Goal: Task Accomplishment & Management: Use online tool/utility

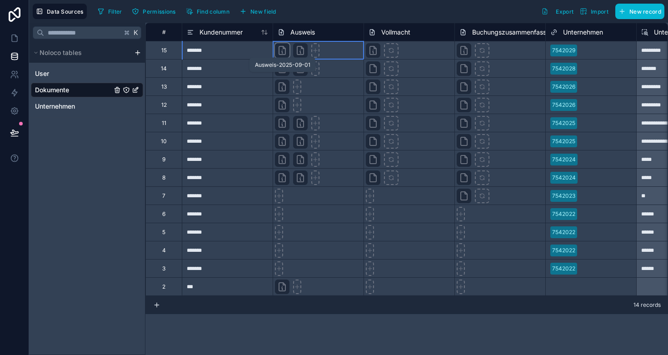
click at [282, 52] on icon at bounding box center [282, 52] width 1 height 2
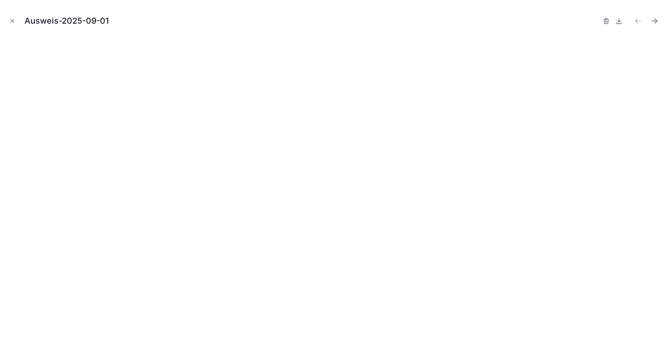
drag, startPoint x: 13, startPoint y: 20, endPoint x: 192, endPoint y: 50, distance: 181.2
click at [13, 20] on icon "Close modal" at bounding box center [12, 21] width 3 height 3
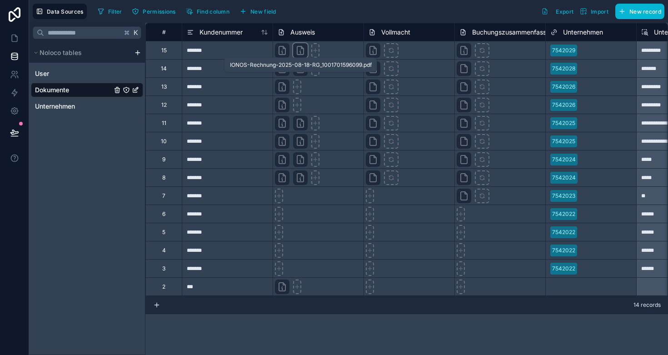
click at [298, 49] on icon at bounding box center [300, 50] width 6 height 8
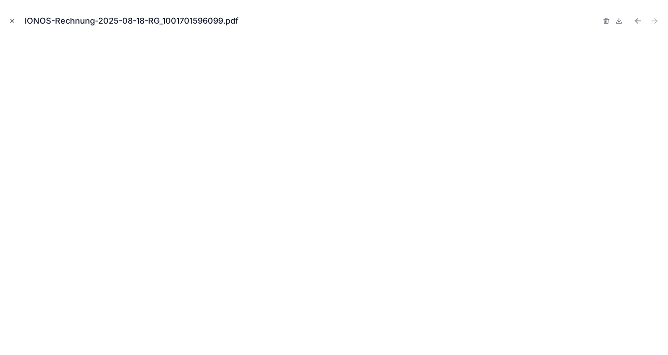
click at [12, 21] on icon "Close modal" at bounding box center [12, 21] width 3 height 3
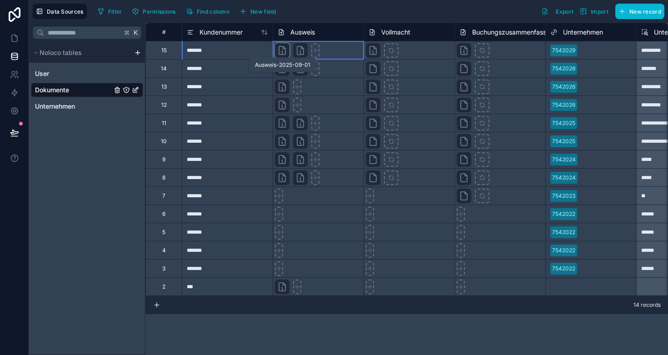
click at [281, 52] on icon at bounding box center [282, 50] width 11 height 11
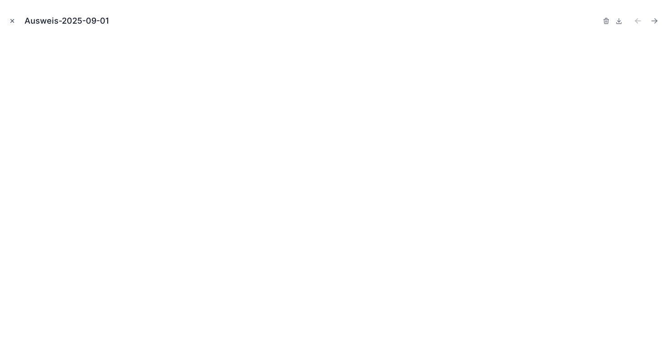
click at [11, 22] on icon "Close modal" at bounding box center [12, 21] width 3 height 3
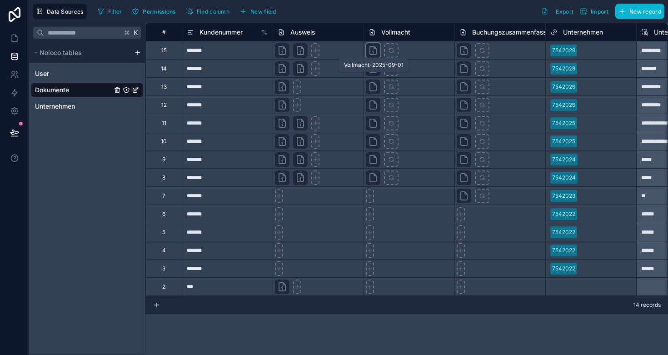
click at [369, 50] on icon at bounding box center [373, 50] width 11 height 11
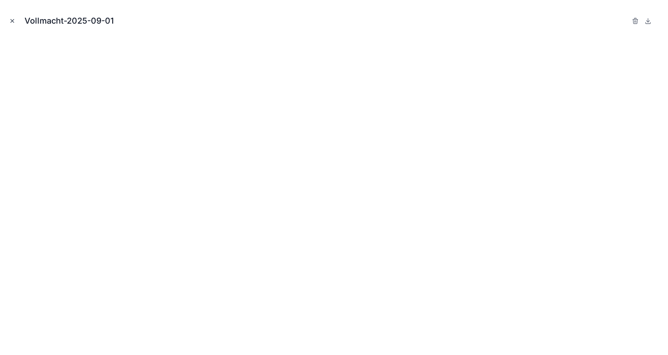
click at [14, 21] on icon "Close modal" at bounding box center [12, 21] width 6 height 6
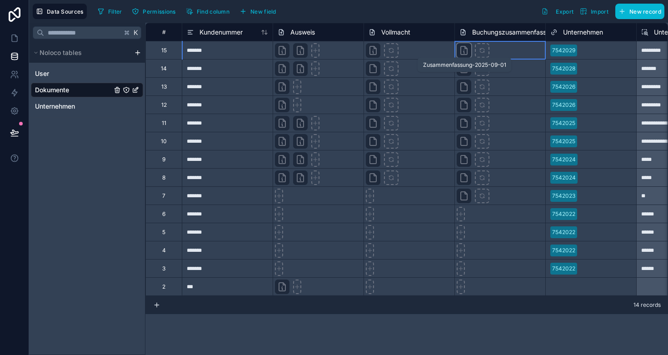
click at [460, 53] on icon at bounding box center [464, 50] width 11 height 11
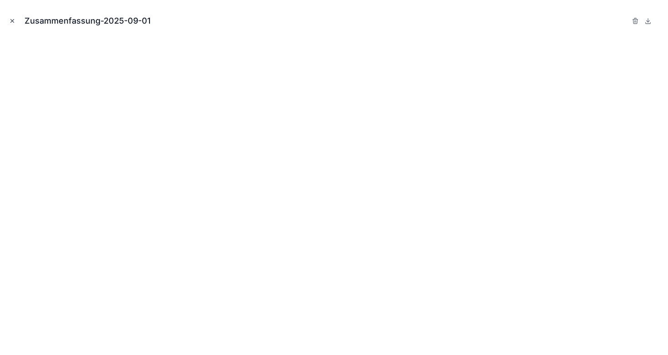
click at [13, 20] on icon "Close modal" at bounding box center [12, 21] width 6 height 6
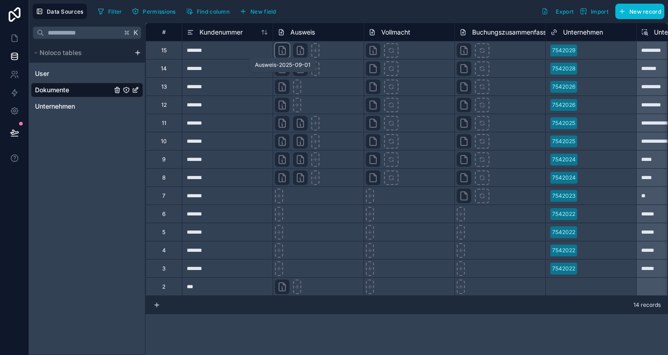
click at [284, 55] on icon at bounding box center [282, 50] width 11 height 11
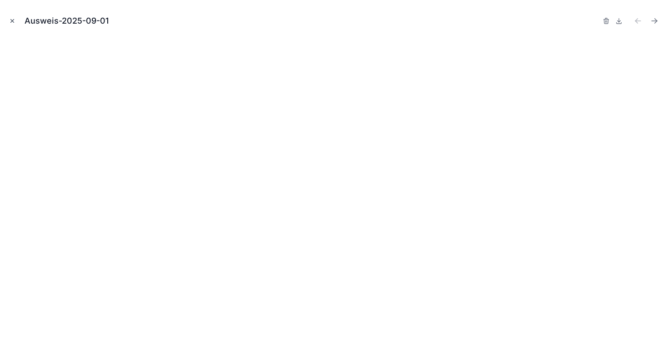
click at [13, 20] on icon "Close modal" at bounding box center [12, 21] width 3 height 3
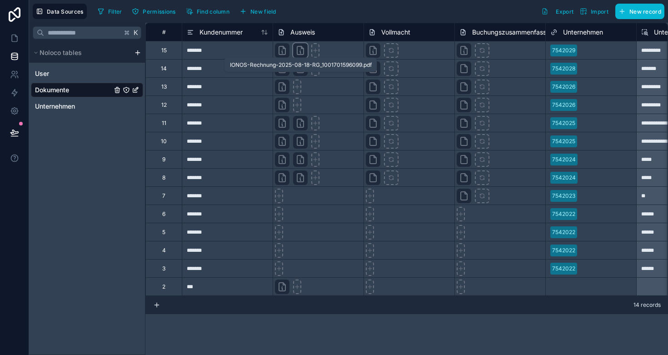
click at [301, 49] on icon at bounding box center [302, 47] width 2 height 2
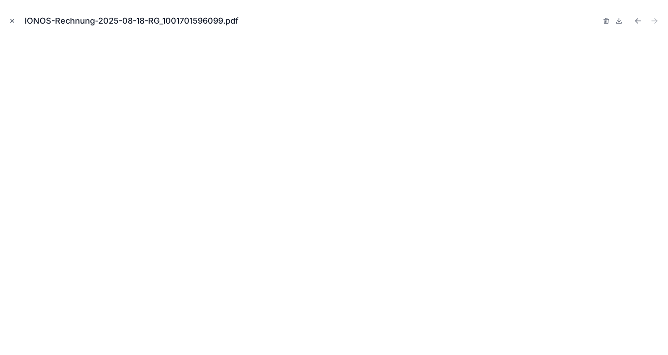
click at [12, 20] on icon "Close modal" at bounding box center [12, 21] width 6 height 6
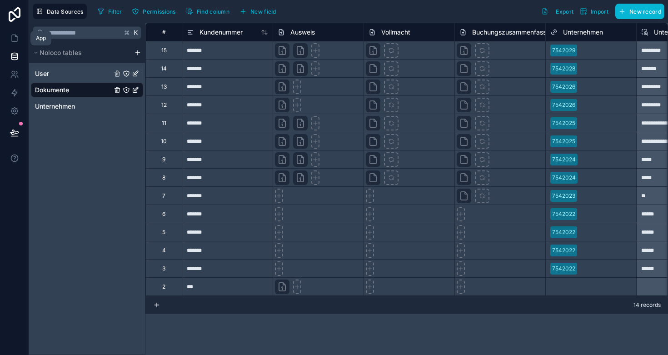
click at [45, 72] on span "User" at bounding box center [42, 73] width 14 height 9
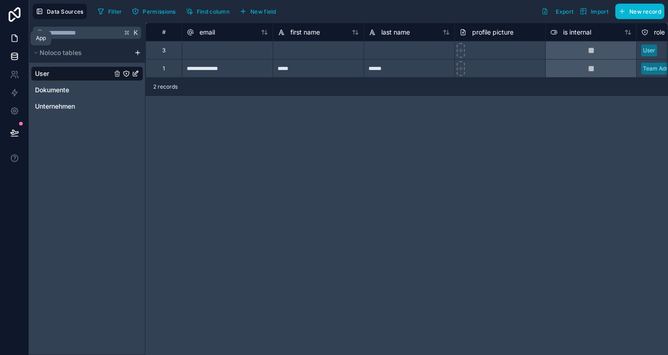
click at [10, 35] on icon at bounding box center [14, 38] width 9 height 9
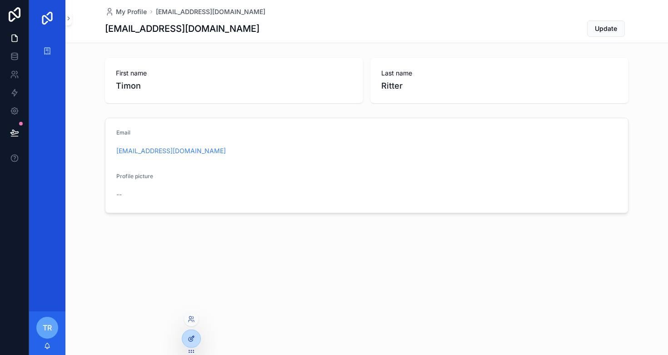
click at [197, 340] on div at bounding box center [191, 338] width 18 height 17
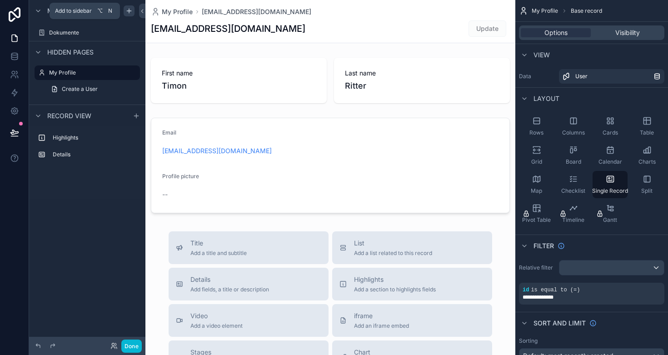
click at [126, 11] on icon "scrollable content" at bounding box center [128, 10] width 7 height 7
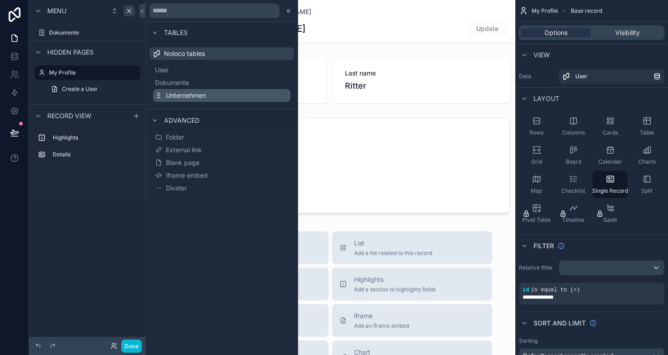
click at [175, 94] on span "Unternehmen" at bounding box center [186, 95] width 40 height 9
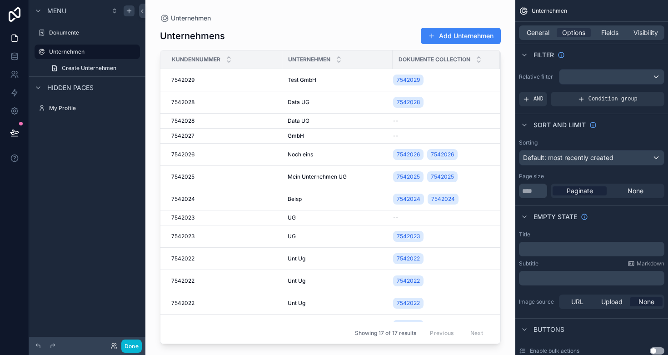
click at [189, 79] on div "scrollable content" at bounding box center [330, 172] width 370 height 344
click at [189, 79] on span "7542029" at bounding box center [182, 79] width 23 height 7
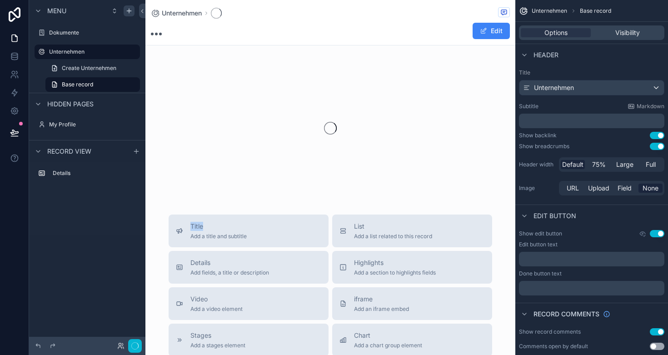
click at [189, 79] on div "scrollable content" at bounding box center [330, 128] width 370 height 144
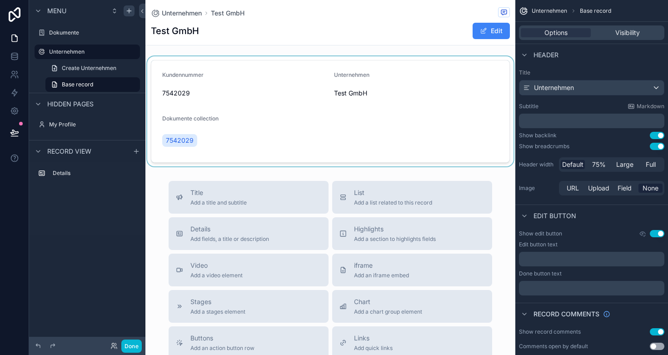
click at [176, 141] on div "scrollable content" at bounding box center [330, 111] width 370 height 110
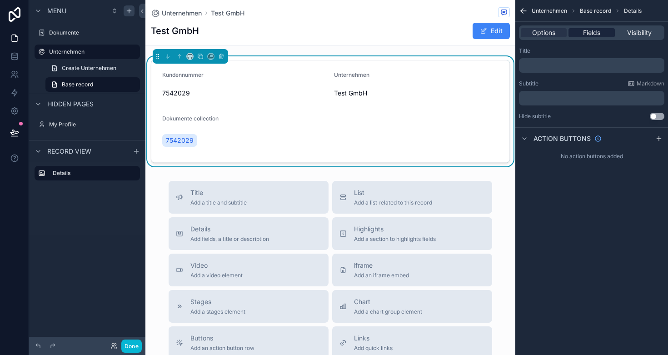
click at [585, 36] on span "Fields" at bounding box center [591, 32] width 17 height 9
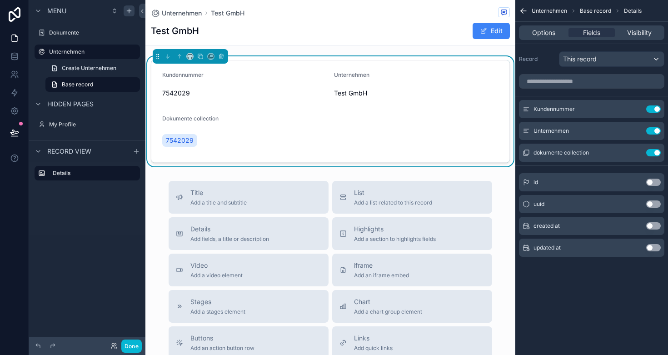
click at [183, 124] on div "Dokumente collection" at bounding box center [201, 120] width 79 height 11
click at [171, 141] on span "7542029" at bounding box center [180, 140] width 28 height 9
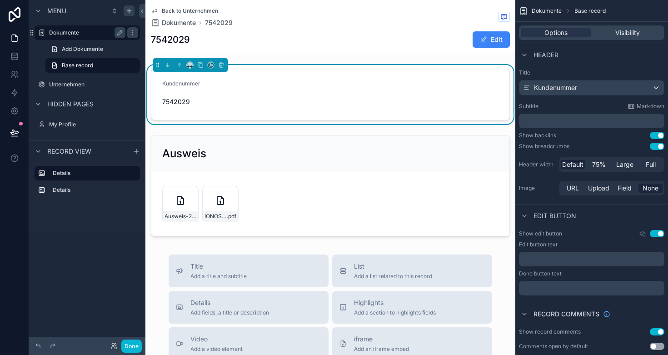
click at [71, 31] on label "Dokumente" at bounding box center [85, 32] width 73 height 7
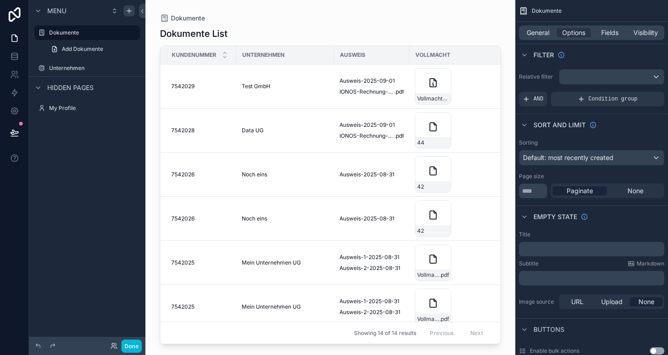
click at [301, 88] on div "scrollable content" at bounding box center [330, 172] width 370 height 344
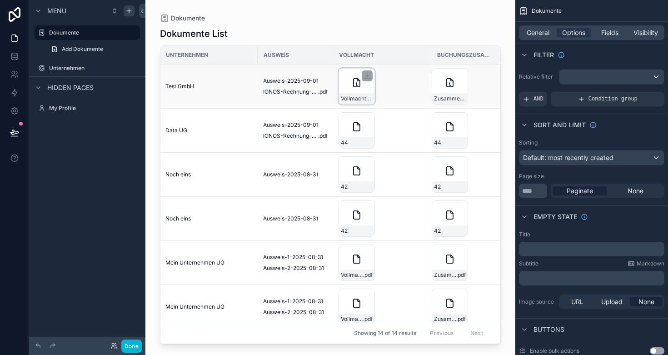
scroll to position [0, 76]
click at [78, 66] on label "Unternehmen" at bounding box center [85, 68] width 73 height 7
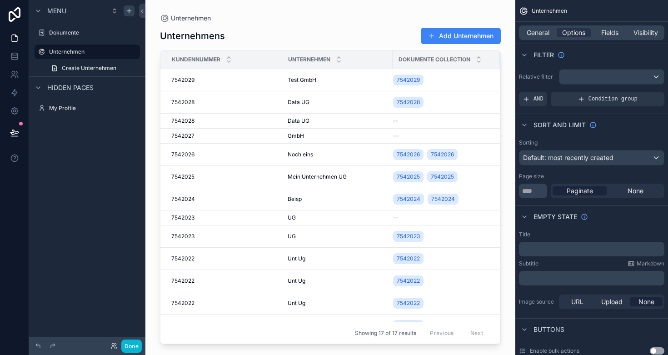
click at [201, 80] on div "scrollable content" at bounding box center [330, 172] width 370 height 344
click at [201, 80] on div "7542029 7542029" at bounding box center [223, 79] width 105 height 7
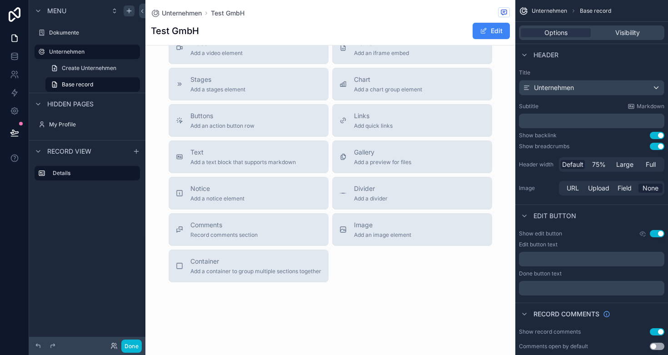
scroll to position [222, 0]
click at [252, 269] on span "Add a container to group multiple sections together" at bounding box center [256, 271] width 131 height 7
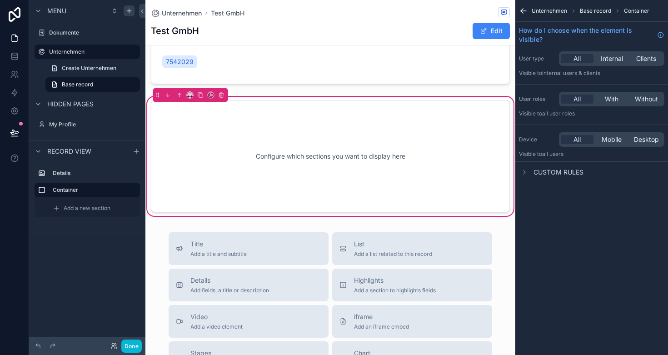
scroll to position [58, 0]
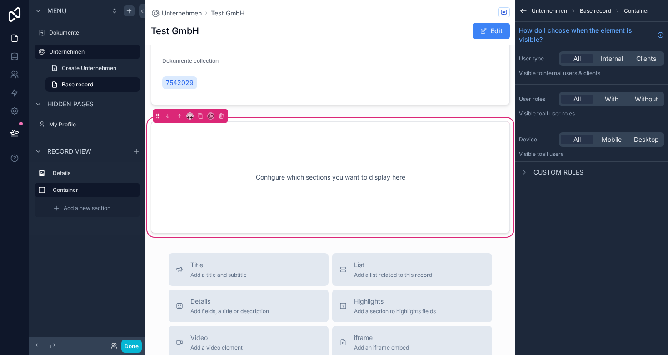
click at [250, 170] on div "Configure which sections you want to display here" at bounding box center [330, 177] width 329 height 82
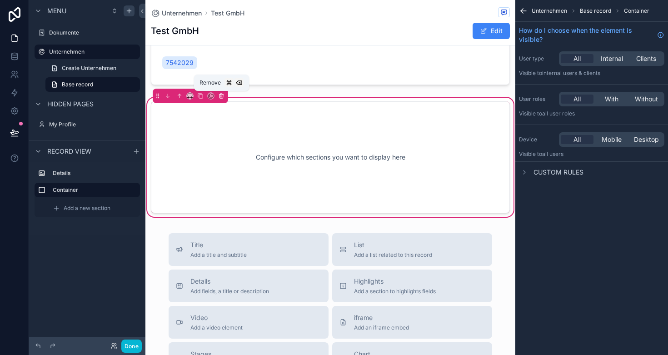
click at [226, 93] on button "scrollable content" at bounding box center [221, 96] width 10 height 10
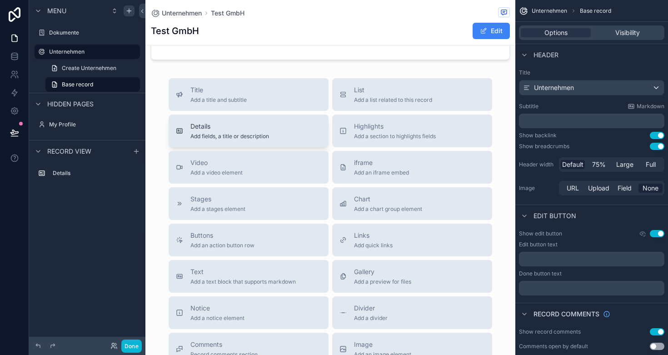
scroll to position [0, 0]
click at [385, 92] on span "List" at bounding box center [393, 89] width 78 height 9
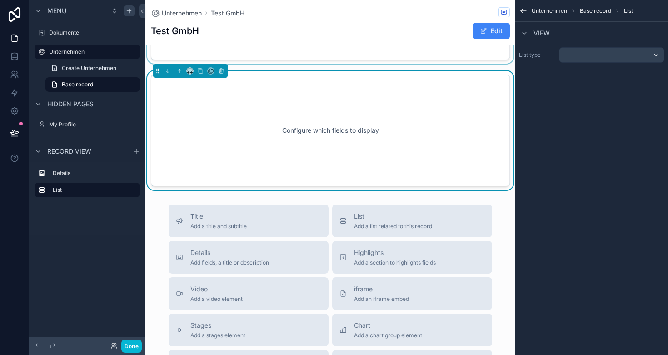
scroll to position [56, 0]
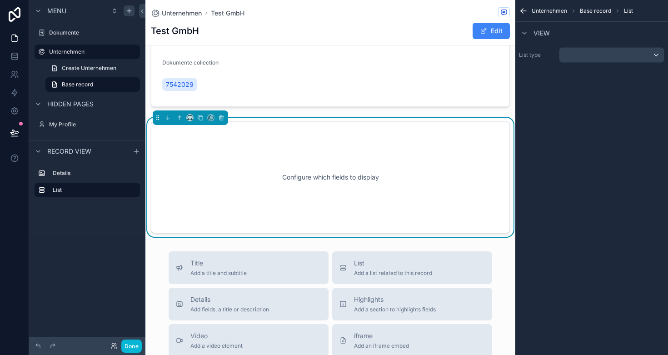
click at [577, 60] on div "scrollable content" at bounding box center [612, 55] width 105 height 15
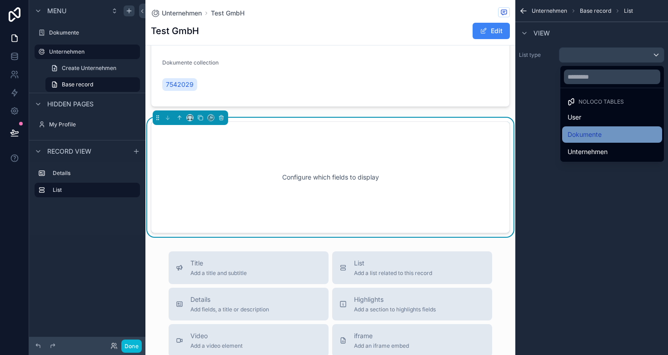
click at [583, 134] on span "Dokumente" at bounding box center [585, 134] width 34 height 11
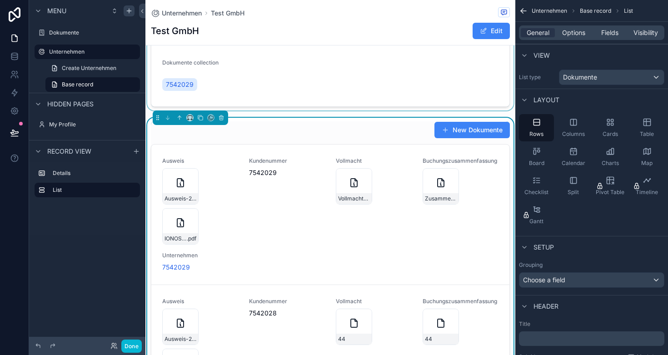
scroll to position [0, 0]
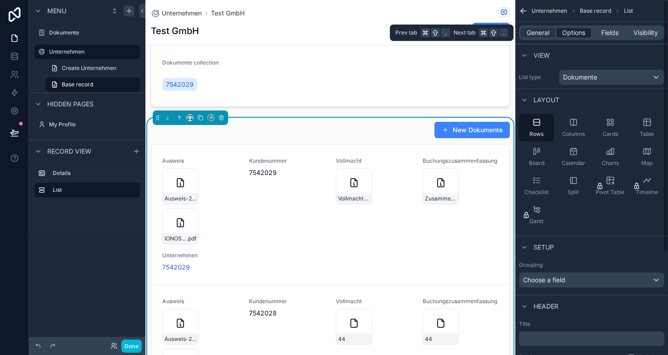
click at [575, 34] on span "Options" at bounding box center [573, 32] width 23 height 9
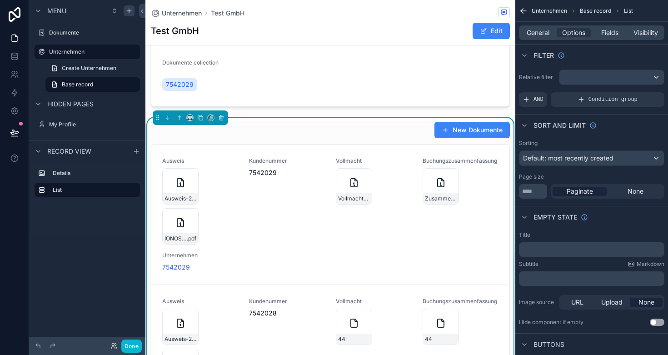
click at [604, 77] on div "scrollable content" at bounding box center [612, 77] width 105 height 15
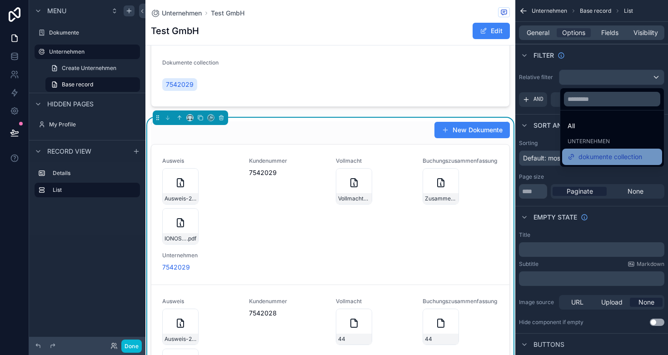
click at [591, 156] on span "dokumente collection" at bounding box center [611, 156] width 64 height 11
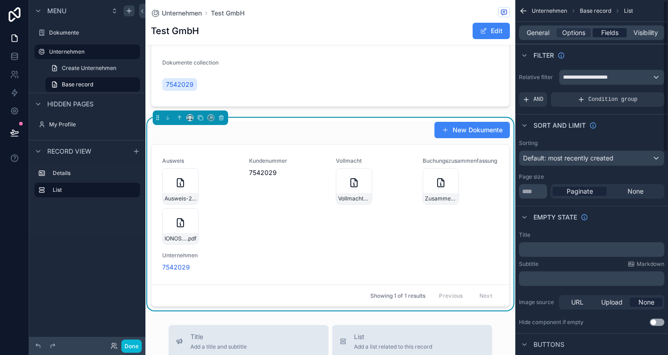
click at [612, 32] on span "Fields" at bounding box center [610, 32] width 17 height 9
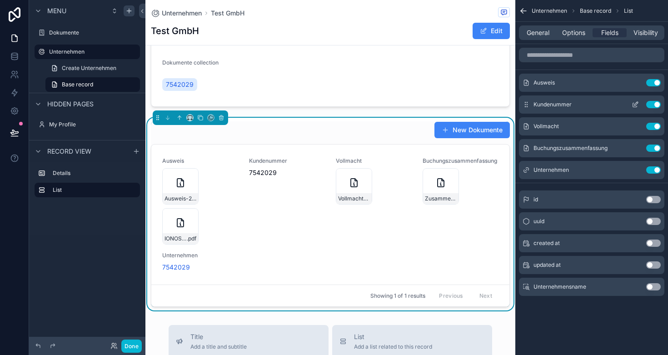
click at [655, 104] on button "Use setting" at bounding box center [654, 104] width 15 height 7
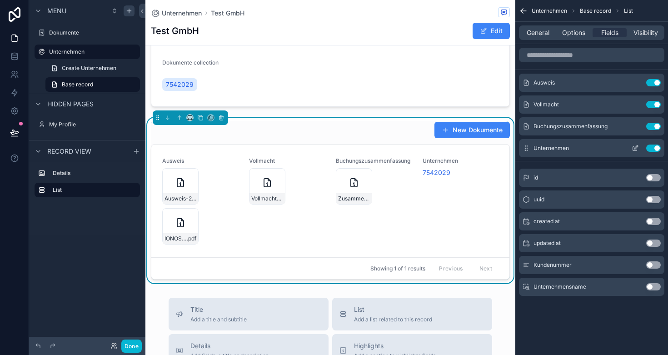
click at [656, 148] on button "Use setting" at bounding box center [654, 148] width 15 height 7
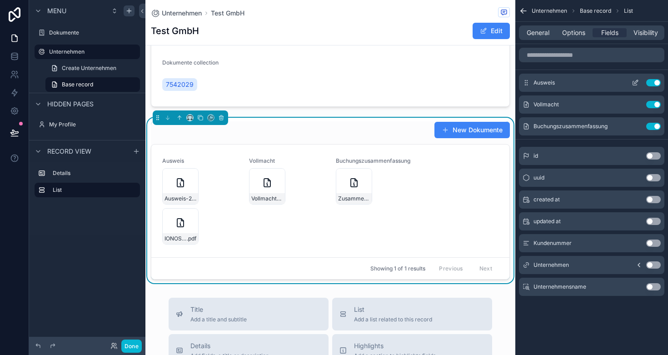
click at [634, 84] on icon "scrollable content" at bounding box center [635, 82] width 7 height 7
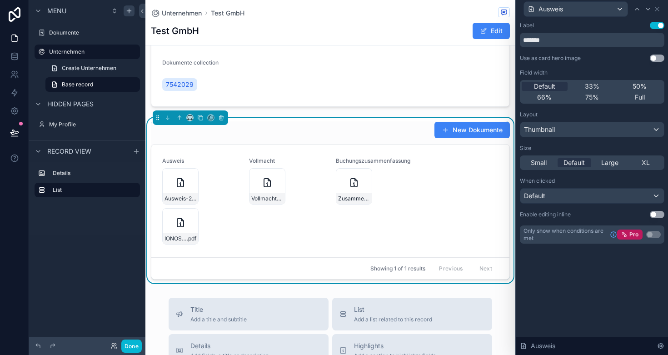
click at [575, 132] on div "Thumbnail" at bounding box center [593, 129] width 144 height 15
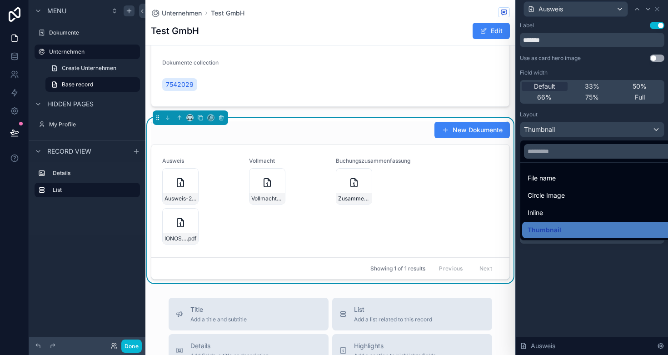
click at [571, 54] on div at bounding box center [592, 177] width 152 height 355
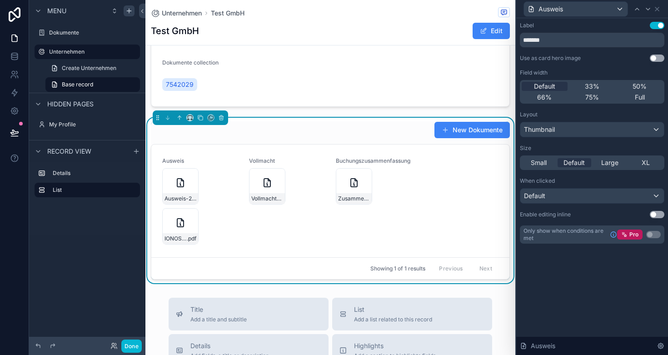
click at [584, 128] on div "Thumbnail" at bounding box center [593, 129] width 144 height 15
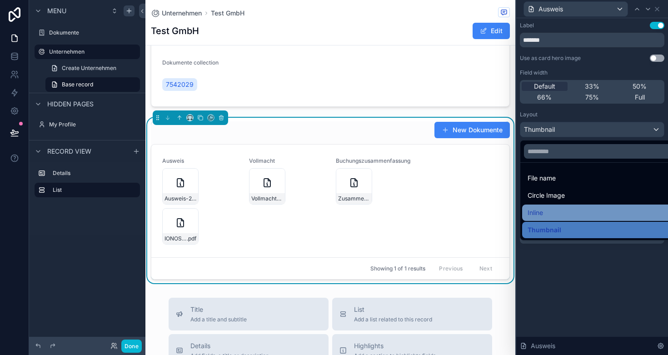
click at [552, 205] on div "Inline" at bounding box center [602, 213] width 161 height 16
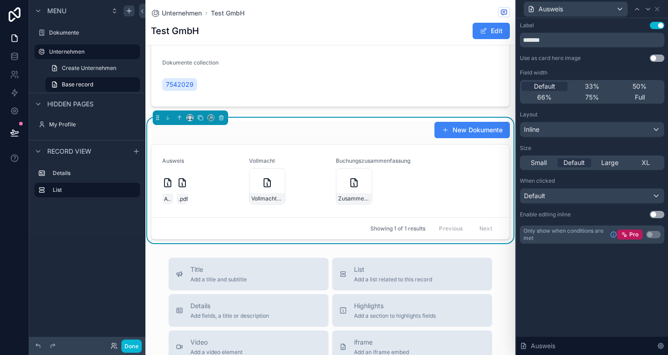
click at [551, 132] on div "Inline" at bounding box center [593, 129] width 144 height 15
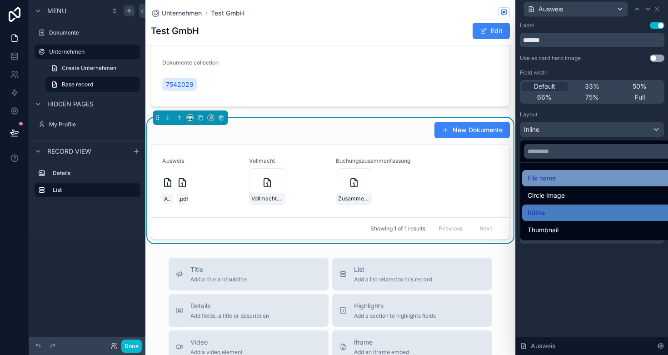
click at [549, 180] on span "File name" at bounding box center [542, 178] width 28 height 11
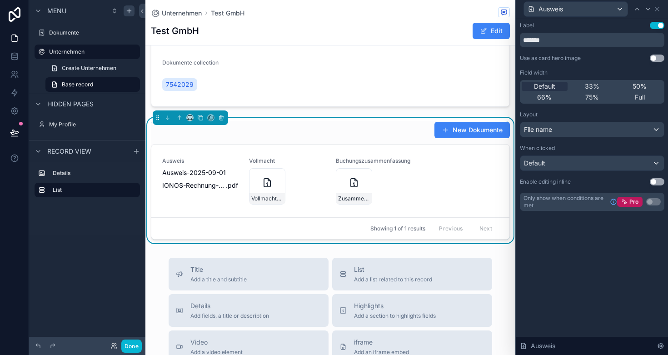
click at [562, 12] on span "Ausweis" at bounding box center [551, 9] width 25 height 9
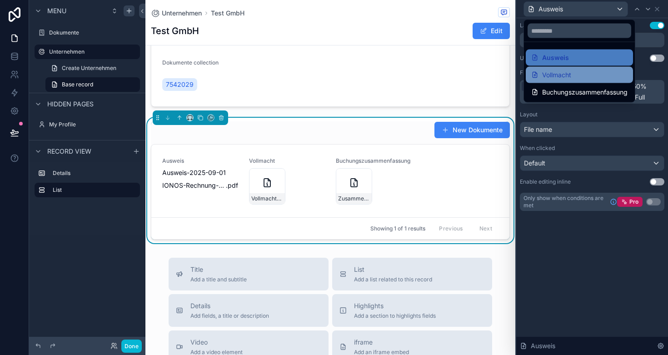
click at [562, 74] on span "Vollmacht" at bounding box center [556, 75] width 29 height 11
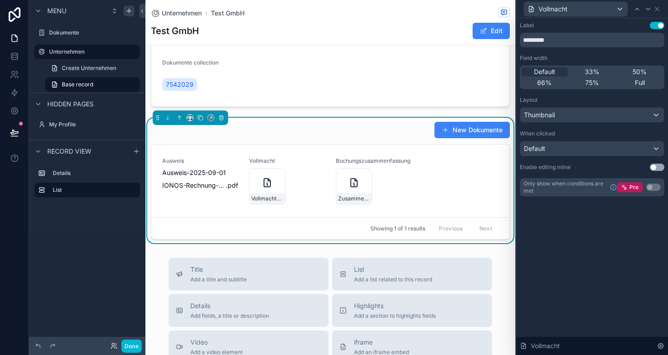
click at [581, 118] on div "Thumbnail" at bounding box center [593, 115] width 144 height 15
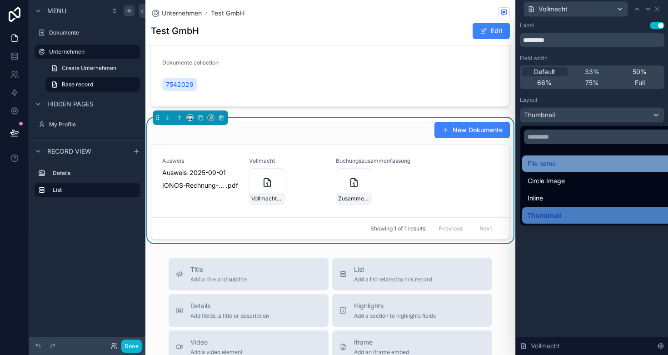
click at [556, 161] on span "File name" at bounding box center [542, 163] width 28 height 11
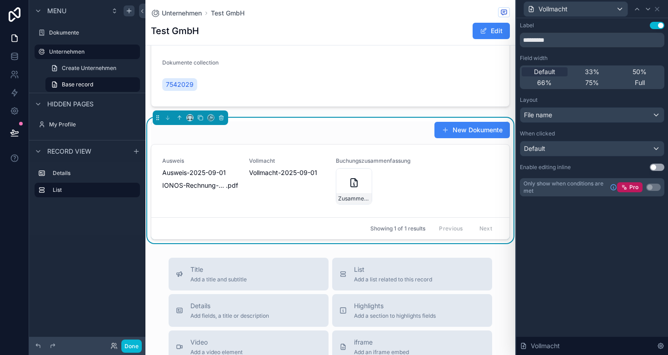
click at [563, 10] on span "Vollmacht" at bounding box center [553, 9] width 29 height 9
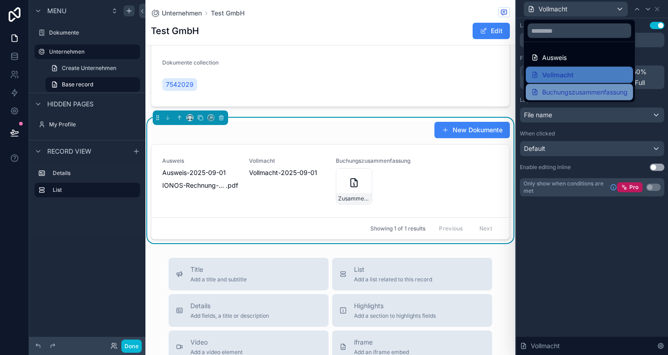
click at [560, 85] on div "Buchungszusammenfassung" at bounding box center [579, 92] width 107 height 16
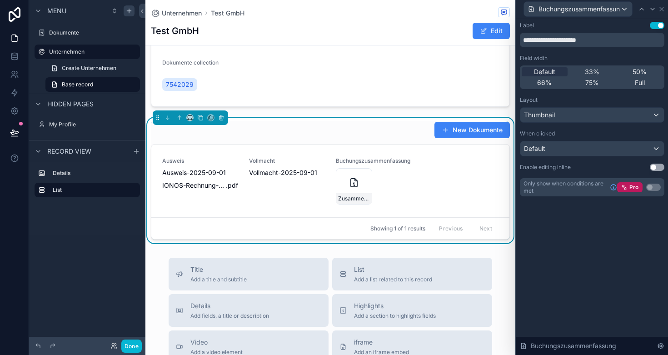
click at [583, 114] on div "Thumbnail" at bounding box center [593, 115] width 144 height 15
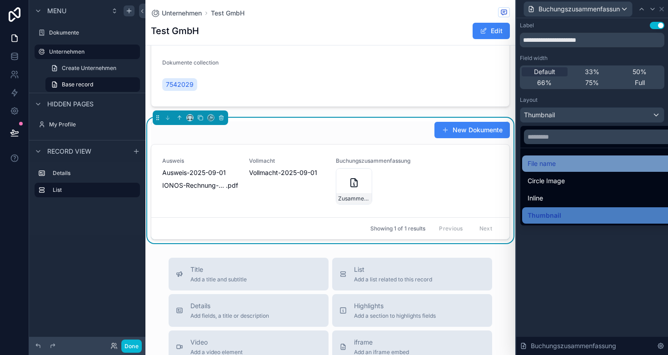
click at [562, 159] on div "File name" at bounding box center [603, 163] width 150 height 11
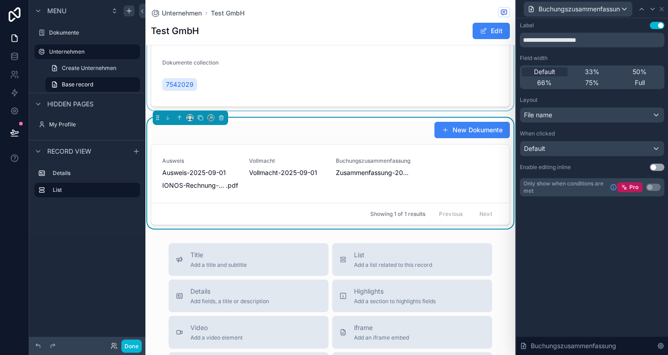
click at [440, 65] on div "scrollable content" at bounding box center [330, 55] width 370 height 110
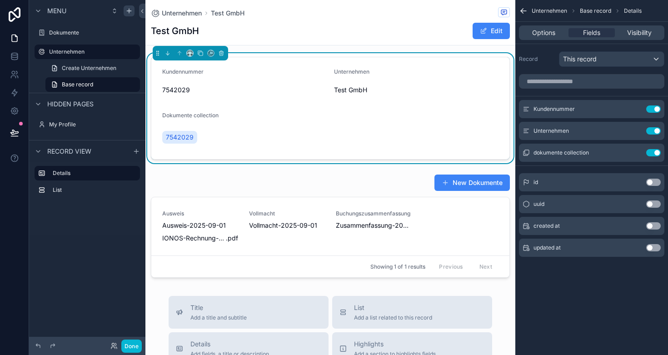
scroll to position [2, 0]
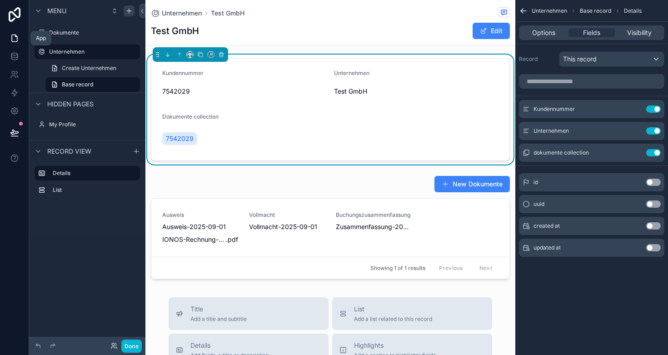
click at [15, 39] on icon at bounding box center [14, 38] width 9 height 9
click at [130, 341] on button "Done" at bounding box center [131, 346] width 20 height 13
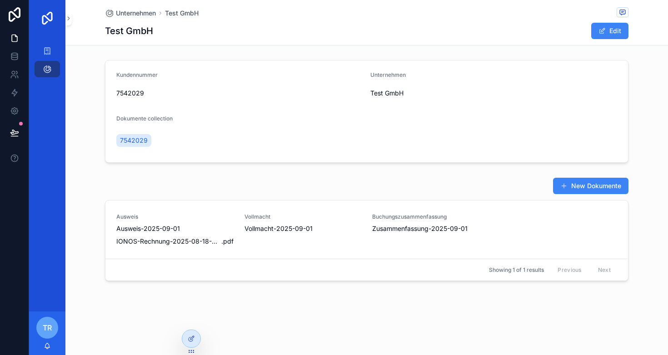
scroll to position [0, 0]
click at [49, 47] on icon "scrollable content" at bounding box center [47, 50] width 9 height 9
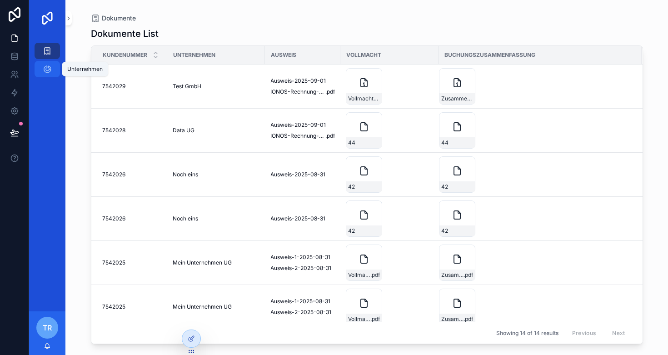
click at [50, 69] on icon "scrollable content" at bounding box center [47, 69] width 9 height 9
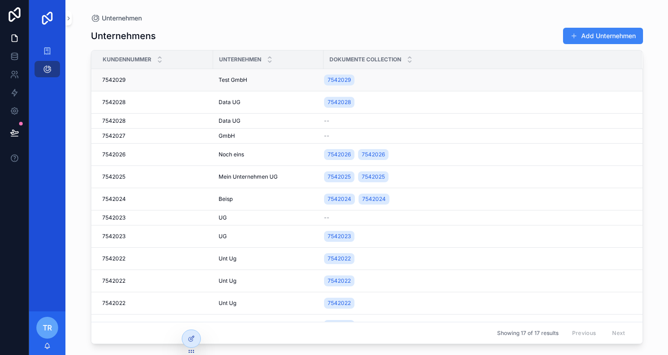
click at [137, 80] on div "7542029 7542029" at bounding box center [154, 79] width 105 height 7
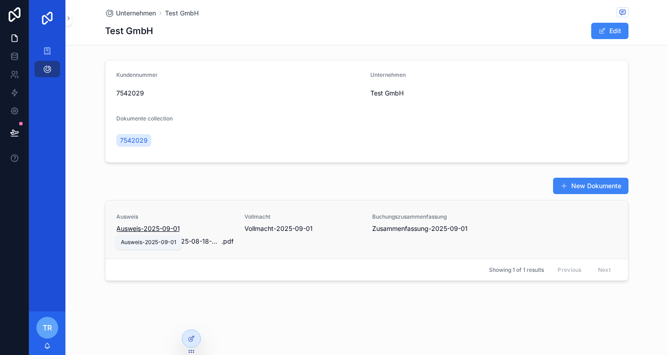
click at [160, 226] on span "Ausweis-2025-09-01" at bounding box center [148, 228] width 64 height 9
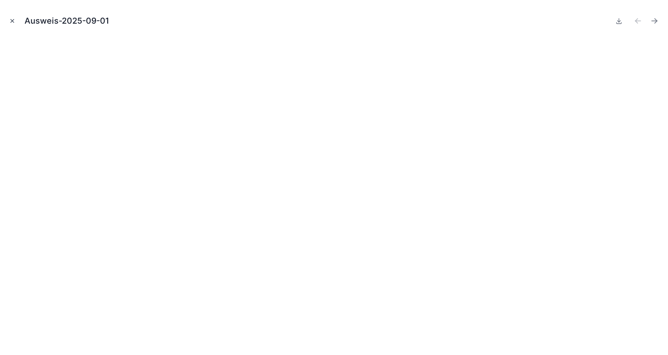
click at [8, 20] on button "Close modal" at bounding box center [12, 21] width 10 height 10
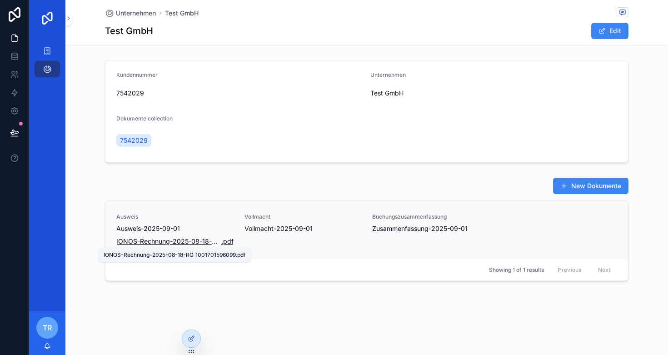
click at [169, 238] on span "IONOS-Rechnung-2025-08-18-RG_1001701596099" at bounding box center [168, 241] width 105 height 9
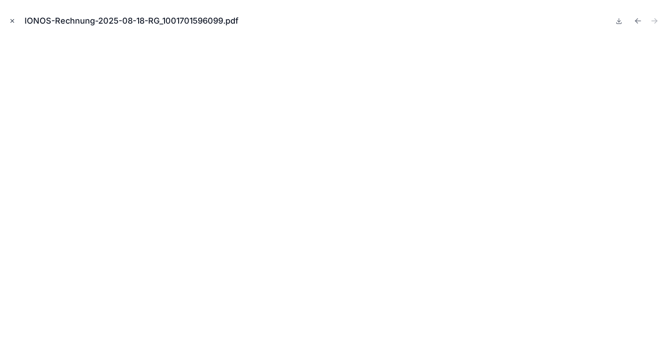
click at [14, 20] on icon "Close modal" at bounding box center [12, 21] width 3 height 3
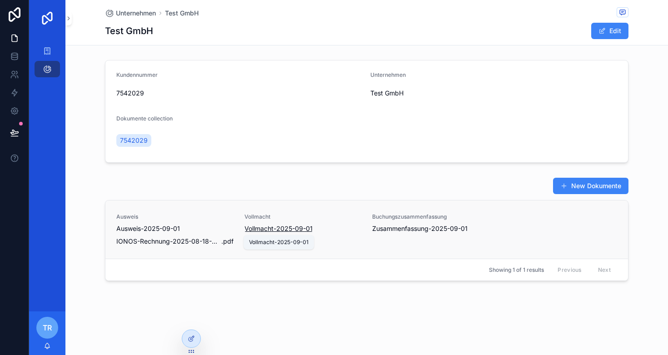
click at [264, 226] on span "Vollmacht-2025-09-01" at bounding box center [279, 228] width 68 height 9
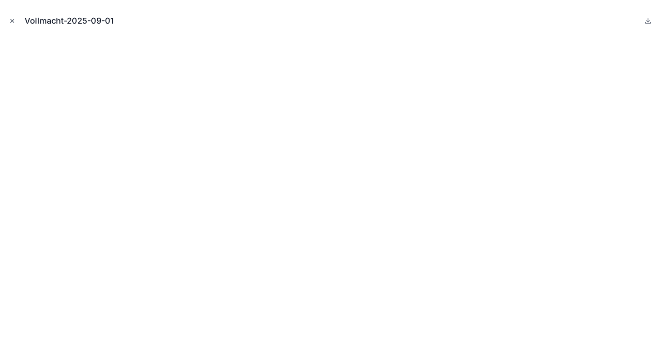
click at [11, 21] on icon "Close modal" at bounding box center [12, 21] width 6 height 6
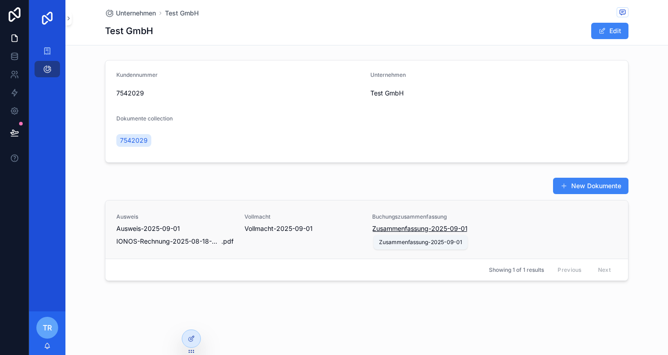
click at [419, 228] on span "Zusammenfassung-2025-09-01" at bounding box center [419, 228] width 95 height 9
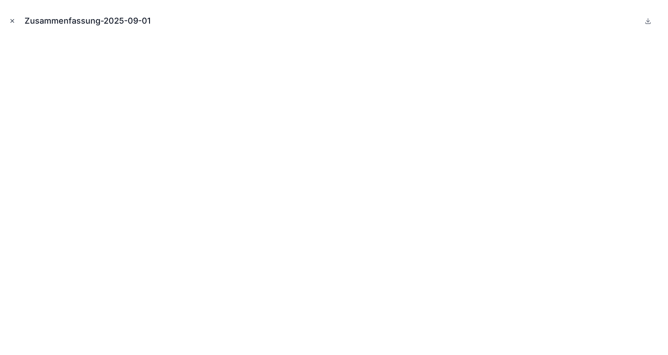
click at [10, 19] on icon "Close modal" at bounding box center [12, 21] width 6 height 6
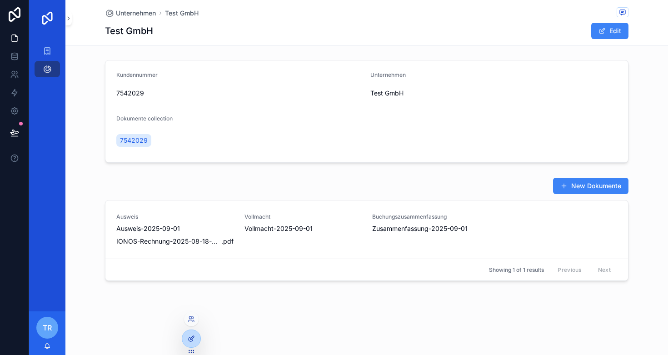
click at [195, 338] on icon at bounding box center [191, 338] width 7 height 7
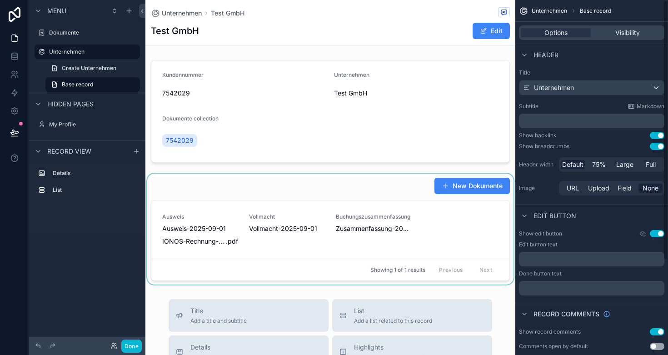
click at [468, 199] on div "scrollable content" at bounding box center [330, 229] width 370 height 111
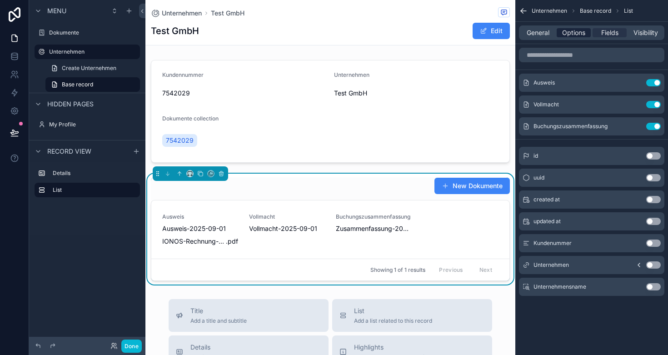
click at [565, 35] on span "Options" at bounding box center [573, 32] width 23 height 9
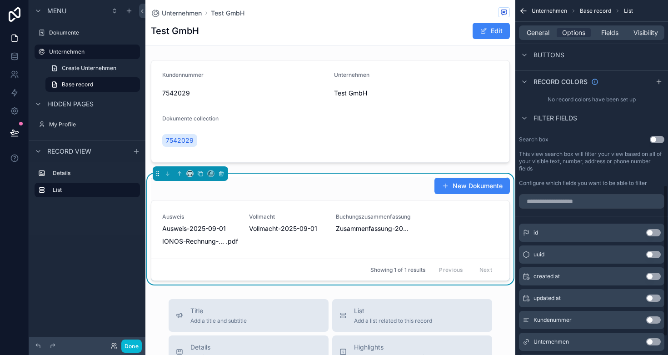
scroll to position [298, 0]
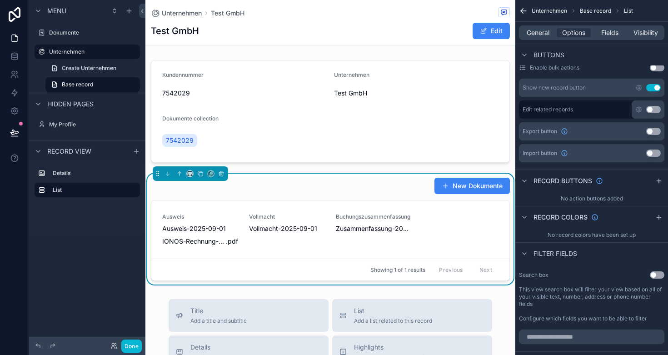
click at [654, 89] on button "Use setting" at bounding box center [654, 87] width 15 height 7
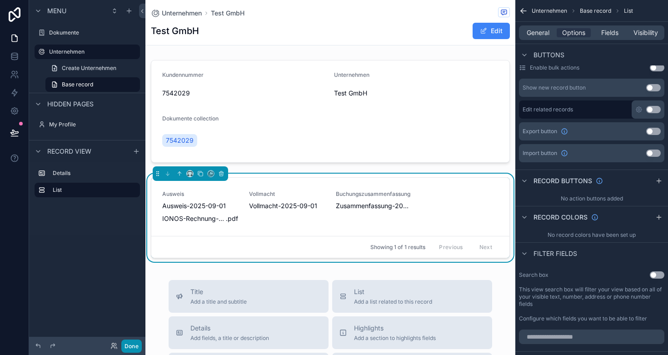
click at [131, 350] on button "Done" at bounding box center [131, 346] width 20 height 13
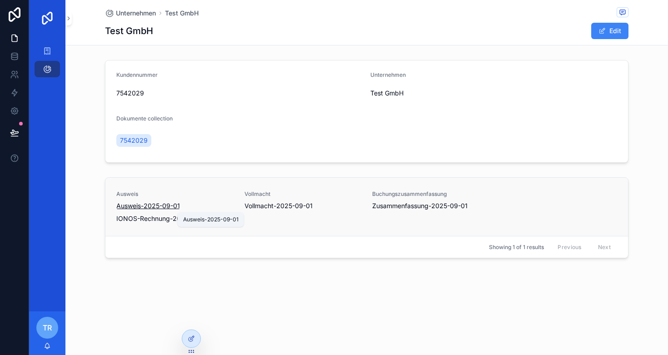
click at [165, 208] on span "Ausweis-2025-09-01" at bounding box center [148, 205] width 64 height 9
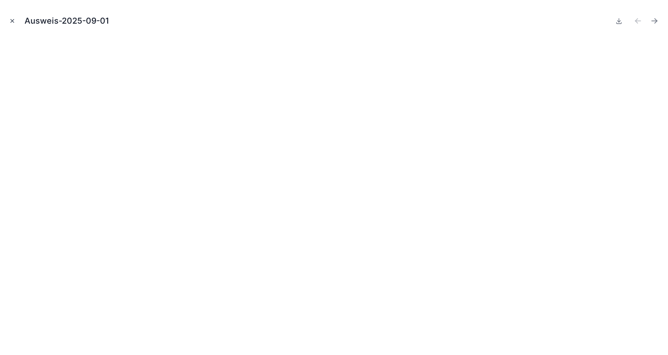
click at [11, 20] on icon "Close modal" at bounding box center [12, 21] width 6 height 6
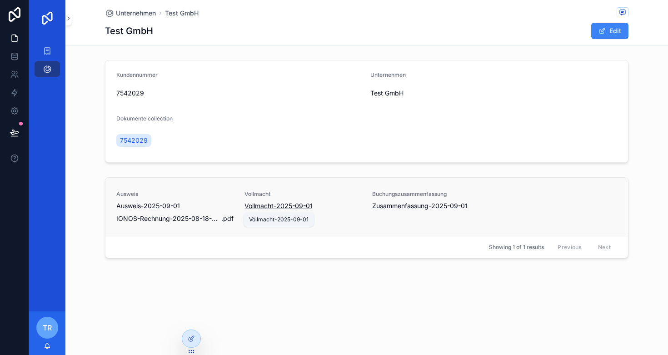
click at [271, 207] on span "Vollmacht-2025-09-01" at bounding box center [279, 205] width 68 height 9
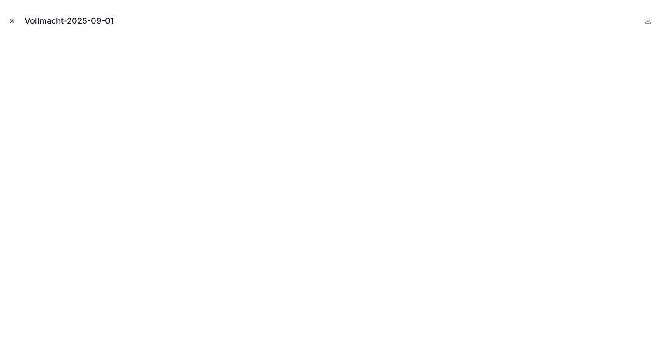
click at [10, 24] on icon "Close modal" at bounding box center [12, 21] width 6 height 6
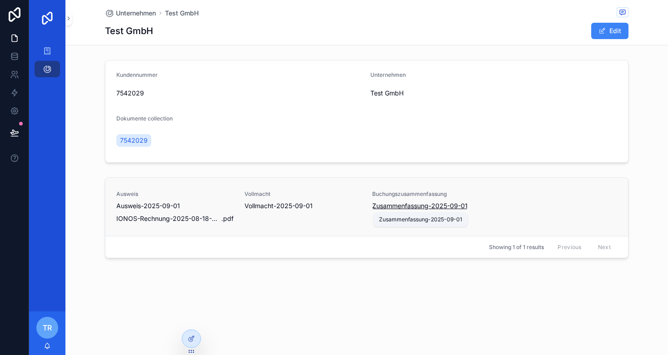
click at [418, 203] on span "Zusammenfassung-2025-09-01" at bounding box center [419, 205] width 95 height 9
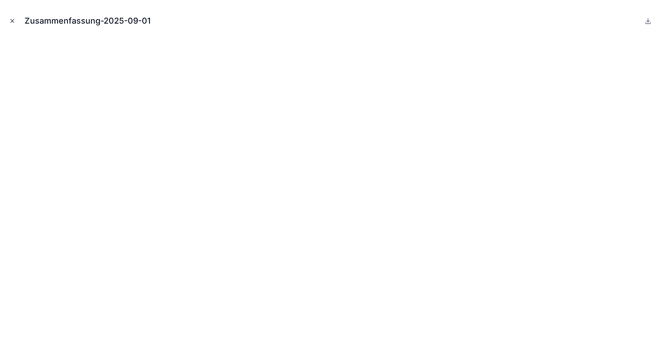
click at [15, 21] on icon "Close modal" at bounding box center [12, 21] width 6 height 6
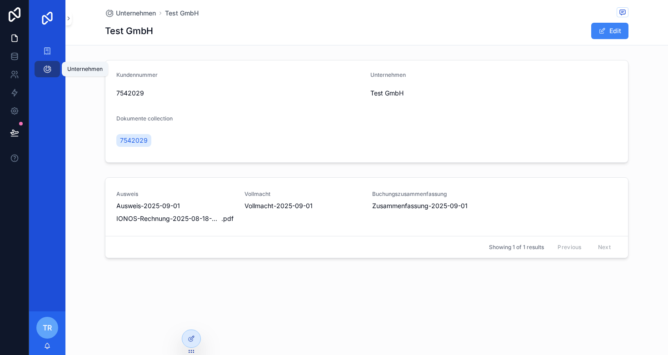
click at [48, 67] on icon "scrollable content" at bounding box center [47, 69] width 9 height 9
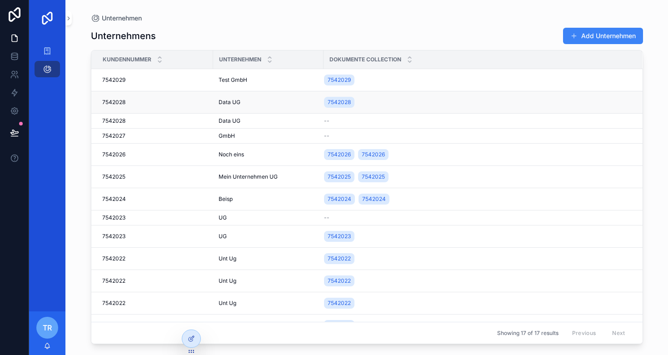
click at [221, 102] on span "Data UG" at bounding box center [230, 102] width 22 height 7
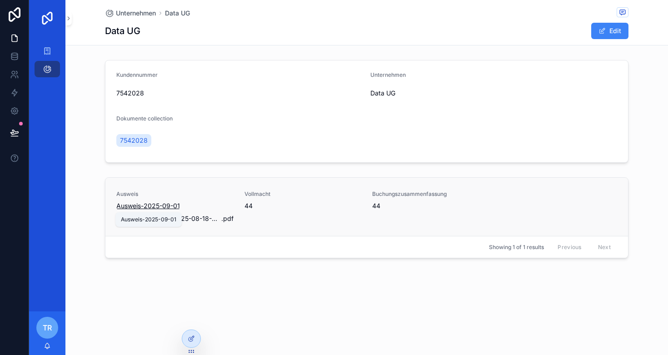
click at [128, 204] on span "Ausweis-2025-09-01" at bounding box center [148, 205] width 64 height 9
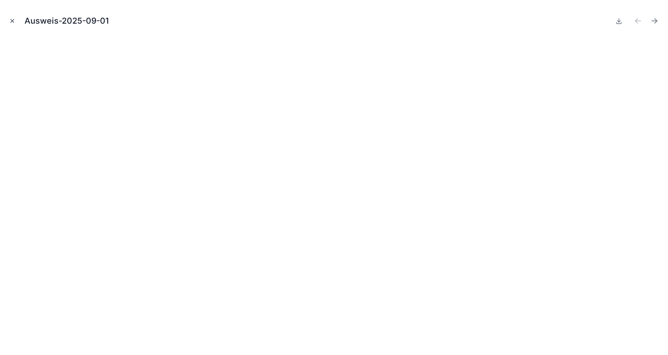
click at [12, 20] on icon "Close modal" at bounding box center [12, 21] width 6 height 6
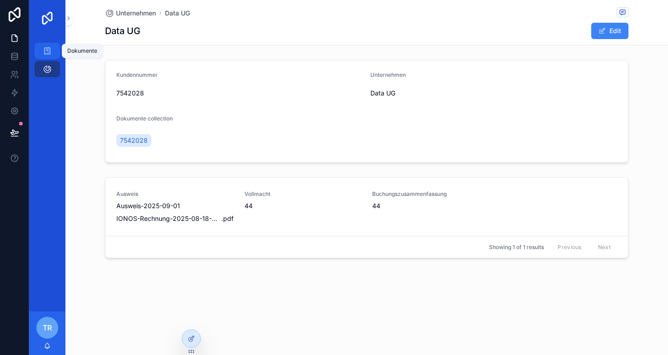
click at [42, 51] on div "Dokumente" at bounding box center [47, 51] width 15 height 15
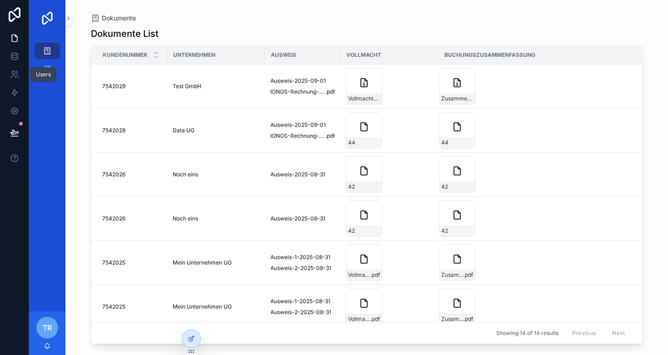
click at [49, 72] on div "Users" at bounding box center [43, 74] width 15 height 7
click at [47, 69] on icon "scrollable content" at bounding box center [47, 69] width 9 height 9
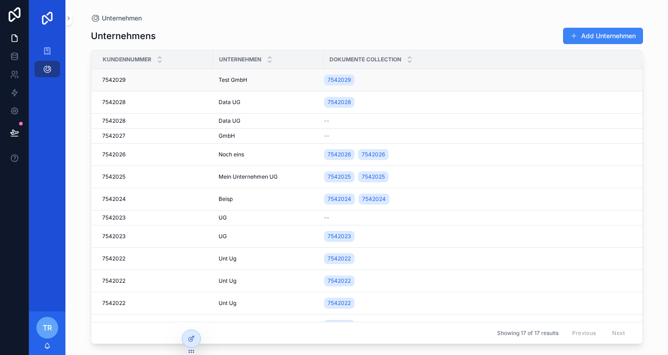
click at [147, 75] on td "7542029 7542029" at bounding box center [152, 80] width 122 height 22
click at [120, 80] on span "7542029" at bounding box center [113, 79] width 23 height 7
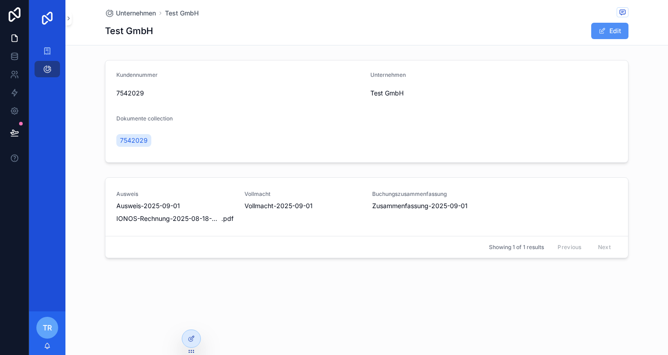
click at [620, 31] on button "Edit" at bounding box center [610, 31] width 37 height 16
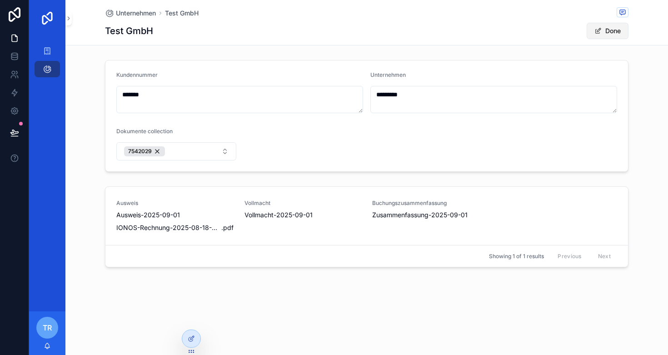
click at [601, 32] on span "scrollable content" at bounding box center [598, 30] width 7 height 7
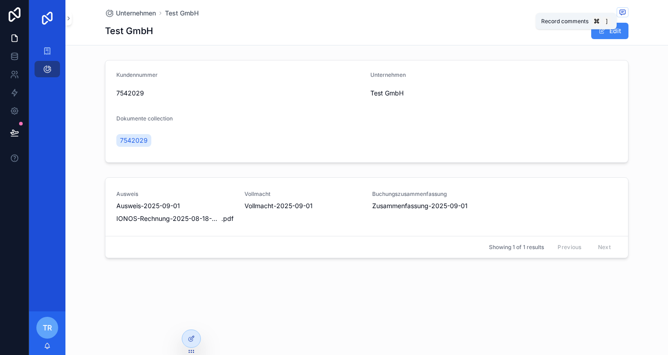
click at [620, 11] on icon "scrollable content" at bounding box center [622, 12] width 7 height 7
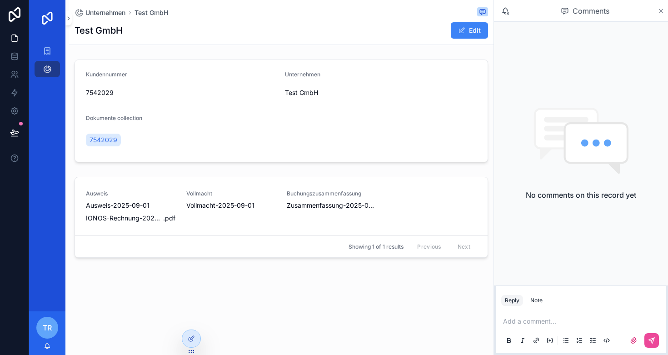
click at [660, 12] on icon "scrollable content" at bounding box center [662, 11] width 4 height 4
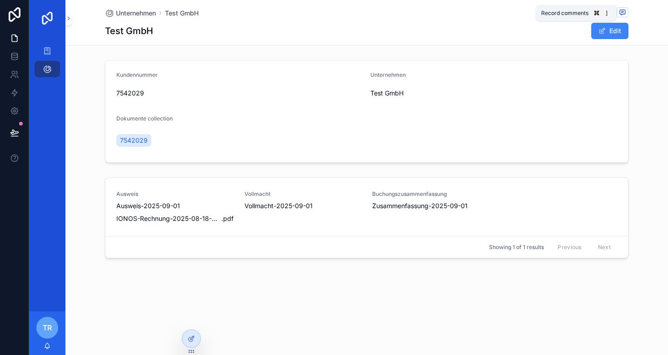
click at [618, 11] on span "scrollable content" at bounding box center [623, 12] width 12 height 10
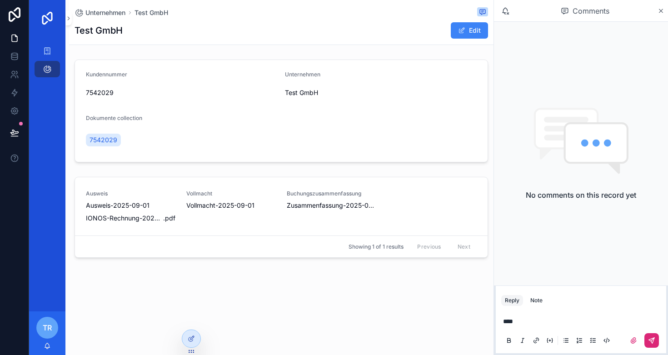
click at [655, 341] on icon "scrollable content" at bounding box center [651, 340] width 7 height 7
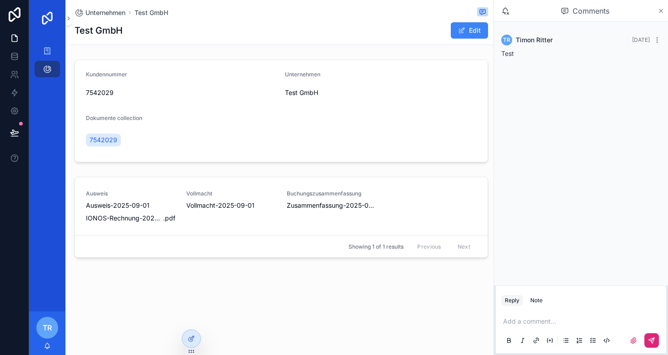
click at [660, 8] on icon "scrollable content" at bounding box center [661, 10] width 7 height 7
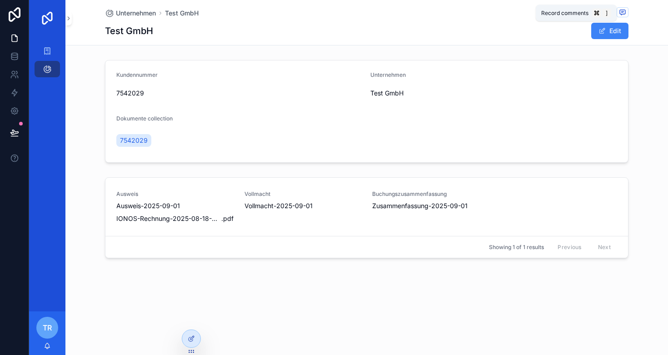
click at [622, 14] on icon "scrollable content" at bounding box center [622, 12] width 5 height 5
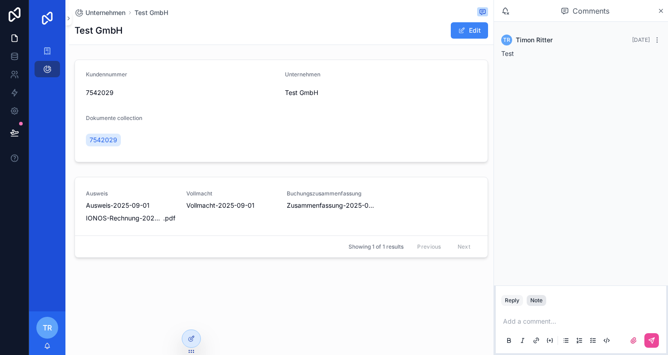
click at [536, 301] on div "Note" at bounding box center [537, 300] width 12 height 7
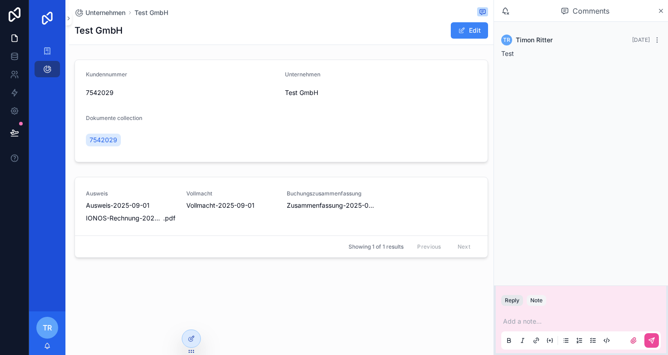
click at [511, 301] on button "Reply" at bounding box center [512, 300] width 22 height 11
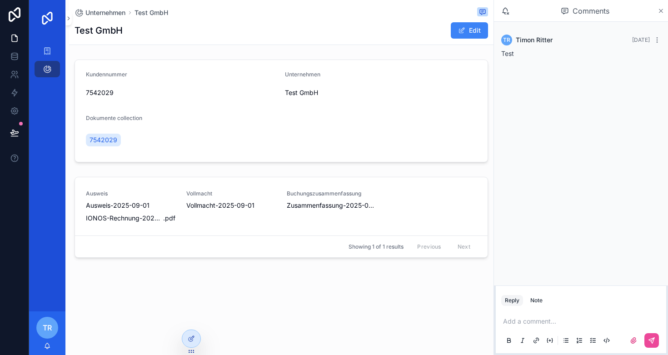
click at [659, 11] on icon "scrollable content" at bounding box center [661, 10] width 7 height 7
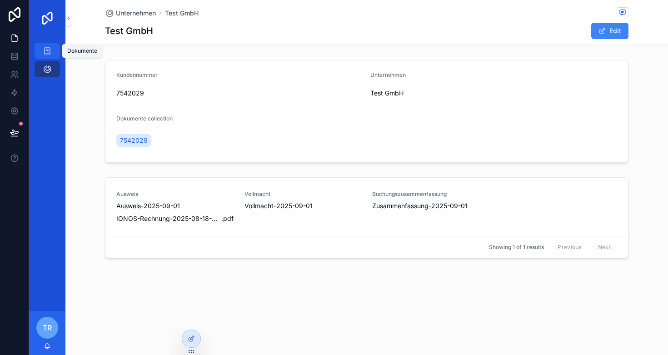
click at [53, 50] on div "Dokumente" at bounding box center [47, 51] width 15 height 15
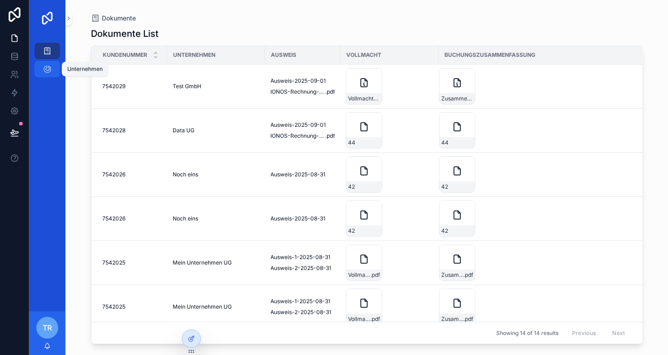
click at [48, 66] on icon "scrollable content" at bounding box center [47, 69] width 9 height 9
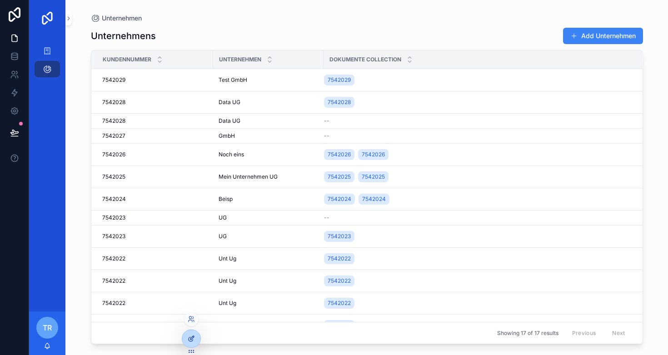
click at [195, 339] on div at bounding box center [191, 338] width 18 height 17
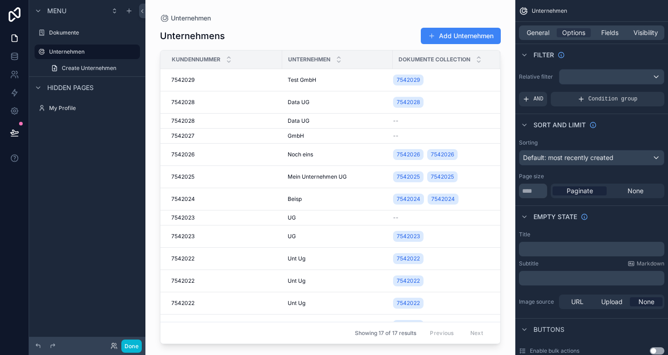
drag, startPoint x: 33, startPoint y: 53, endPoint x: 33, endPoint y: 35, distance: 18.6
drag, startPoint x: 34, startPoint y: 53, endPoint x: 41, endPoint y: 27, distance: 26.4
click at [64, 33] on label "Dokumente" at bounding box center [85, 32] width 73 height 7
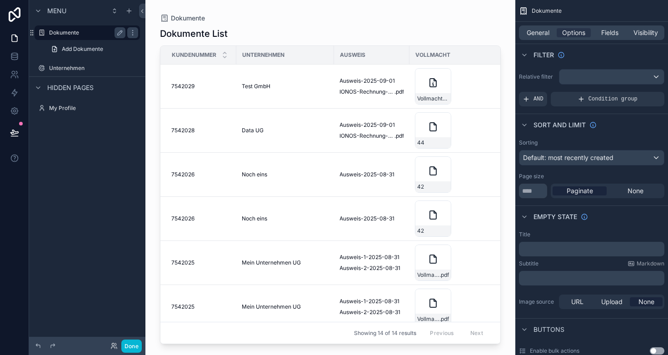
click at [80, 34] on label "Dokumente" at bounding box center [85, 32] width 73 height 7
click at [122, 34] on icon "scrollable content" at bounding box center [119, 32] width 7 height 7
click at [131, 32] on icon "scrollable content" at bounding box center [132, 32] width 7 height 7
click at [78, 35] on input "*********" at bounding box center [86, 32] width 75 height 11
click at [214, 44] on div "scrollable content" at bounding box center [330, 172] width 370 height 344
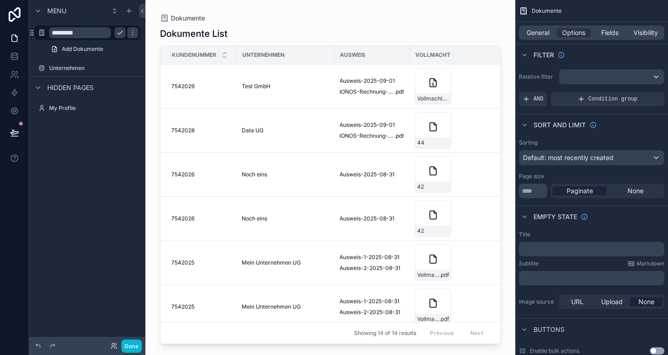
click at [92, 35] on input "*********" at bounding box center [80, 32] width 62 height 11
click at [132, 34] on icon "scrollable content" at bounding box center [132, 32] width 7 height 7
click at [129, 34] on icon "scrollable content" at bounding box center [132, 32] width 7 height 7
click at [0, 0] on icon "scrollable content" at bounding box center [0, 0] width 0 height 0
click at [130, 33] on icon "scrollable content" at bounding box center [132, 32] width 5 height 3
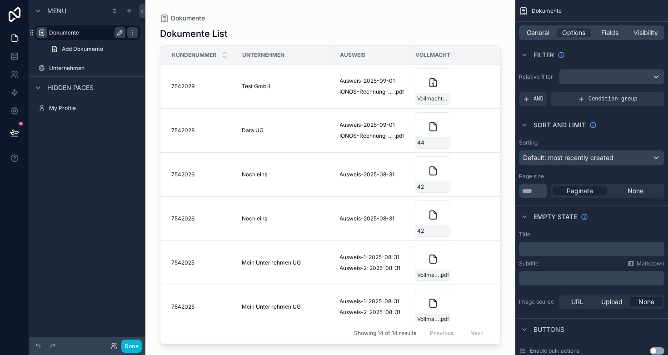
click at [41, 32] on icon "scrollable content" at bounding box center [41, 32] width 7 height 7
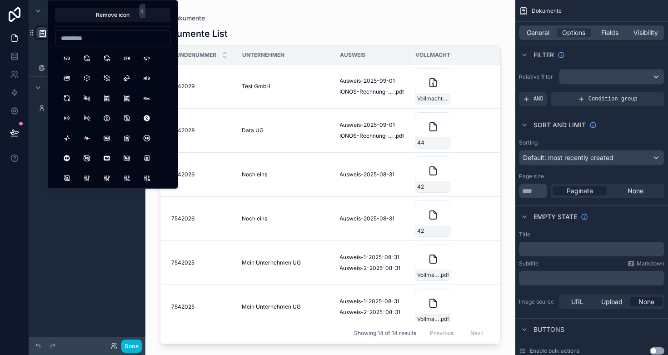
click at [87, 244] on div "Menu ********* Add Dokumente Unternehmen Hidden pages My Profile" at bounding box center [87, 172] width 116 height 344
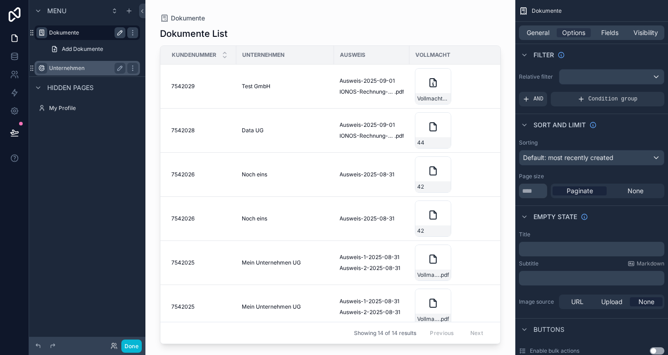
click at [37, 67] on div "scrollable content" at bounding box center [41, 68] width 11 height 11
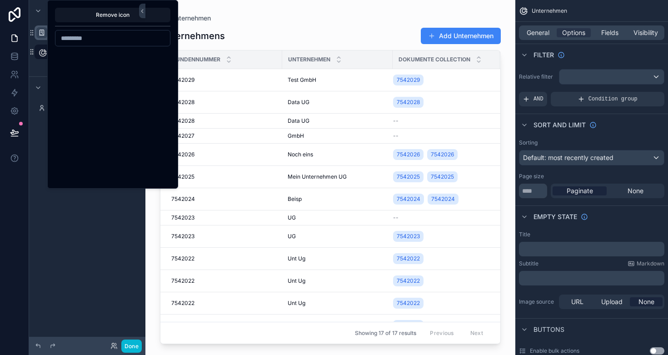
scroll to position [314, 0]
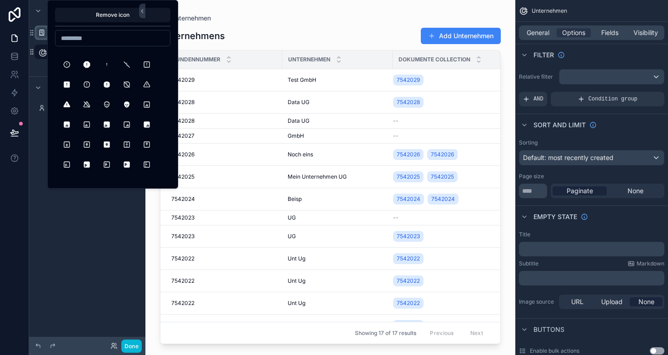
click at [81, 231] on div "**********" at bounding box center [87, 172] width 116 height 344
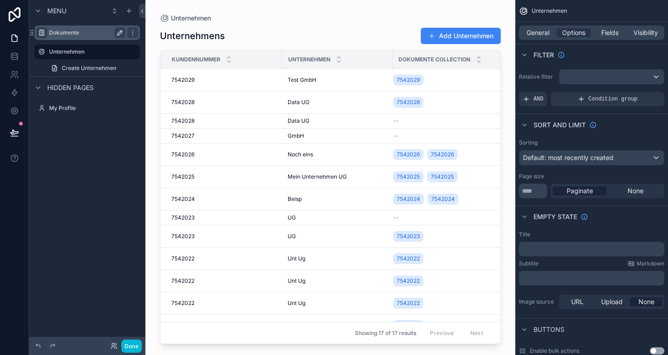
click at [58, 32] on label "Dokumente" at bounding box center [85, 32] width 73 height 7
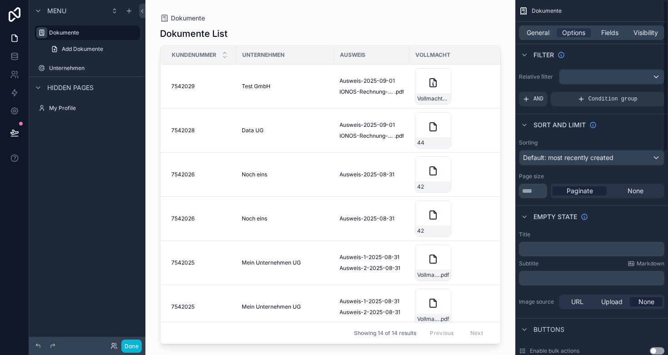
click at [532, 37] on div "General Options Fields Visibility" at bounding box center [591, 32] width 145 height 15
click at [536, 30] on span "General" at bounding box center [538, 32] width 23 height 9
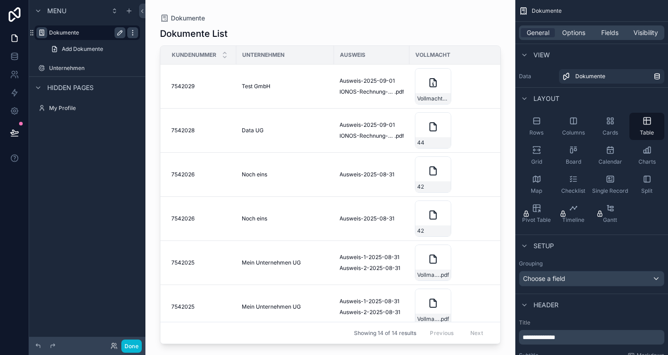
click at [134, 31] on icon "scrollable content" at bounding box center [132, 32] width 7 height 7
click at [573, 49] on div "View" at bounding box center [592, 55] width 153 height 22
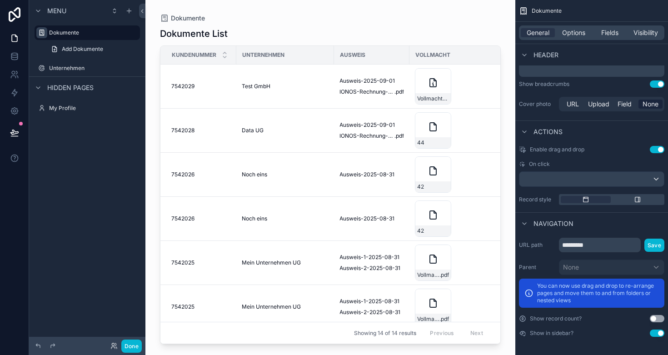
click at [657, 334] on button "Use setting" at bounding box center [657, 333] width 15 height 7
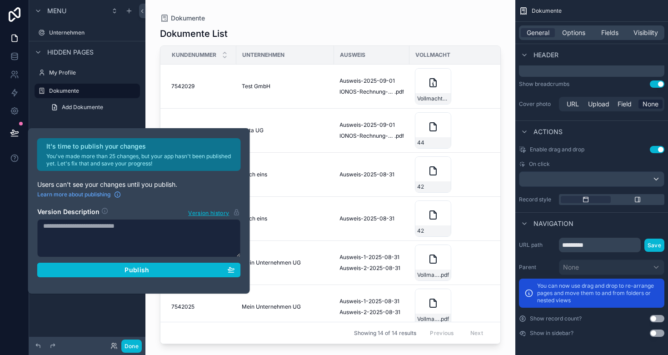
click at [110, 118] on div "Menu Unternehmen Hidden pages My Profile Dokumente Add Dokumente" at bounding box center [87, 61] width 116 height 123
click at [71, 34] on label "Unternehmen" at bounding box center [85, 32] width 73 height 7
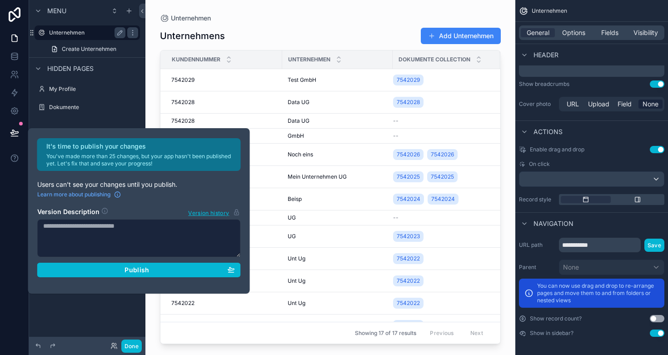
scroll to position [271, 0]
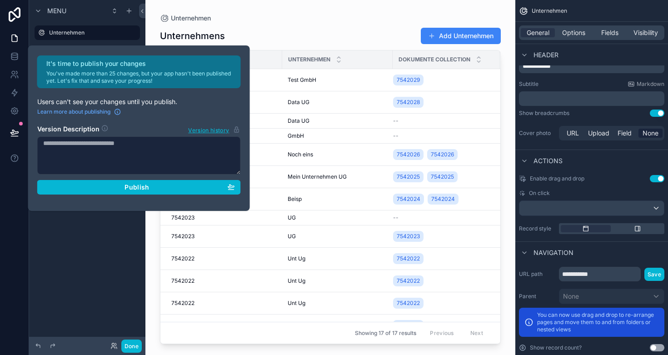
click at [351, 127] on div "scrollable content" at bounding box center [330, 172] width 370 height 344
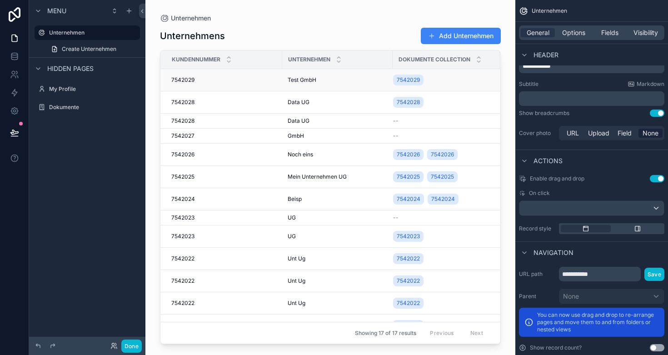
click at [266, 76] on td "7542029 7542029" at bounding box center [221, 80] width 122 height 22
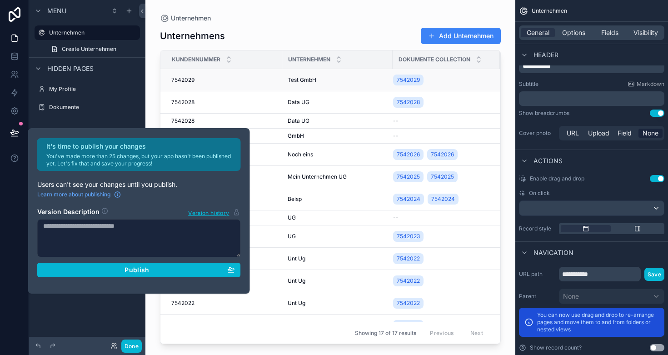
click at [187, 77] on span "7542029" at bounding box center [182, 79] width 23 height 7
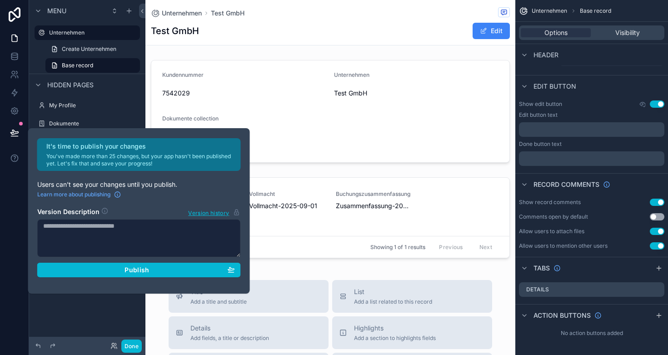
scroll to position [86, 0]
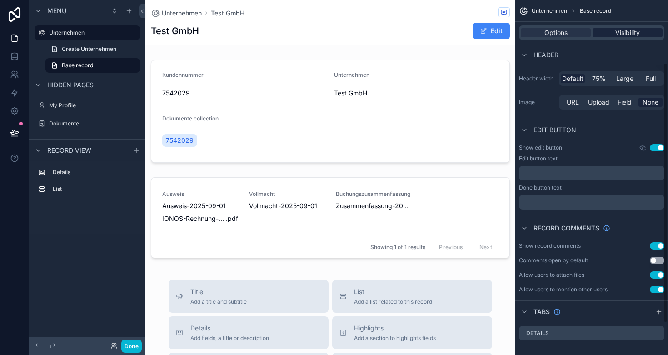
click at [628, 30] on span "Visibility" at bounding box center [628, 32] width 25 height 9
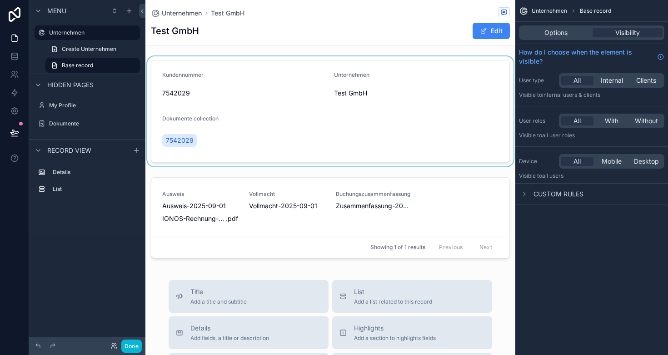
click at [254, 131] on div "scrollable content" at bounding box center [330, 111] width 370 height 110
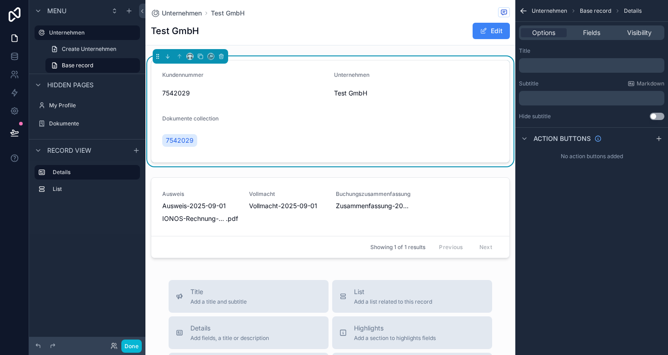
click at [593, 39] on div "Options Fields Visibility" at bounding box center [591, 32] width 145 height 15
click at [592, 34] on span "Fields" at bounding box center [591, 32] width 17 height 9
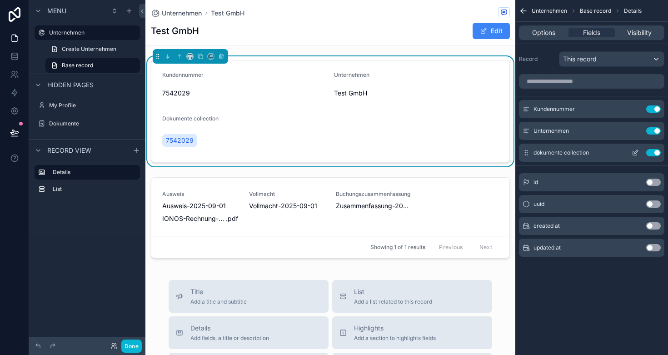
click at [652, 152] on button "Use setting" at bounding box center [654, 152] width 15 height 7
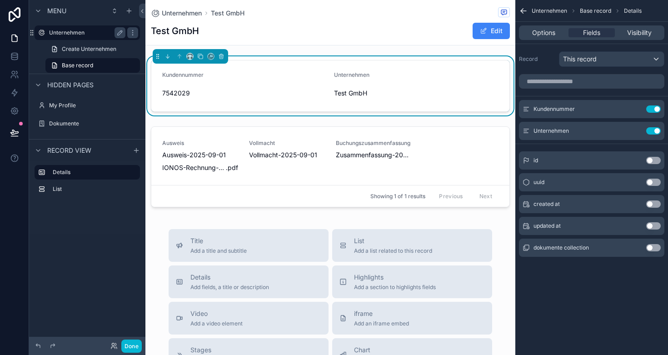
click at [74, 31] on label "Unternehmen" at bounding box center [85, 32] width 73 height 7
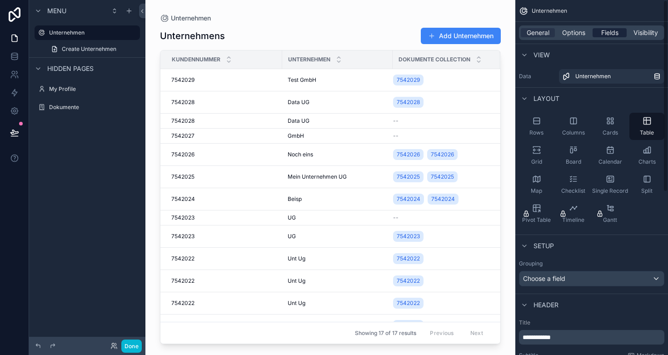
click at [575, 30] on span "Options" at bounding box center [573, 32] width 23 height 9
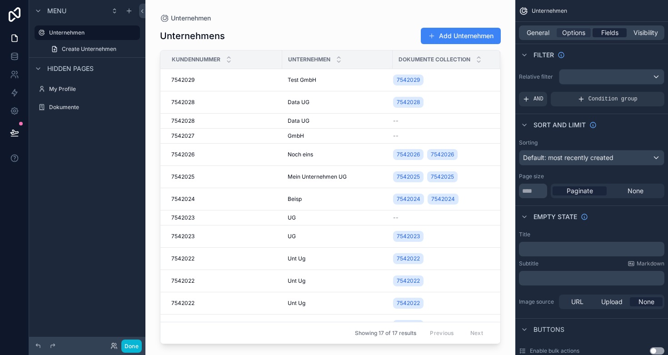
click at [604, 34] on span "Fields" at bounding box center [610, 32] width 17 height 9
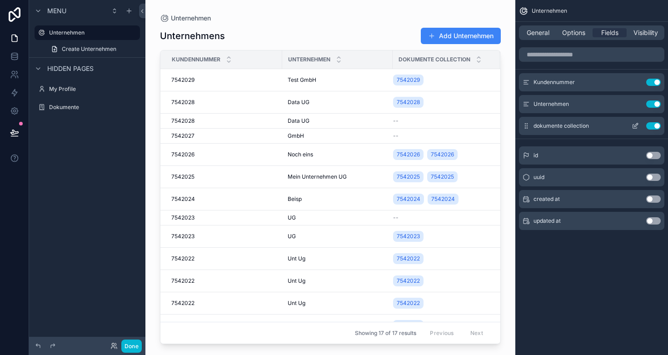
click at [653, 124] on button "Use setting" at bounding box center [654, 125] width 15 height 7
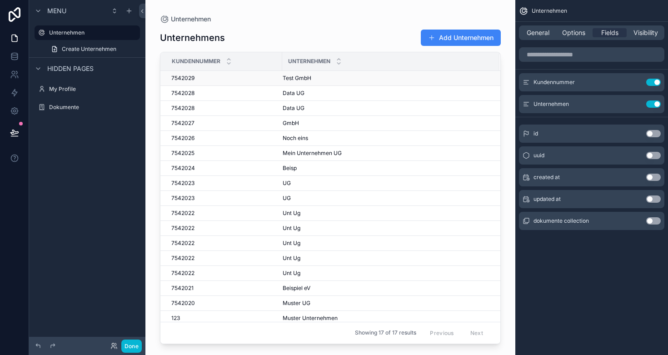
click at [215, 80] on div "7542029 7542029" at bounding box center [223, 78] width 105 height 7
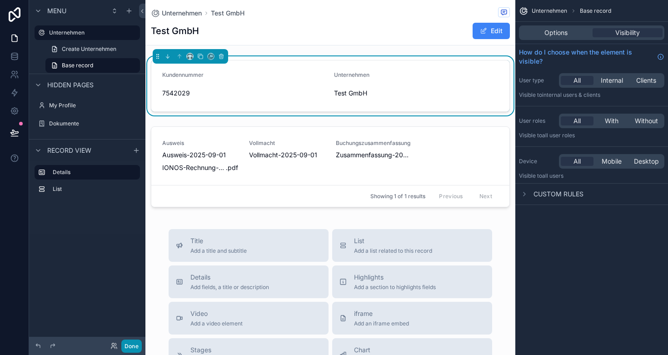
click at [130, 346] on button "Done" at bounding box center [131, 346] width 20 height 13
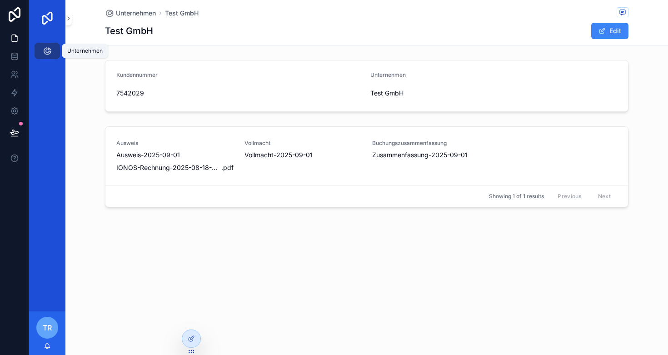
click at [50, 52] on icon "scrollable content" at bounding box center [47, 50] width 9 height 9
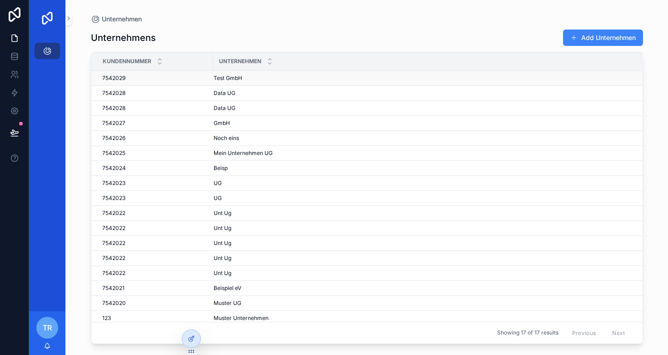
click at [233, 79] on span "Test GmbH" at bounding box center [228, 78] width 29 height 7
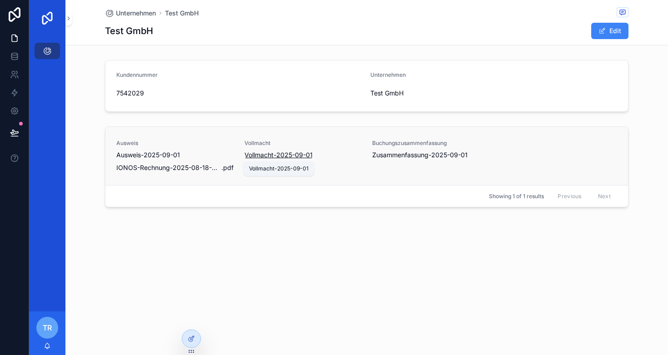
click at [271, 153] on span "Vollmacht-2025-09-01" at bounding box center [279, 154] width 68 height 9
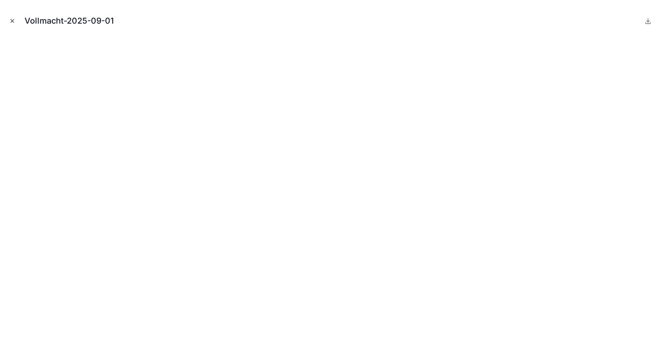
click at [14, 20] on icon "Close modal" at bounding box center [12, 21] width 6 height 6
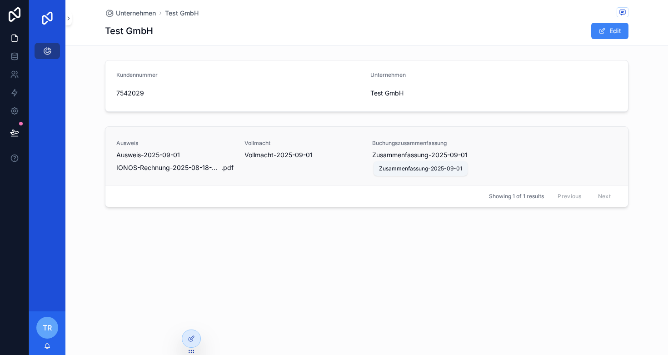
click at [436, 155] on span "Zusammenfassung-2025-09-01" at bounding box center [419, 154] width 95 height 9
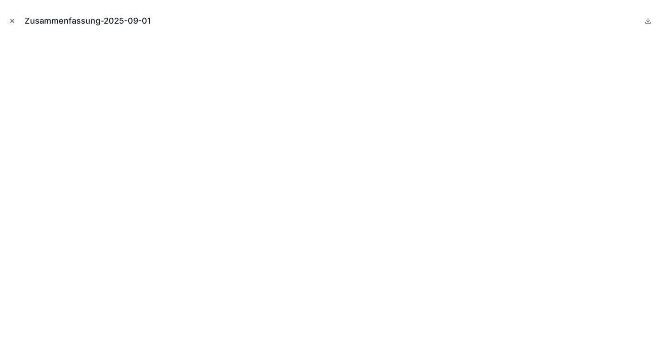
click at [13, 20] on icon "Close modal" at bounding box center [12, 21] width 6 height 6
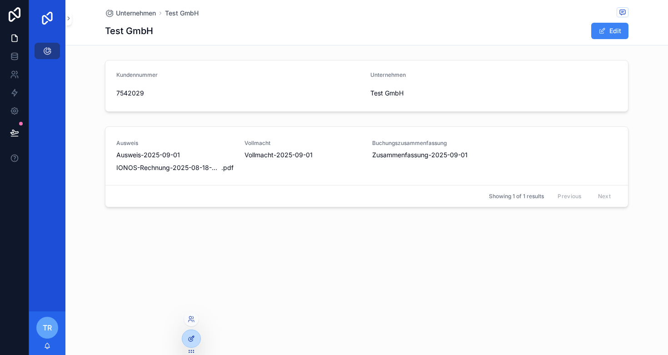
click at [195, 335] on div at bounding box center [191, 338] width 18 height 17
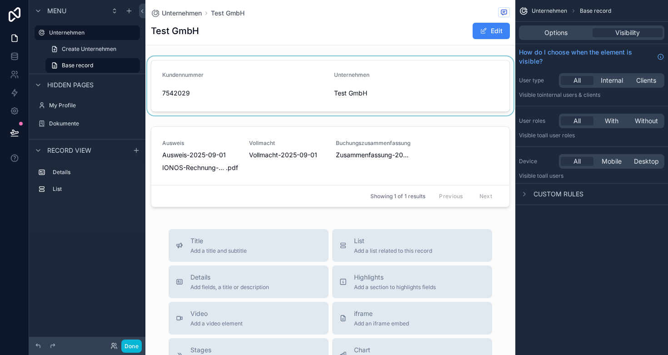
click at [401, 74] on div "scrollable content" at bounding box center [330, 85] width 370 height 59
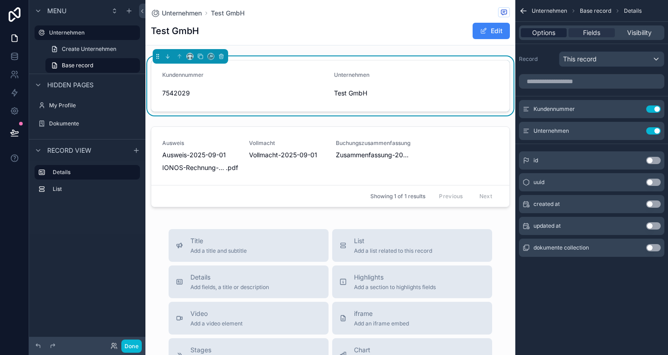
click at [546, 35] on span "Options" at bounding box center [543, 32] width 23 height 9
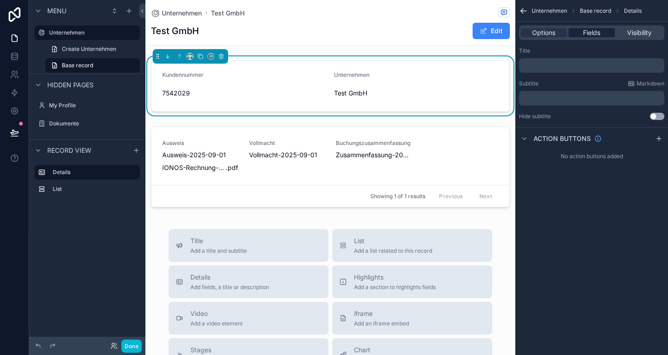
click at [595, 35] on span "Fields" at bounding box center [591, 32] width 17 height 9
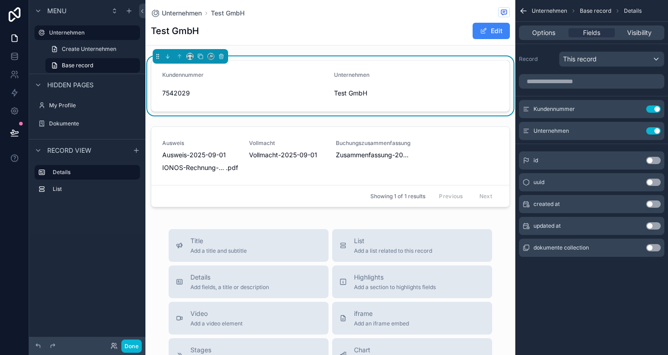
click at [595, 60] on span "This record" at bounding box center [580, 59] width 34 height 9
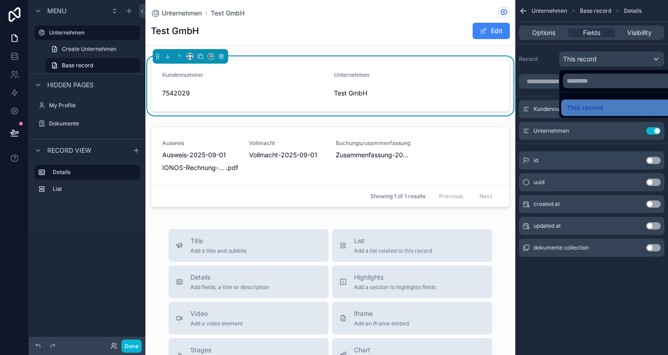
click at [545, 59] on div "scrollable content" at bounding box center [334, 177] width 668 height 355
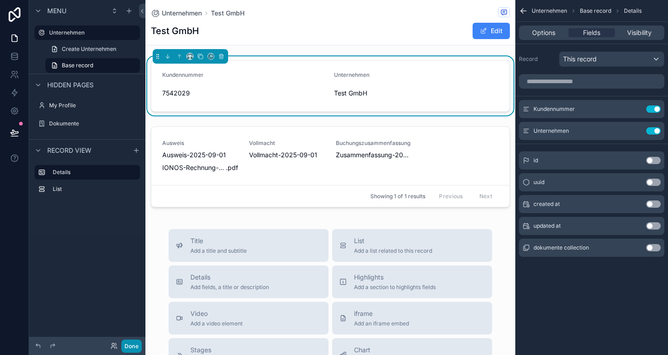
click at [133, 345] on button "Done" at bounding box center [131, 346] width 20 height 13
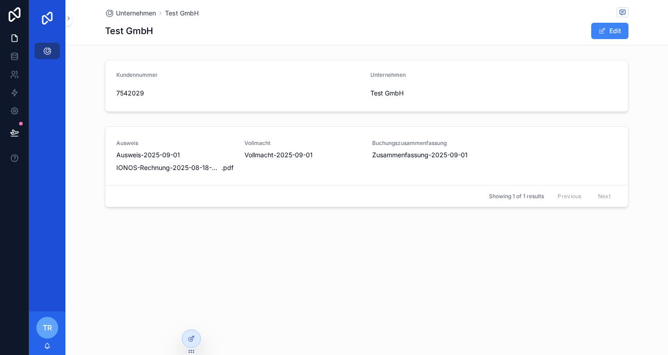
click at [131, 92] on span "7542029" at bounding box center [239, 93] width 247 height 9
drag, startPoint x: 119, startPoint y: 91, endPoint x: 156, endPoint y: 94, distance: 37.9
click at [156, 94] on span "7542029" at bounding box center [239, 93] width 247 height 9
click at [257, 152] on span "Vollmacht-2025-09-01" at bounding box center [279, 154] width 68 height 9
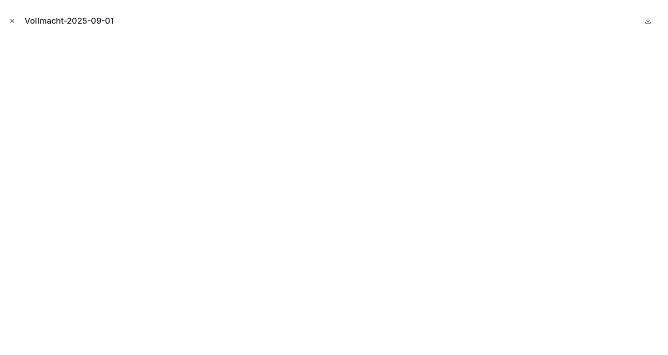
click at [10, 18] on icon "Close modal" at bounding box center [12, 21] width 6 height 6
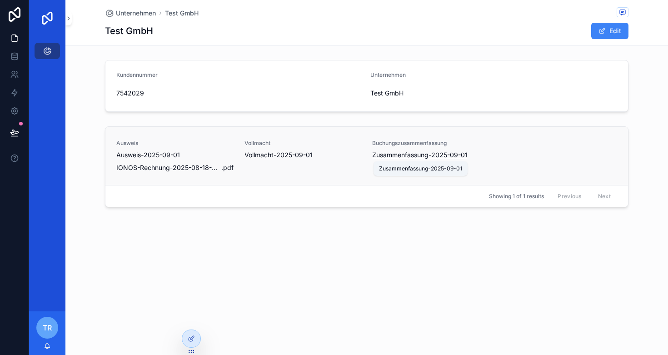
click at [406, 156] on span "Zusammenfassung-2025-09-01" at bounding box center [419, 154] width 95 height 9
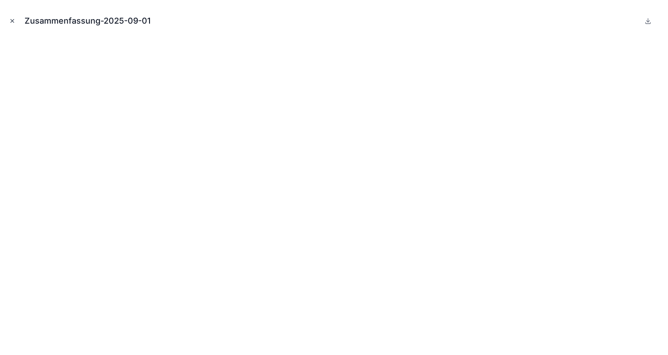
click at [12, 23] on icon "Close modal" at bounding box center [12, 21] width 6 height 6
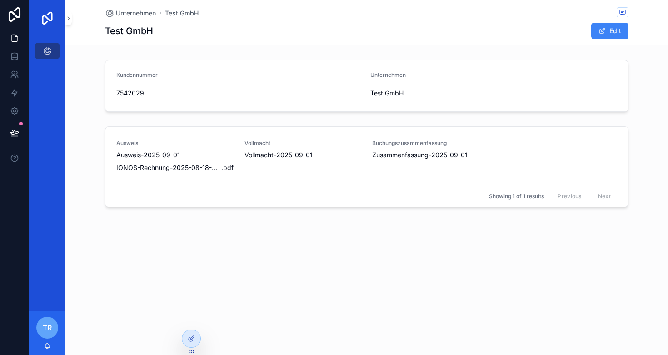
click at [205, 231] on div "Unternehmen Test GmbH Test GmbH Edit Kundennummer 7542029 Unternehmen Test GmbH…" at bounding box center [366, 136] width 603 height 273
click at [147, 156] on span "Ausweis-2025-09-01" at bounding box center [148, 154] width 64 height 9
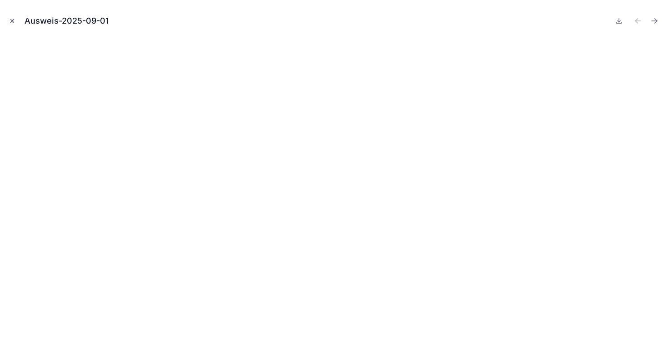
click at [11, 17] on button "Close modal" at bounding box center [12, 21] width 10 height 10
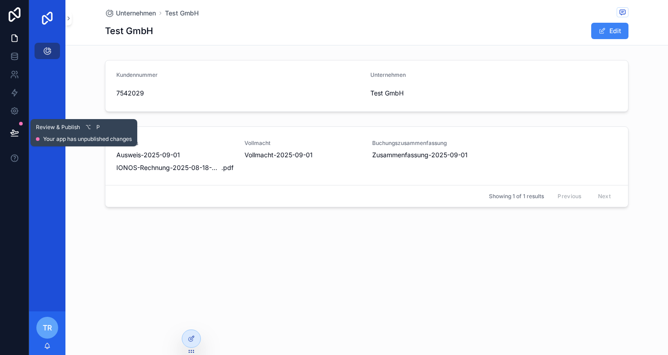
click at [18, 133] on icon at bounding box center [14, 132] width 9 height 9
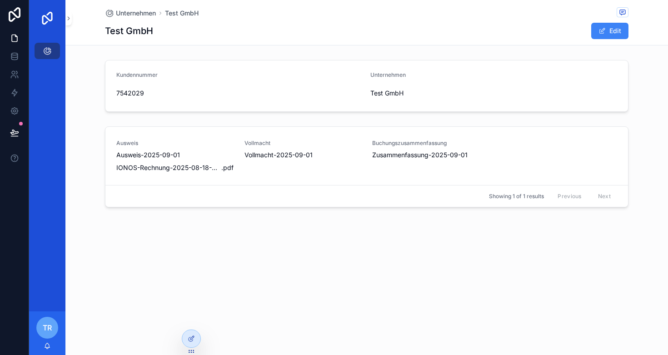
click at [121, 243] on div "Unternehmen Test GmbH Test GmbH Edit Kundennummer 7542029 Unternehmen Test GmbH…" at bounding box center [366, 136] width 603 height 273
click at [627, 10] on span "scrollable content" at bounding box center [623, 12] width 12 height 10
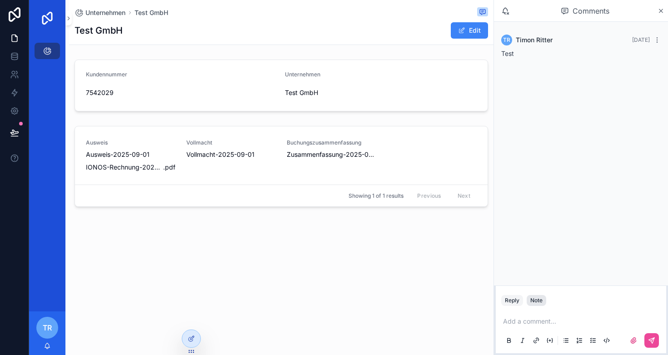
click at [539, 301] on div "Note" at bounding box center [537, 300] width 12 height 7
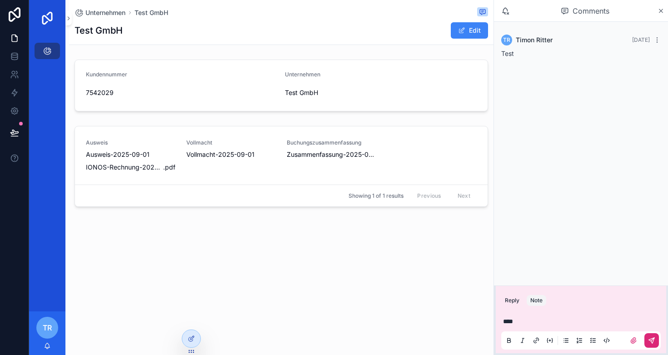
click at [650, 341] on icon "scrollable content" at bounding box center [651, 340] width 5 height 5
click at [661, 11] on icon "scrollable content" at bounding box center [662, 11] width 4 height 4
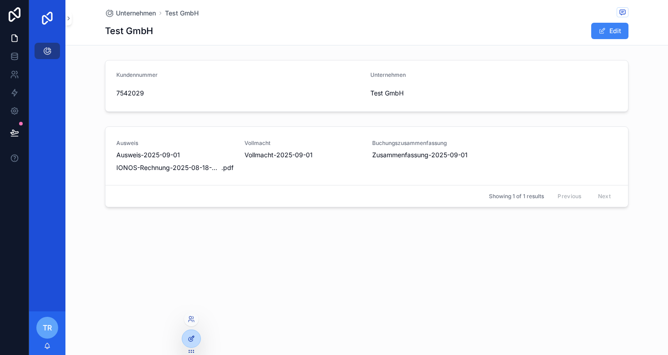
click at [192, 341] on icon at bounding box center [191, 338] width 7 height 7
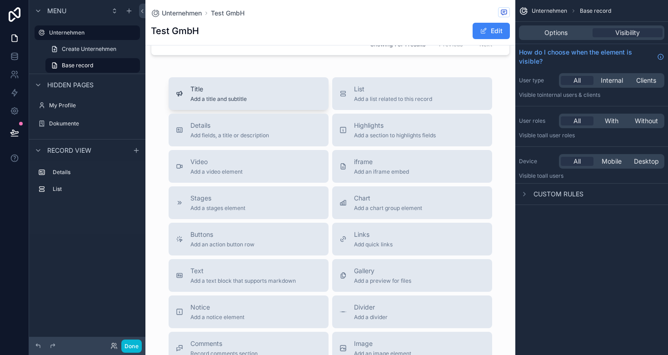
scroll to position [271, 0]
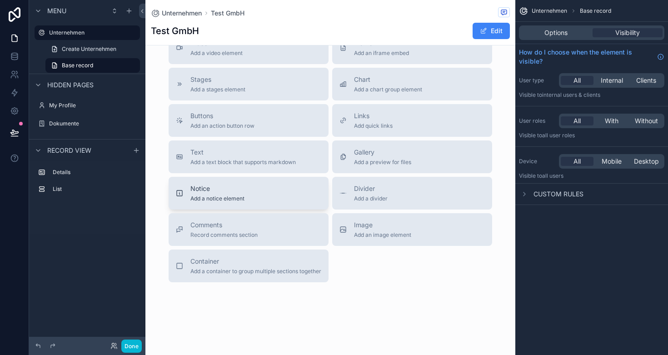
click at [209, 188] on span "Notice" at bounding box center [218, 188] width 54 height 9
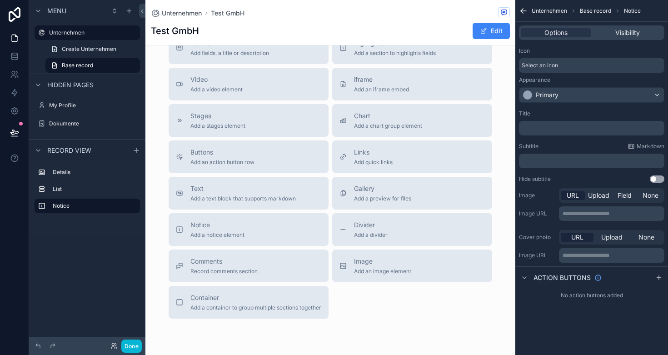
scroll to position [59, 0]
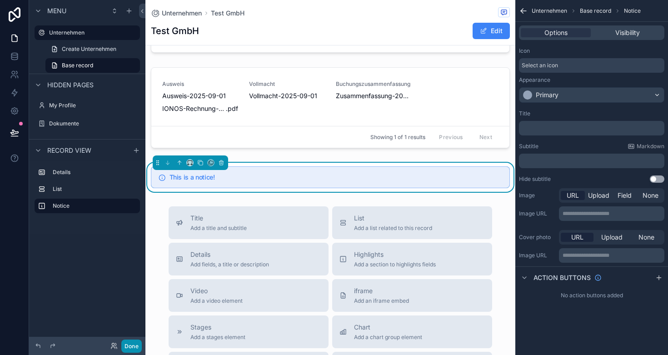
click at [123, 342] on button "Done" at bounding box center [131, 346] width 20 height 13
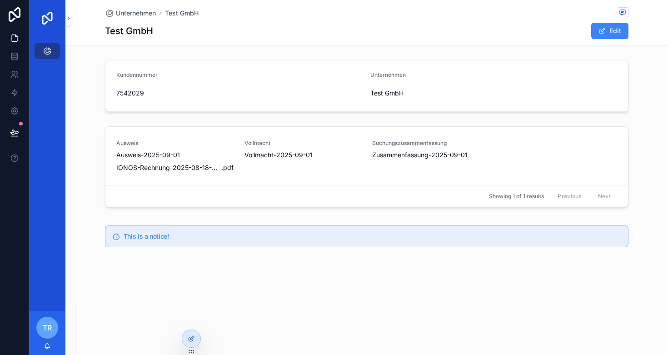
scroll to position [0, 0]
click at [150, 233] on h5 "This is a notice!" at bounding box center [372, 236] width 497 height 6
click at [184, 341] on div at bounding box center [191, 338] width 18 height 17
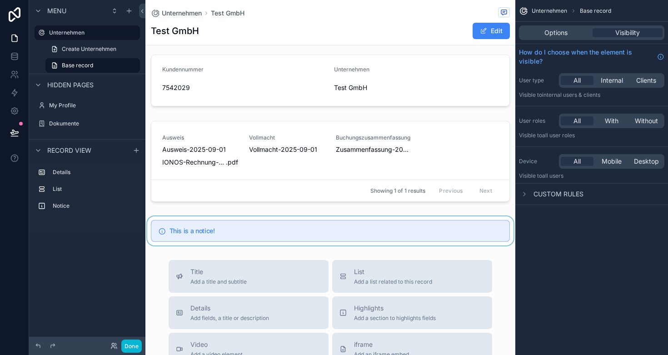
scroll to position [6, 0]
click at [239, 234] on div "scrollable content" at bounding box center [330, 230] width 370 height 29
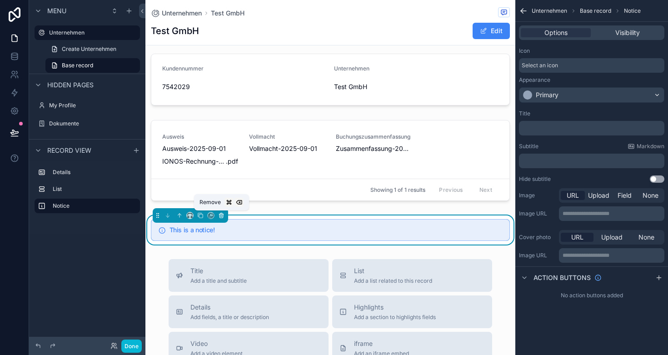
click at [219, 216] on icon "scrollable content" at bounding box center [221, 215] width 6 height 6
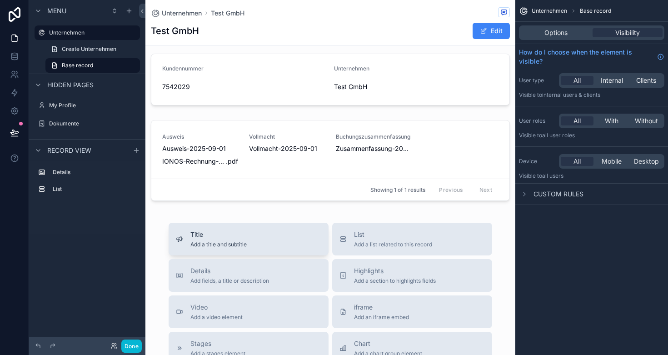
scroll to position [223, 0]
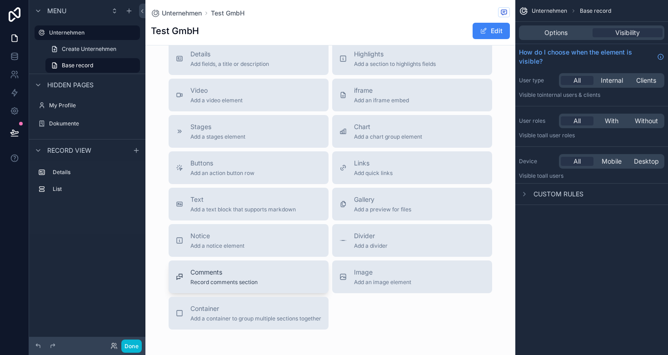
click at [252, 275] on span "Comments" at bounding box center [224, 272] width 67 height 9
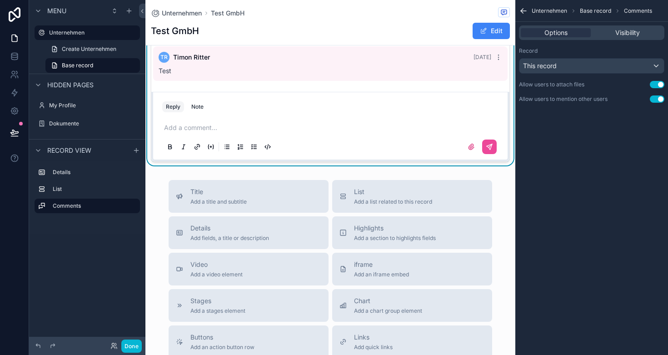
scroll to position [128, 0]
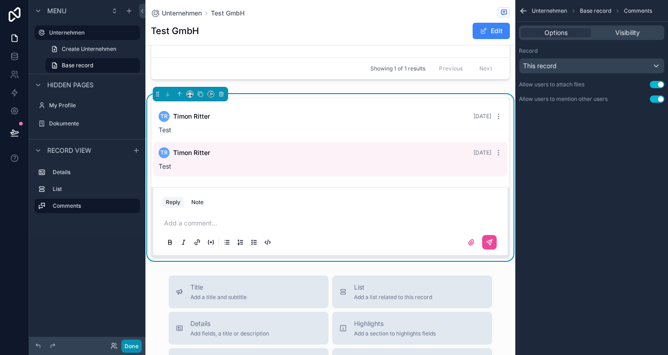
click at [127, 349] on button "Done" at bounding box center [131, 346] width 20 height 13
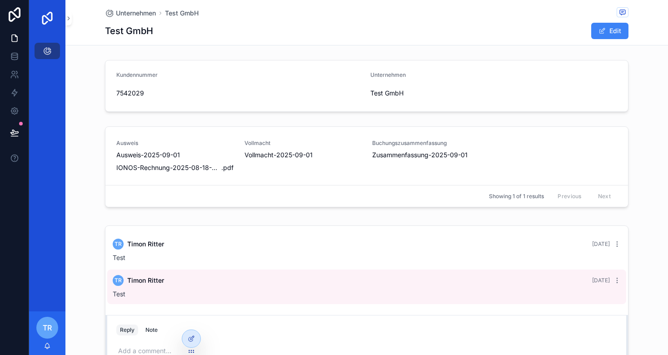
scroll to position [73, 0]
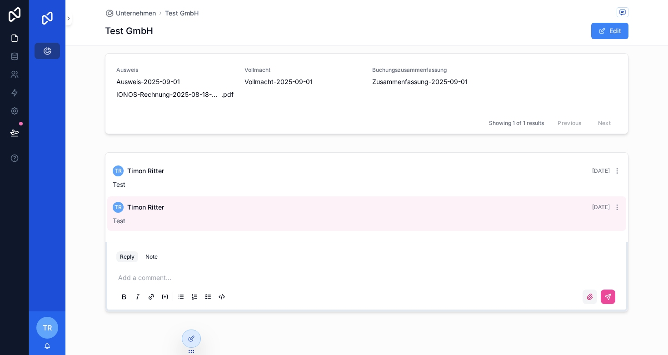
click at [590, 297] on icon "scrollable content" at bounding box center [590, 296] width 7 height 7
click at [0, 0] on input "scrollable content" at bounding box center [0, 0] width 0 height 0
click at [92, 160] on div "TR [PERSON_NAME] [DATE] Test TR [PERSON_NAME] [DATE] Test Reply Note Add a comm…" at bounding box center [366, 232] width 603 height 167
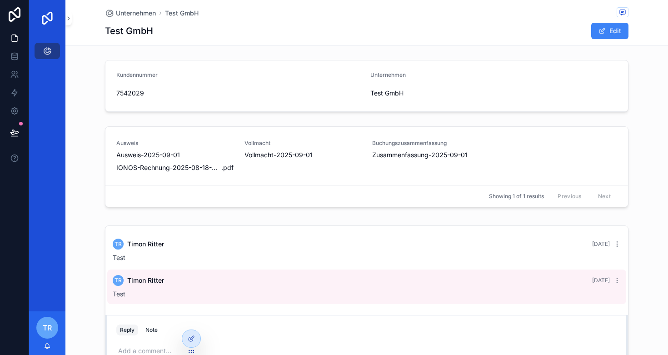
scroll to position [0, 0]
click at [197, 342] on div at bounding box center [191, 338] width 18 height 17
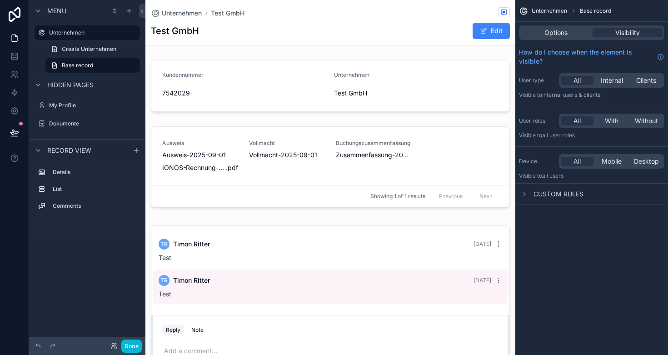
click at [451, 30] on div "Edit" at bounding box center [476, 30] width 68 height 17
click at [480, 29] on button "Edit" at bounding box center [491, 31] width 37 height 16
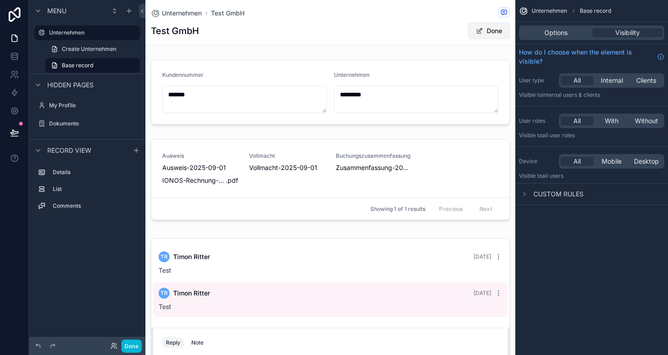
click at [487, 33] on button "Done" at bounding box center [489, 31] width 42 height 16
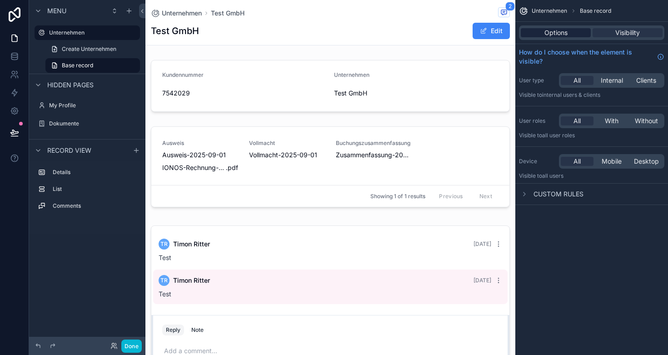
click at [567, 37] on span "Options" at bounding box center [556, 32] width 23 height 9
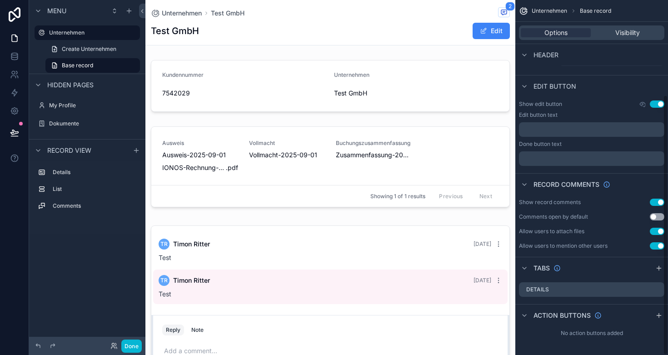
scroll to position [130, 0]
click at [553, 292] on div "Details" at bounding box center [591, 289] width 145 height 15
click at [526, 317] on icon "scrollable content" at bounding box center [524, 315] width 7 height 7
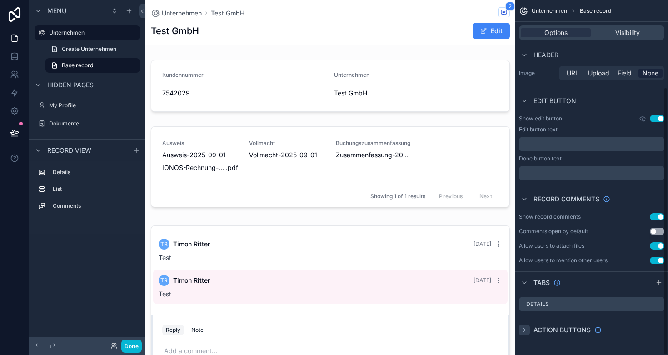
scroll to position [0, 0]
click at [527, 332] on icon "scrollable content" at bounding box center [524, 329] width 7 height 7
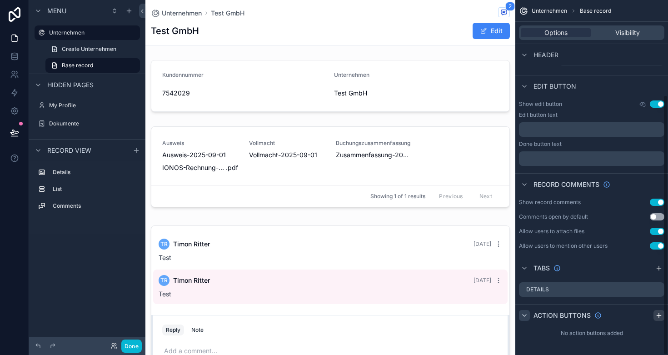
click at [656, 316] on icon "scrollable content" at bounding box center [659, 315] width 7 height 7
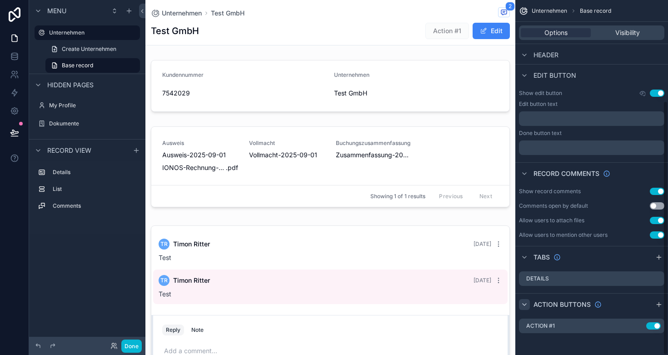
scroll to position [140, 0]
click at [637, 325] on icon "scrollable content" at bounding box center [639, 325] width 7 height 7
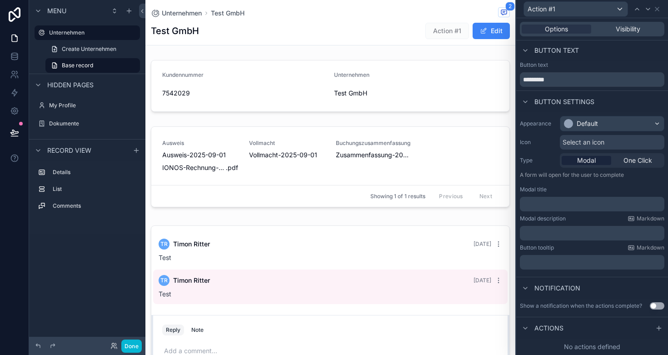
scroll to position [1, 0]
click at [522, 329] on icon at bounding box center [525, 328] width 7 height 7
click at [548, 331] on span "Actions" at bounding box center [549, 329] width 29 height 9
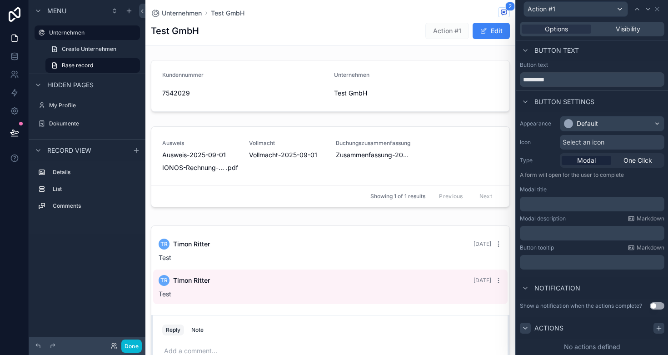
click at [657, 328] on icon at bounding box center [659, 328] width 4 height 0
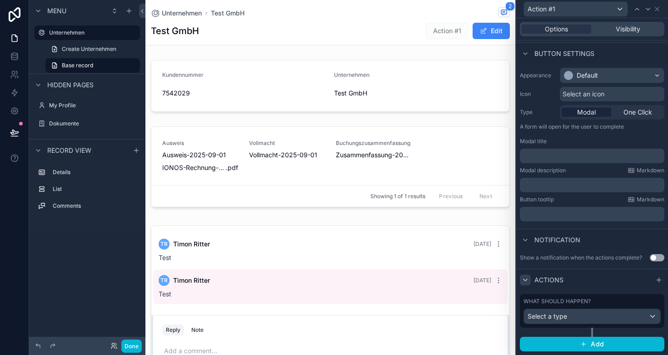
scroll to position [49, 0]
click at [569, 318] on div "Select a type" at bounding box center [592, 317] width 136 height 15
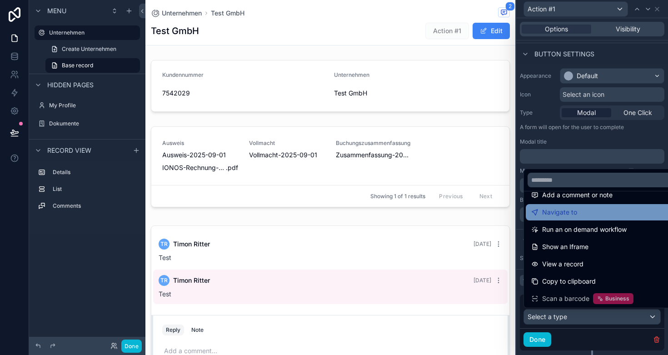
scroll to position [64, 0]
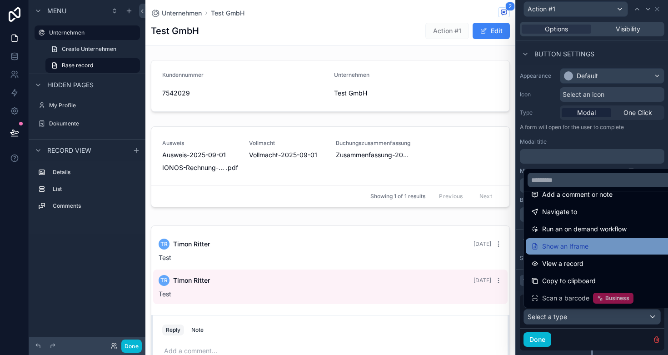
click at [587, 251] on span "Show an Iframe" at bounding box center [565, 246] width 46 height 11
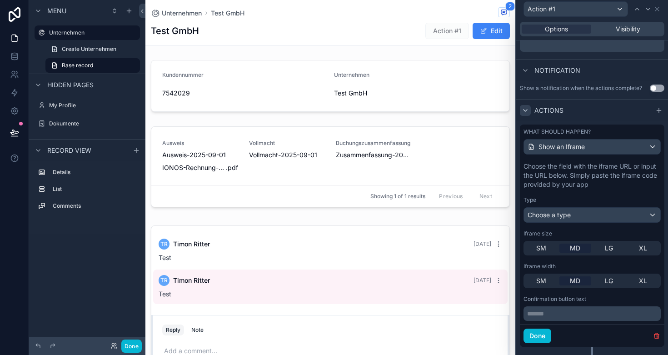
scroll to position [220, 0]
click at [448, 30] on span "Action #1" at bounding box center [448, 30] width 44 height 9
click at [435, 32] on span "Action #1" at bounding box center [448, 30] width 44 height 9
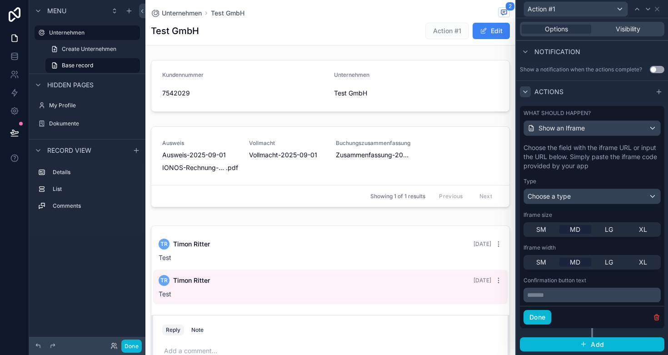
scroll to position [237, 0]
click at [549, 228] on div "SM" at bounding box center [542, 230] width 32 height 9
click at [569, 231] on div "MD" at bounding box center [576, 230] width 32 height 9
click at [563, 196] on span "Choose a type" at bounding box center [549, 197] width 43 height 8
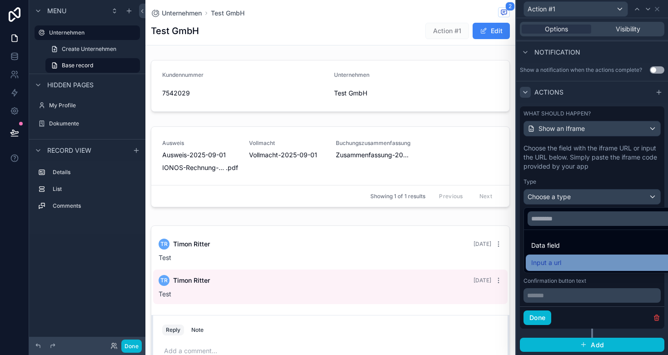
click at [558, 266] on span "Input a url" at bounding box center [547, 262] width 30 height 11
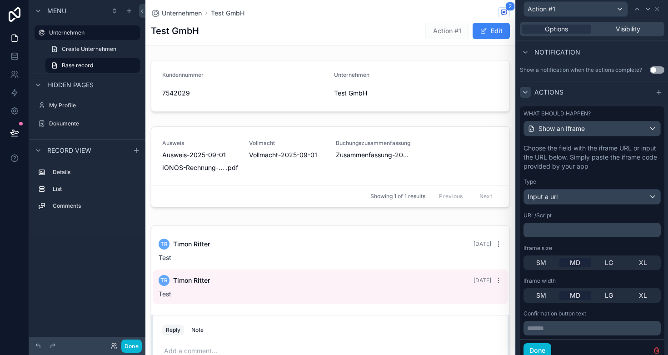
click at [555, 226] on p "﻿" at bounding box center [593, 230] width 132 height 9
click at [557, 242] on div "Choose the field with the iframe URL or input the URL below. Simply paste the i…" at bounding box center [592, 239] width 145 height 199
click at [126, 349] on button "Done" at bounding box center [131, 346] width 20 height 13
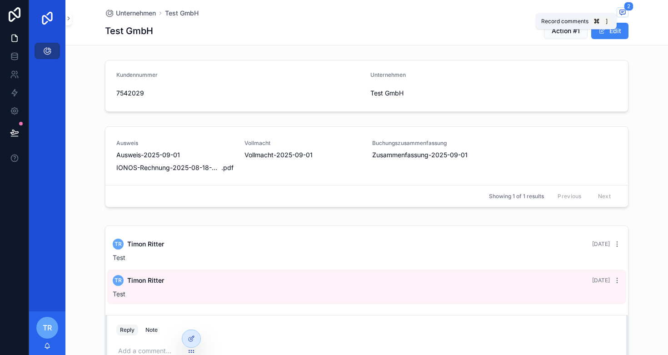
click at [622, 11] on icon "scrollable content" at bounding box center [622, 12] width 7 height 7
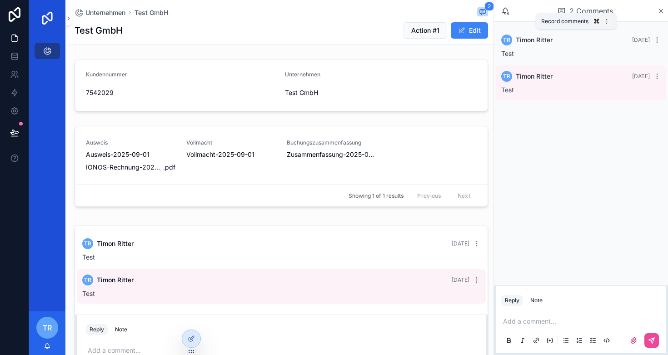
click at [481, 11] on icon "scrollable content" at bounding box center [482, 11] width 7 height 7
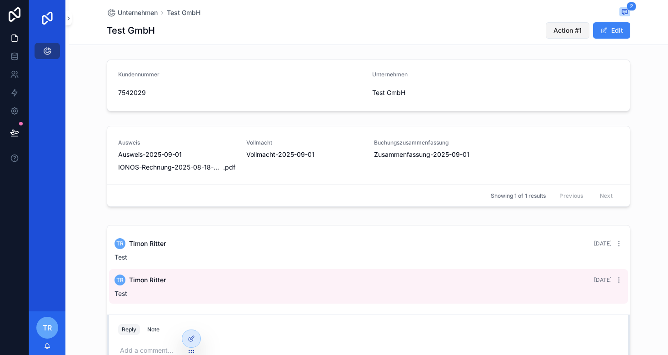
click at [567, 31] on span "Action #1" at bounding box center [568, 30] width 28 height 9
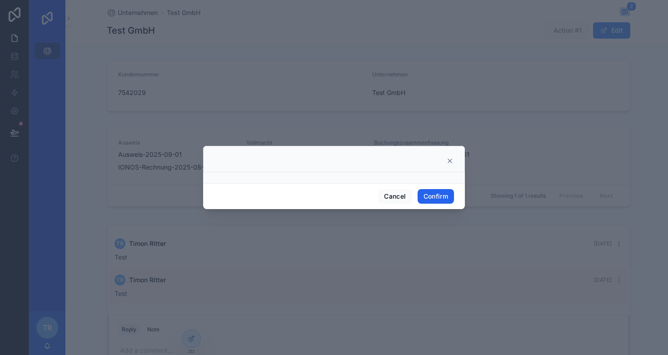
click at [428, 198] on button "Confirm" at bounding box center [436, 196] width 36 height 15
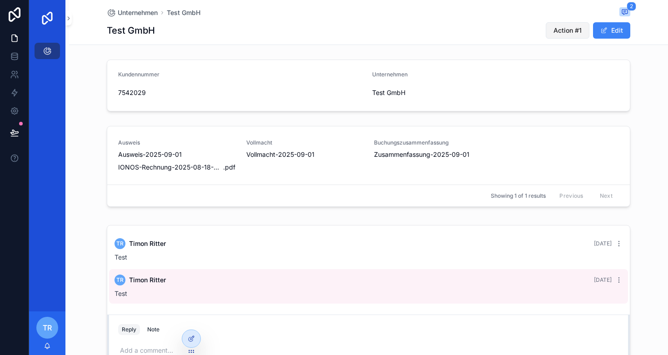
click at [582, 28] on span "Action #1" at bounding box center [568, 30] width 28 height 9
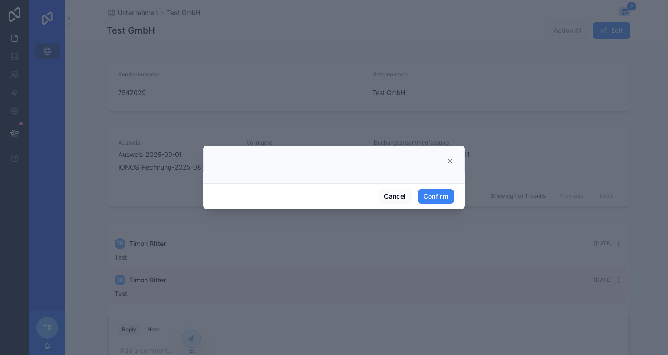
click at [451, 162] on icon at bounding box center [449, 160] width 7 height 7
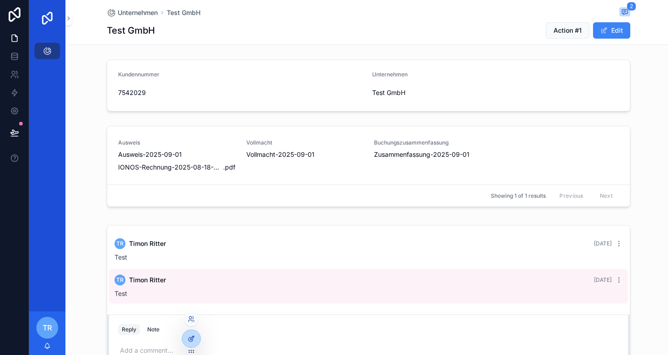
click at [189, 339] on icon at bounding box center [191, 338] width 7 height 7
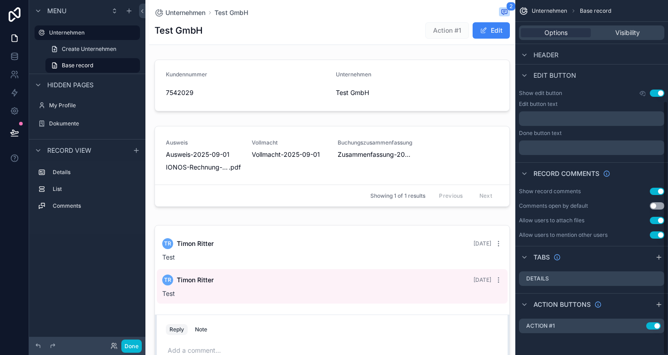
scroll to position [140, 0]
click at [637, 326] on icon "scrollable content" at bounding box center [639, 325] width 7 height 7
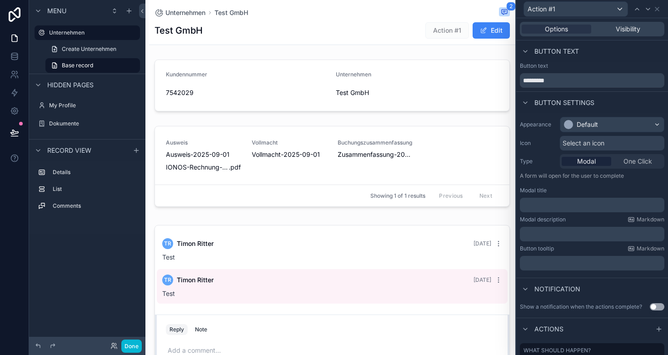
click at [632, 162] on span "One Click" at bounding box center [638, 161] width 29 height 9
click at [609, 28] on div "Visibility" at bounding box center [628, 29] width 70 height 9
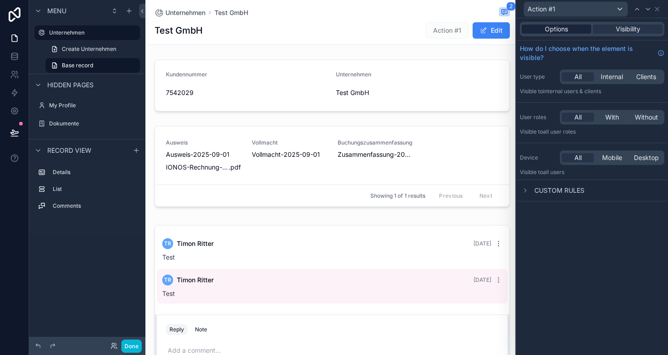
click at [562, 29] on span "Options" at bounding box center [556, 29] width 23 height 9
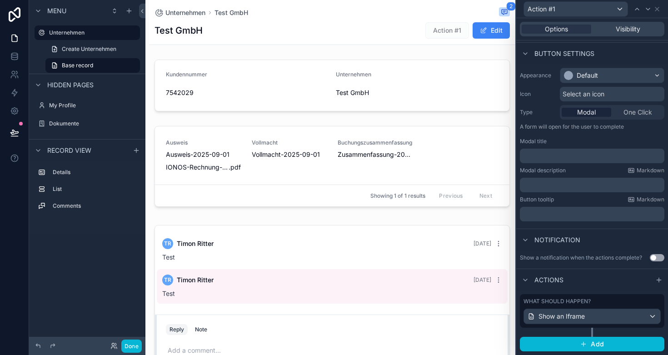
scroll to position [49, 0]
click at [652, 259] on button "Use setting" at bounding box center [657, 258] width 15 height 7
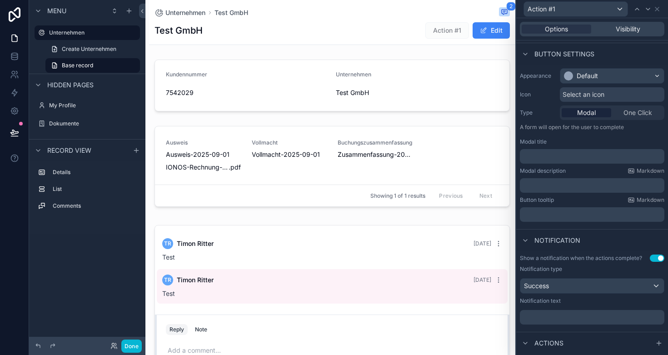
click at [585, 289] on div "Success" at bounding box center [593, 286] width 144 height 15
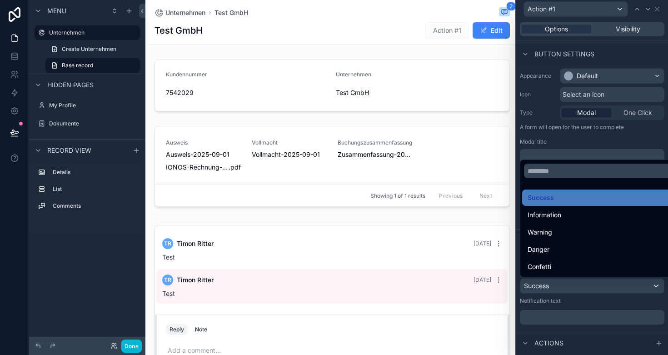
click at [585, 288] on div at bounding box center [592, 177] width 152 height 355
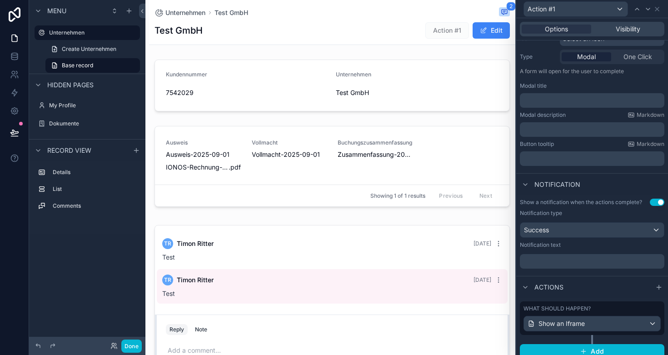
scroll to position [106, 0]
click at [567, 261] on p "﻿" at bounding box center [593, 260] width 139 height 9
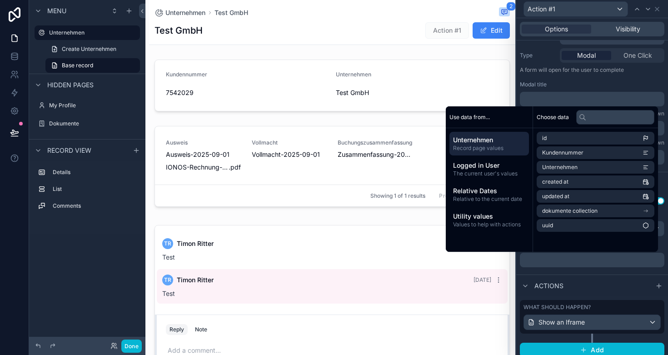
click at [572, 276] on div "Actions" at bounding box center [592, 286] width 152 height 22
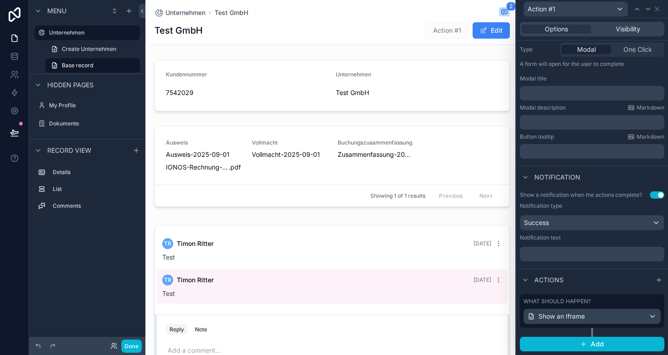
scroll to position [111, 0]
click at [567, 316] on span "Show an Iframe" at bounding box center [562, 316] width 46 height 9
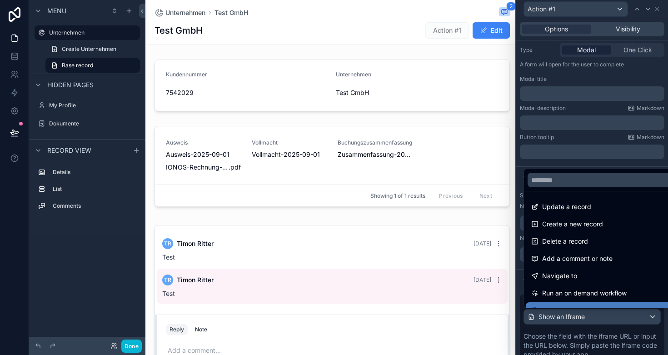
click at [569, 317] on div at bounding box center [592, 177] width 152 height 355
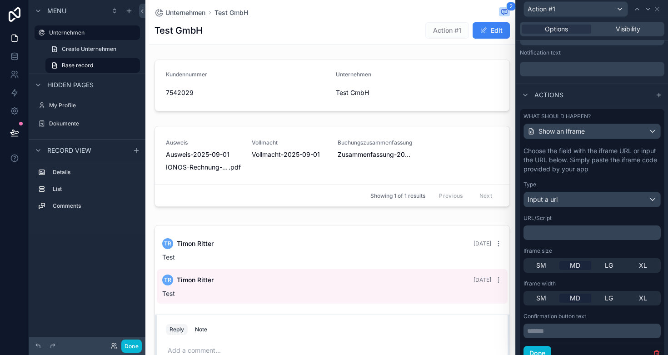
scroll to position [306, 0]
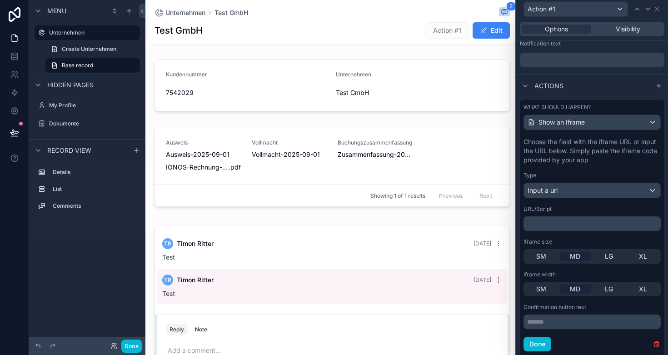
click at [551, 193] on span "Input a url" at bounding box center [543, 190] width 30 height 9
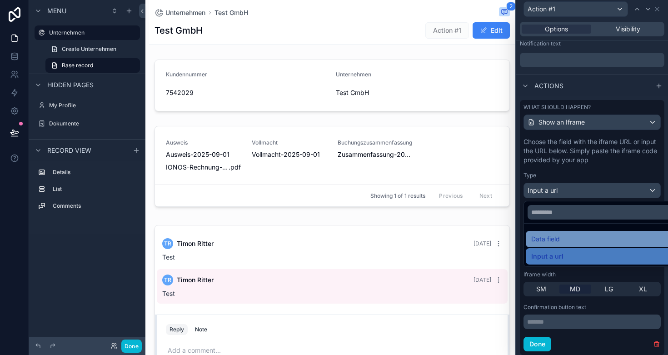
click at [562, 239] on div "Data field" at bounding box center [603, 239] width 143 height 11
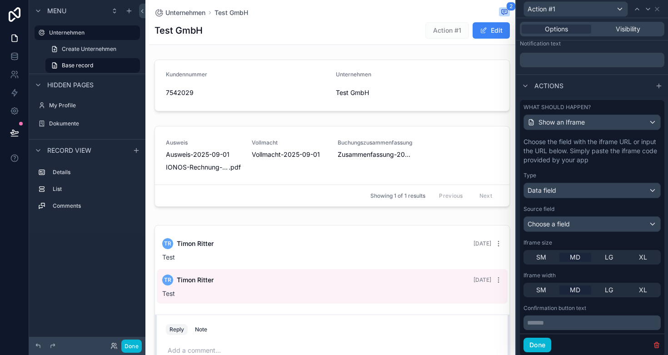
click at [568, 188] on div "Data field" at bounding box center [592, 190] width 136 height 15
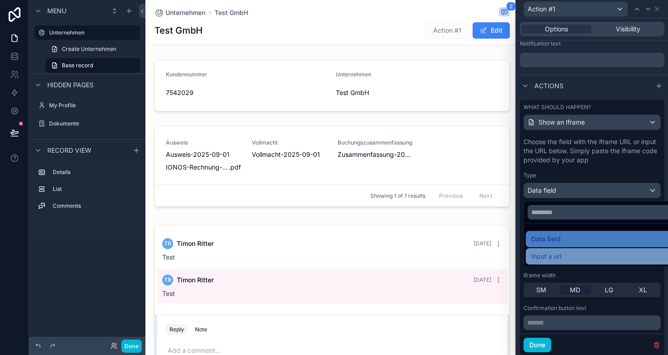
click at [560, 256] on span "Input a url" at bounding box center [547, 256] width 30 height 11
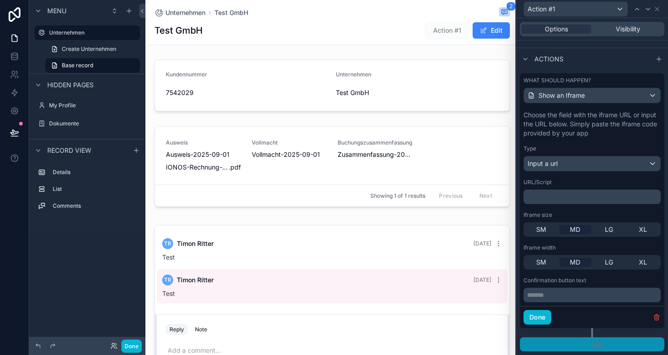
scroll to position [332, 0]
click at [582, 344] on icon "button" at bounding box center [583, 344] width 7 height 7
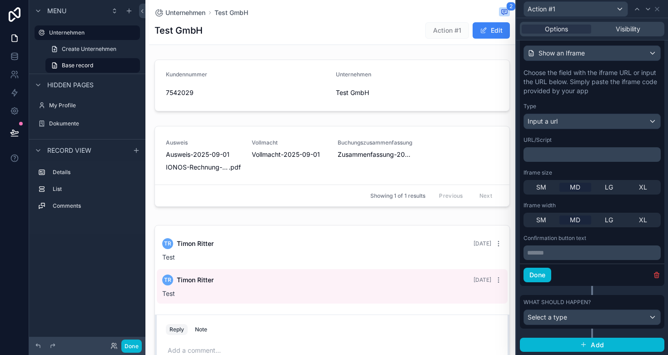
scroll to position [0, 0]
click at [577, 312] on div "Select a type" at bounding box center [592, 317] width 136 height 15
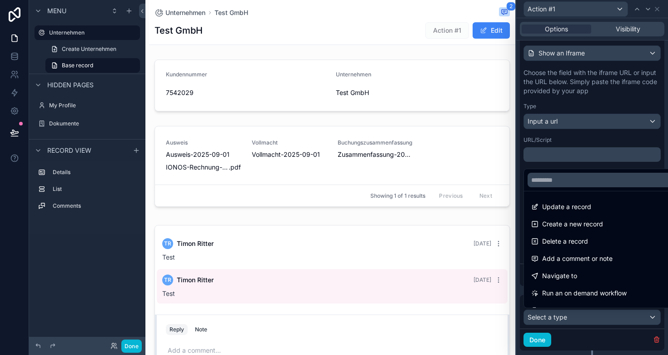
click at [595, 75] on div at bounding box center [592, 177] width 152 height 355
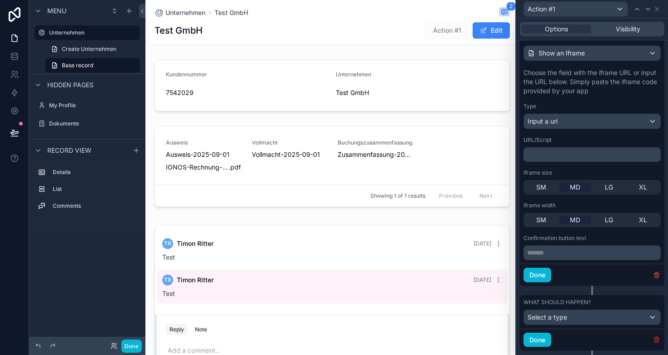
click at [655, 339] on icon "button" at bounding box center [657, 340] width 4 height 4
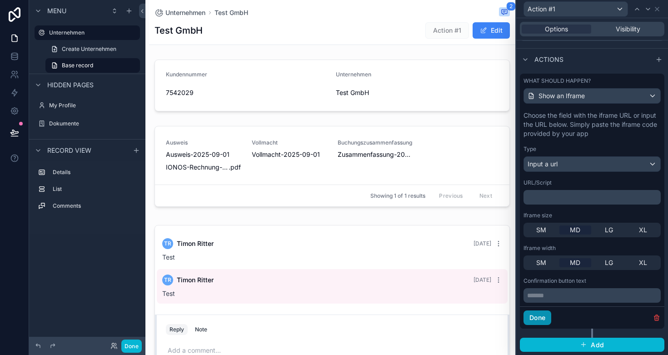
click at [544, 317] on button "Done" at bounding box center [538, 318] width 28 height 15
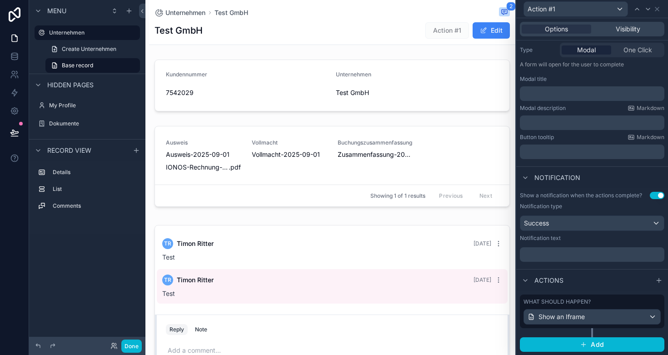
click at [597, 323] on div "Show an Iframe" at bounding box center [592, 317] width 136 height 15
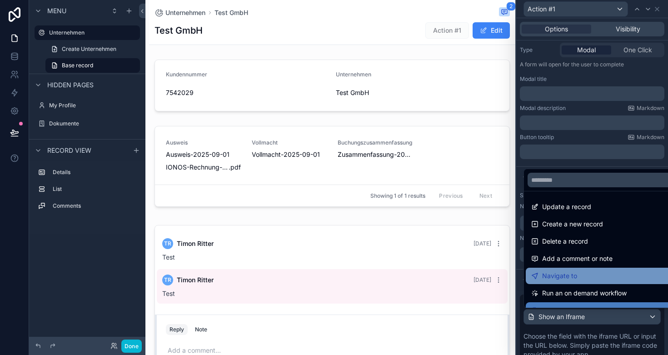
click at [565, 274] on span "Navigate to" at bounding box center [559, 276] width 35 height 11
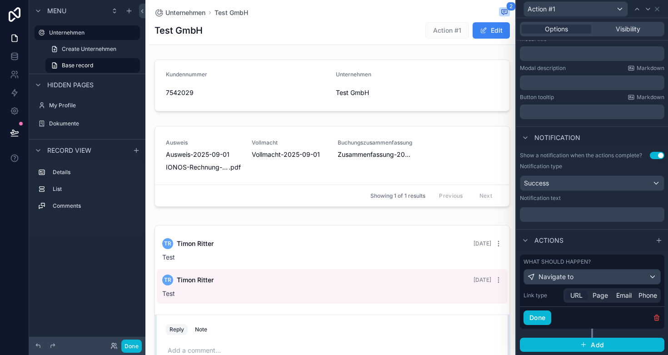
click at [577, 296] on span "URL" at bounding box center [577, 295] width 12 height 9
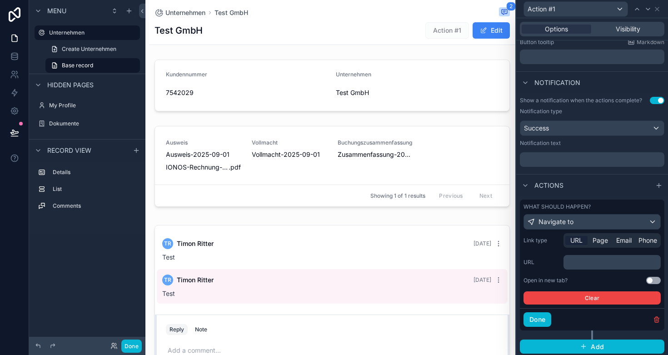
scroll to position [208, 0]
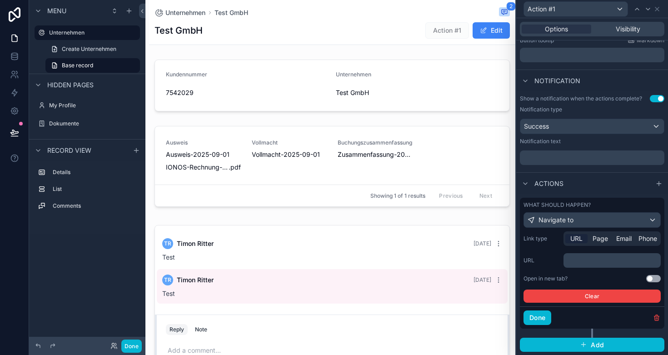
click at [587, 261] on p "﻿" at bounding box center [613, 260] width 92 height 9
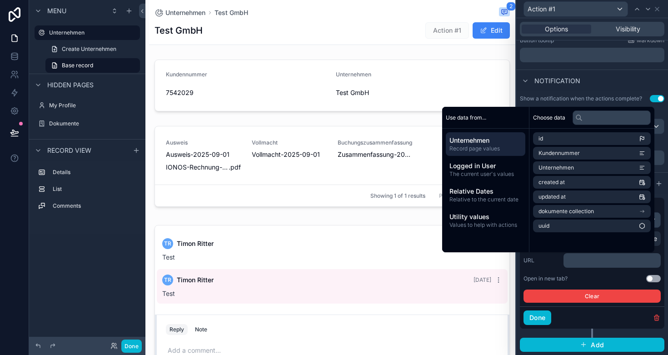
click at [587, 278] on div "Open in new tab? Use setting" at bounding box center [592, 278] width 137 height 7
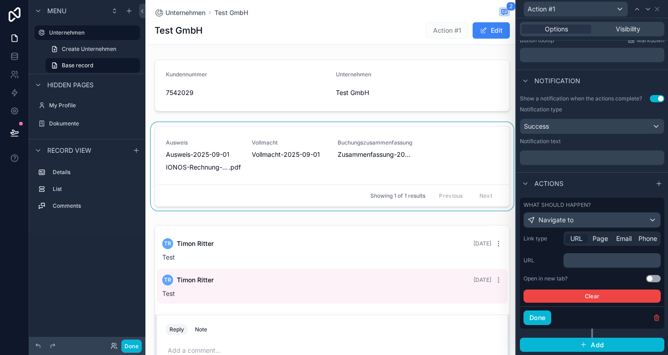
click at [303, 153] on div "scrollable content" at bounding box center [332, 168] width 366 height 92
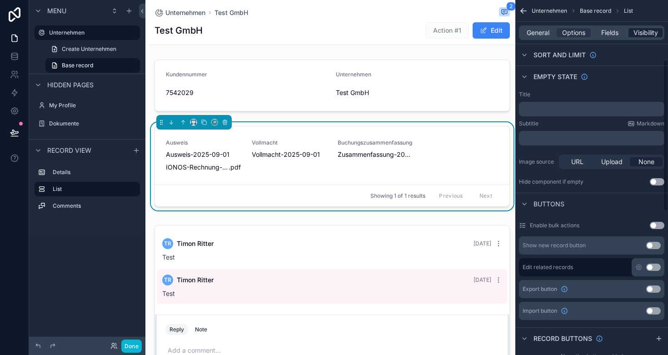
click at [642, 28] on span "Visibility" at bounding box center [646, 32] width 25 height 9
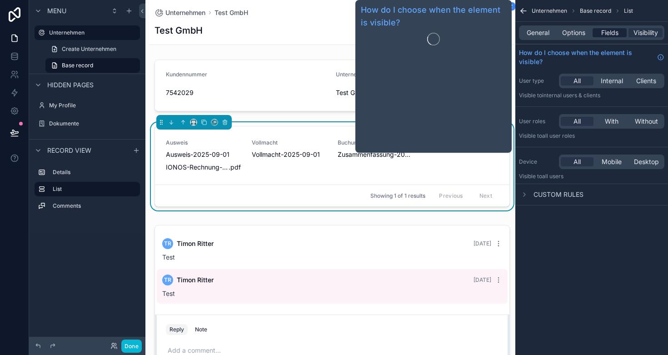
click at [606, 37] on span "Fields" at bounding box center [610, 32] width 17 height 9
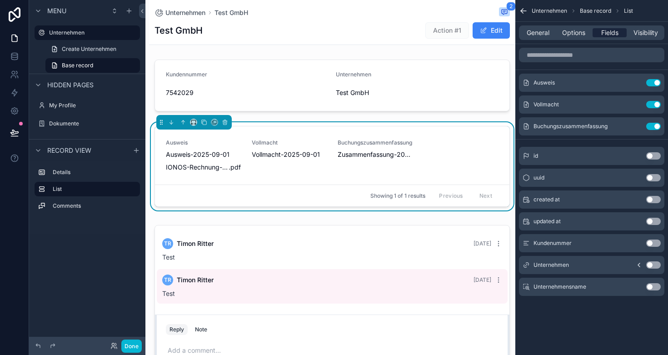
click at [605, 35] on span "Fields" at bounding box center [610, 32] width 17 height 9
click at [580, 35] on span "Options" at bounding box center [573, 32] width 23 height 9
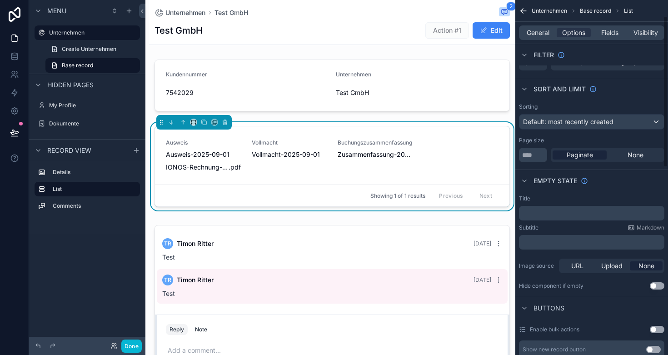
scroll to position [37, 0]
click at [614, 120] on span "Default: most recently created" at bounding box center [568, 121] width 90 height 8
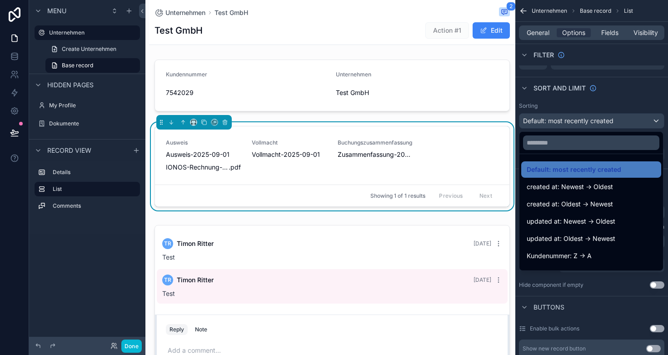
click at [620, 99] on div "scrollable content" at bounding box center [334, 177] width 668 height 355
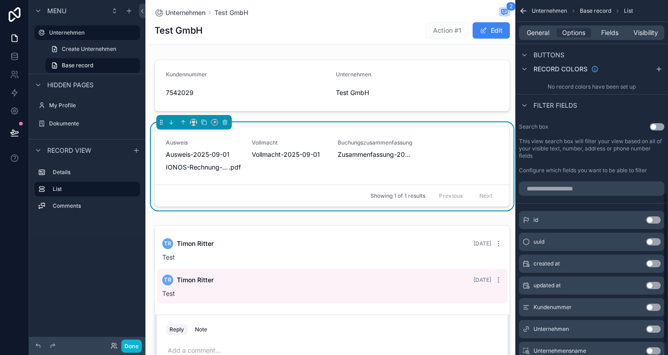
scroll to position [451, 0]
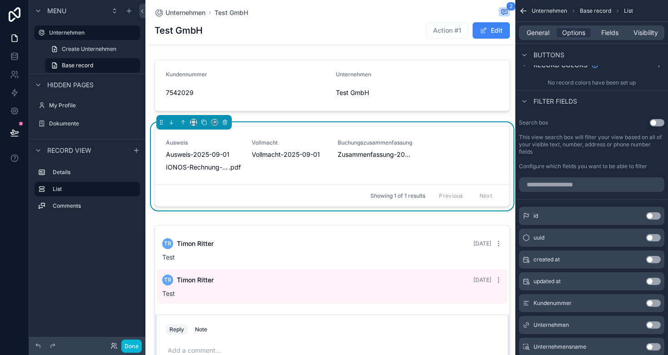
click at [580, 216] on div "id Use setting" at bounding box center [591, 216] width 145 height 18
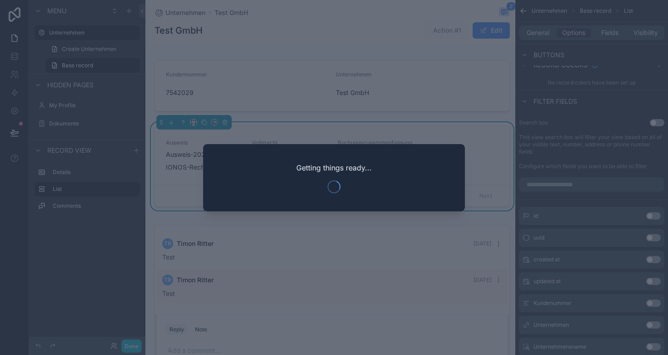
scroll to position [0, 0]
click at [572, 215] on div at bounding box center [334, 177] width 668 height 355
click at [567, 159] on div at bounding box center [334, 177] width 668 height 355
click at [377, 116] on div at bounding box center [334, 177] width 668 height 355
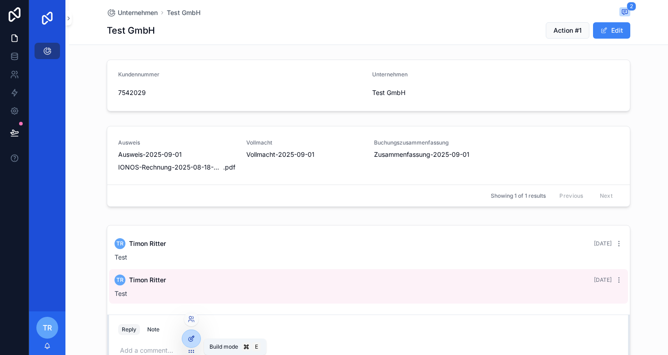
click at [189, 336] on icon at bounding box center [191, 338] width 7 height 7
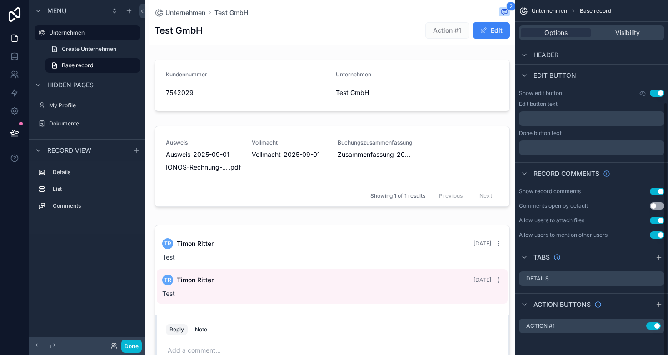
scroll to position [140, 0]
click at [615, 326] on icon "scrollable content" at bounding box center [617, 325] width 7 height 7
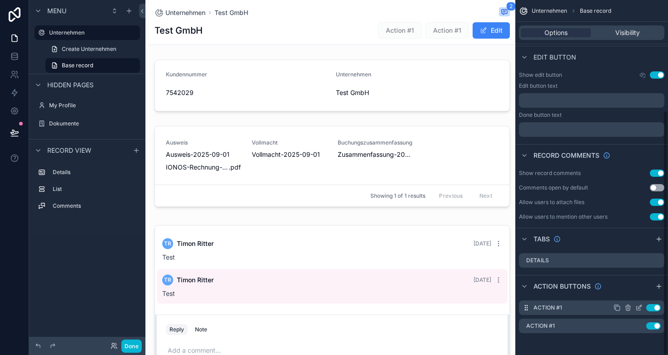
scroll to position [159, 0]
click at [635, 326] on div "Use setting" at bounding box center [637, 325] width 47 height 7
click at [638, 327] on icon "scrollable content" at bounding box center [639, 325] width 7 height 7
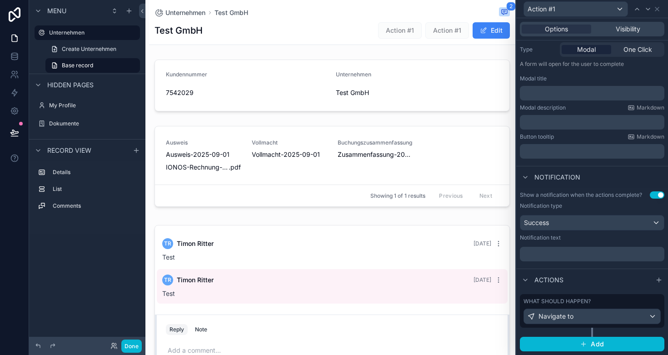
scroll to position [111, 0]
click at [580, 321] on div "Navigate to" at bounding box center [592, 317] width 136 height 15
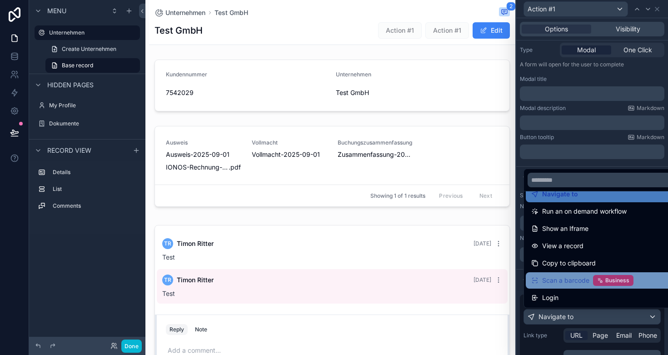
scroll to position [82, 0]
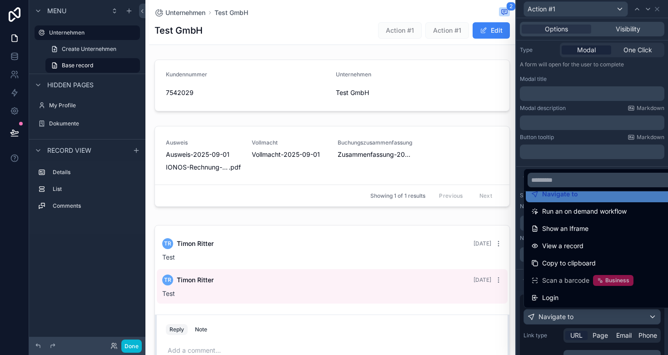
click at [556, 331] on div at bounding box center [592, 177] width 152 height 355
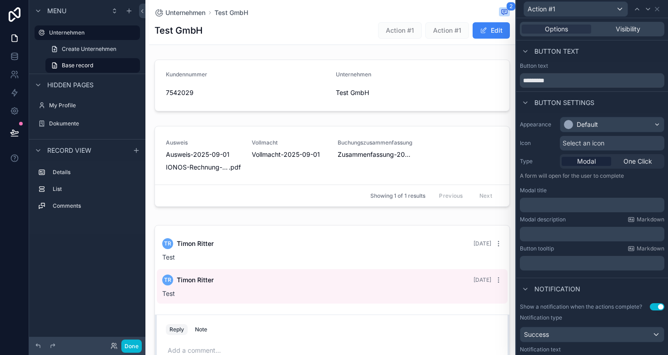
scroll to position [0, 0]
click at [344, 31] on div "Test GmbH Action #1 Action #1 Edit" at bounding box center [333, 30] width 356 height 17
click at [311, 37] on div "Test GmbH Action #1 Action #1 Edit" at bounding box center [333, 30] width 356 height 17
click at [307, 29] on div "Test GmbH Action #1 Action #1 Edit" at bounding box center [333, 30] width 356 height 17
click at [656, 9] on icon at bounding box center [657, 8] width 7 height 7
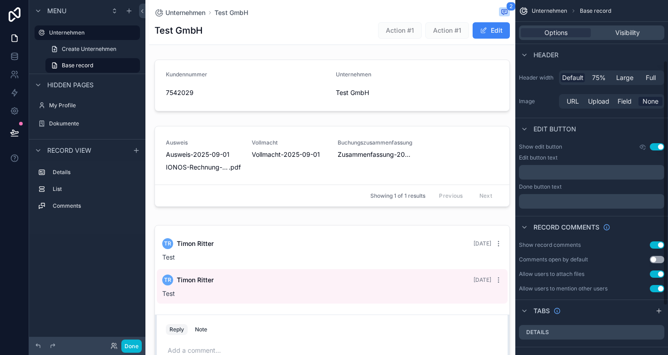
scroll to position [88, 0]
click at [656, 148] on button "Use setting" at bounding box center [657, 145] width 15 height 7
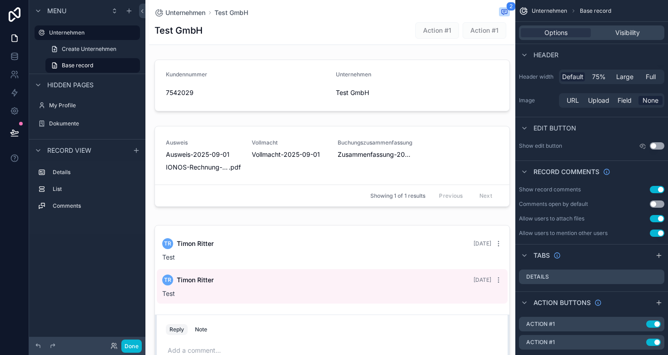
click at [656, 147] on button "Use setting" at bounding box center [657, 145] width 15 height 7
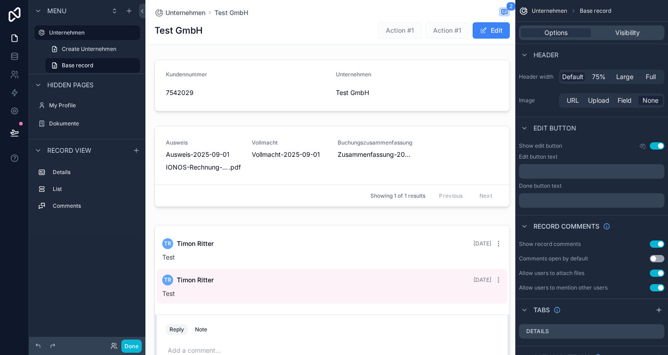
click at [544, 172] on p "﻿" at bounding box center [593, 171] width 140 height 7
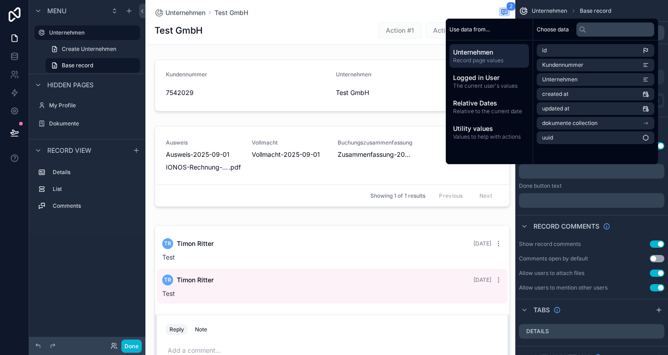
click at [556, 197] on p "﻿" at bounding box center [593, 200] width 140 height 7
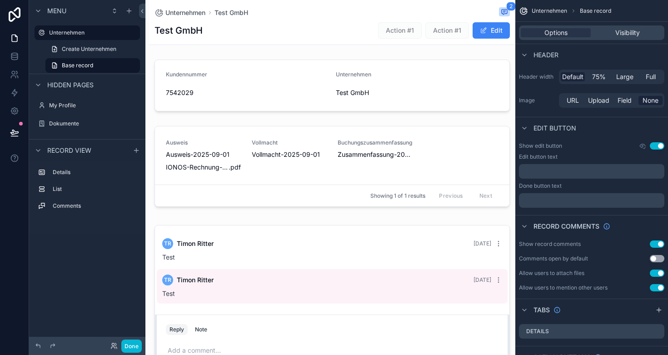
click at [564, 216] on div "Record comments" at bounding box center [592, 226] width 153 height 22
click at [657, 258] on button "Use setting" at bounding box center [657, 258] width 15 height 7
click at [657, 259] on button "Use setting" at bounding box center [657, 258] width 15 height 7
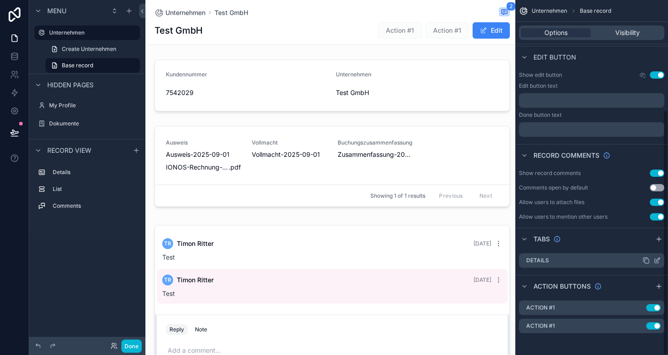
scroll to position [159, 0]
click at [560, 263] on div "Details" at bounding box center [591, 260] width 145 height 15
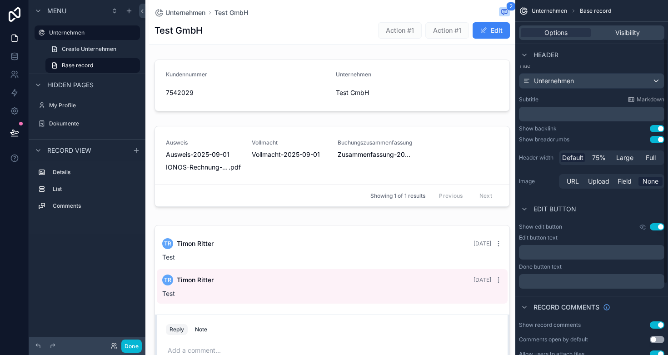
scroll to position [67, 0]
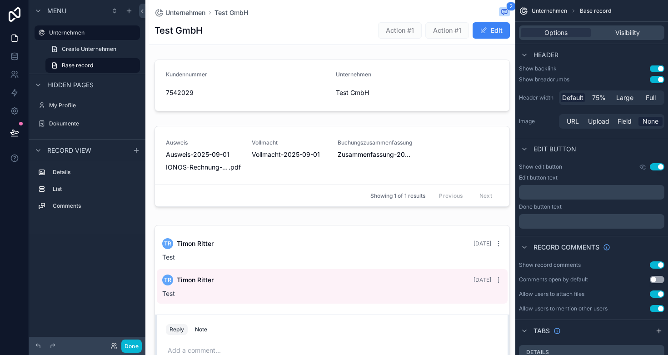
click at [655, 263] on button "Use setting" at bounding box center [657, 264] width 15 height 7
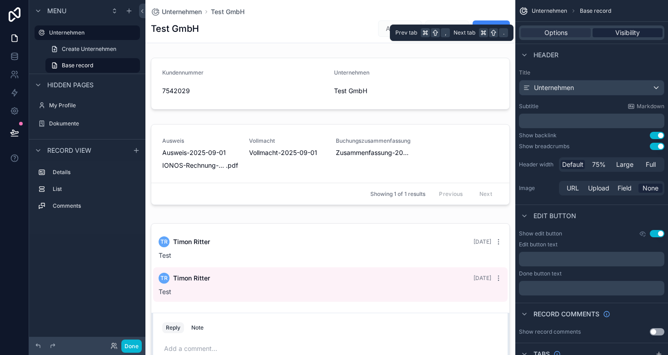
click at [613, 32] on div "Visibility" at bounding box center [628, 32] width 70 height 9
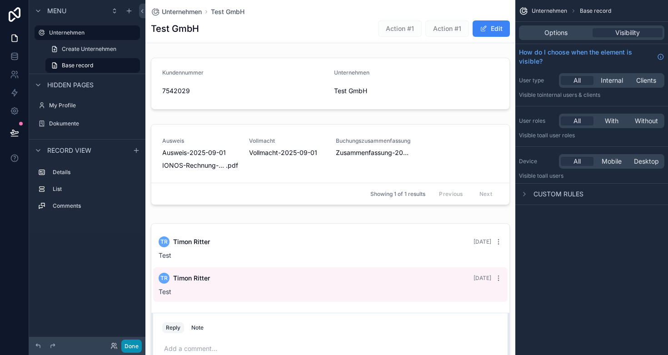
click at [132, 346] on button "Done" at bounding box center [131, 346] width 20 height 13
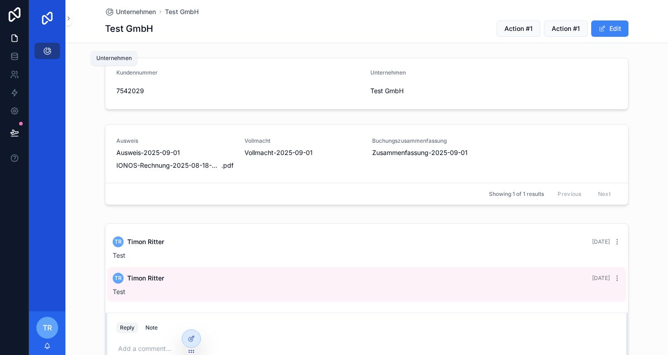
click at [48, 51] on icon "scrollable content" at bounding box center [47, 50] width 9 height 9
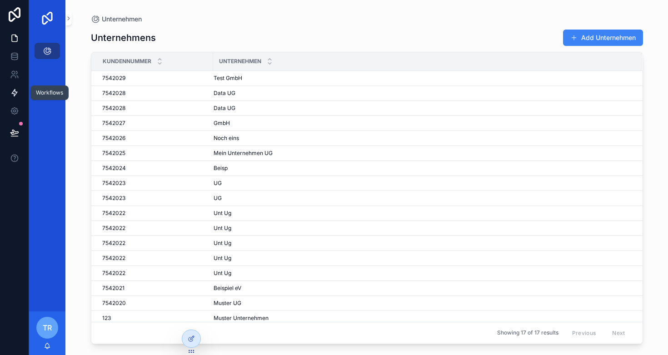
click at [14, 92] on icon at bounding box center [14, 92] width 9 height 9
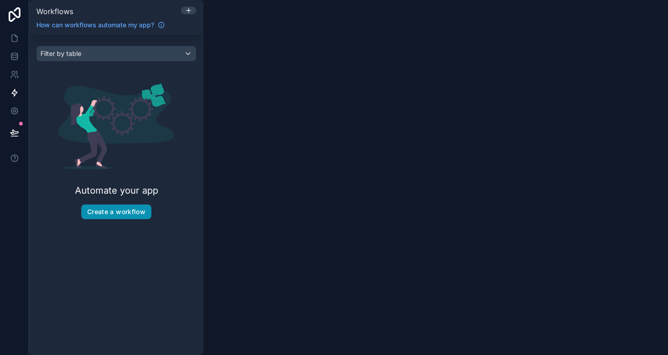
click at [101, 216] on button "Create a workflow" at bounding box center [116, 212] width 70 height 15
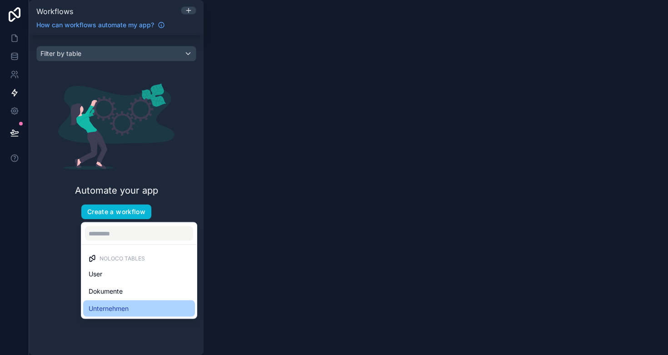
click at [115, 301] on div "Unternehmen" at bounding box center [139, 309] width 112 height 16
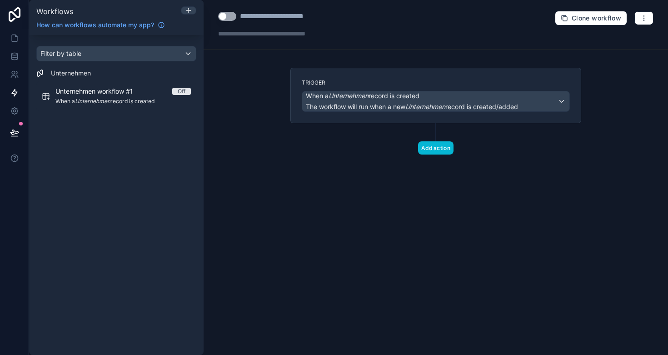
click at [354, 99] on em "Unternehmen" at bounding box center [349, 96] width 40 height 8
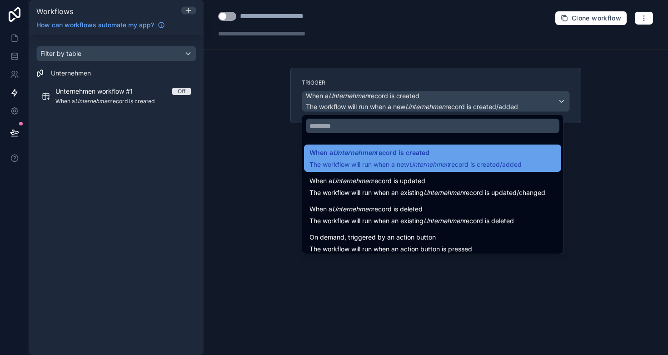
click at [376, 158] on div "When a Unternehmen record is created The workflow will run when a new Unternehm…" at bounding box center [416, 158] width 212 height 22
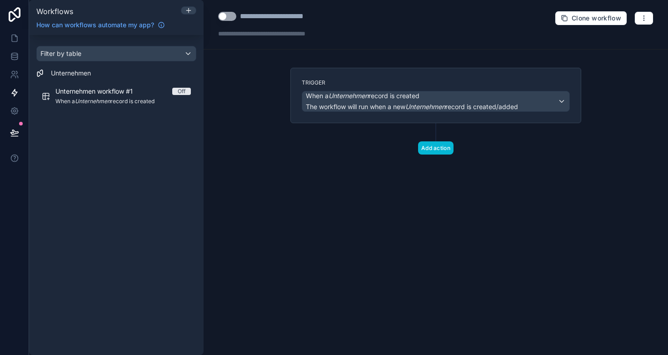
click at [376, 158] on div "Trigger When a Unternehmen record is created The workflow will run when a new U…" at bounding box center [436, 126] width 306 height 116
click at [382, 107] on span "The workflow will run when a new Unternehmen record is created/added" at bounding box center [412, 107] width 212 height 8
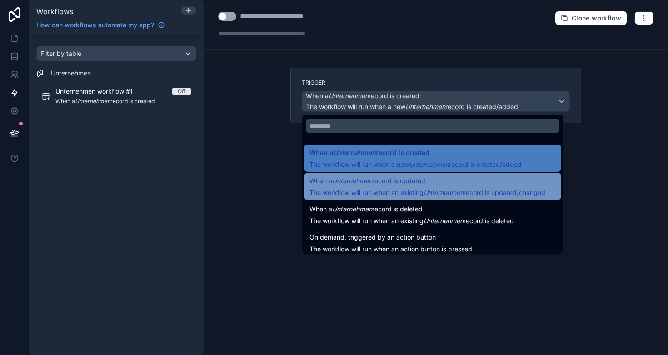
click at [381, 183] on span "When a Unternehmen record is updated" at bounding box center [368, 180] width 116 height 11
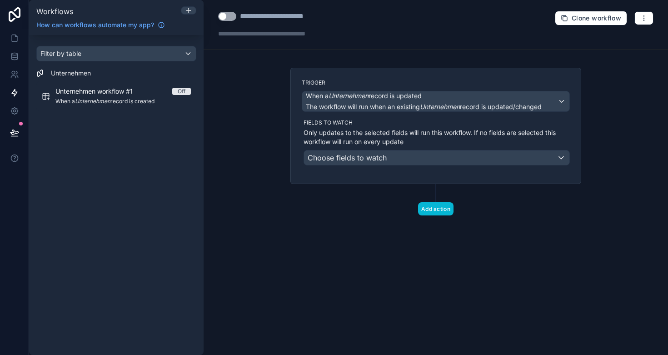
click at [387, 158] on div "Choose fields to watch" at bounding box center [437, 157] width 266 height 15
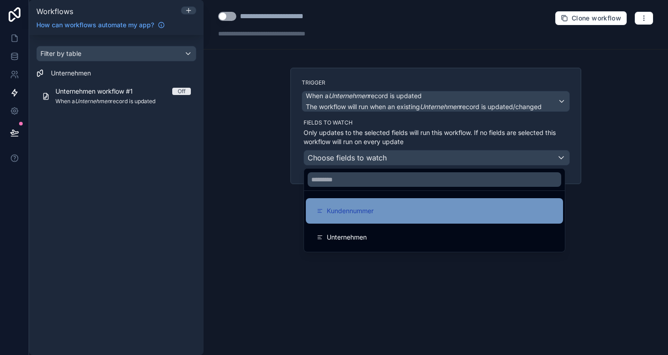
click at [383, 211] on div "Kundennummer" at bounding box center [435, 211] width 236 height 11
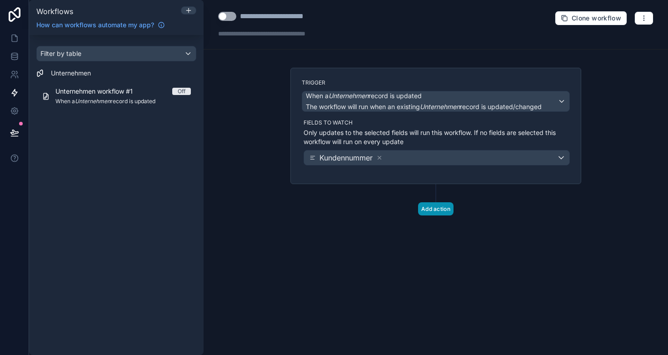
click at [445, 211] on button "Add action" at bounding box center [435, 208] width 35 height 13
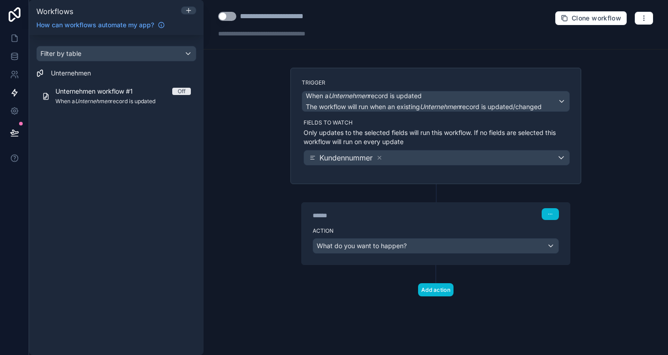
click at [398, 247] on span "What do you want to happen?" at bounding box center [362, 246] width 90 height 8
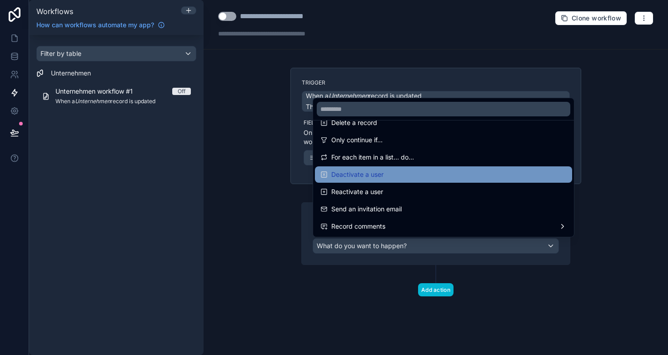
scroll to position [25, 0]
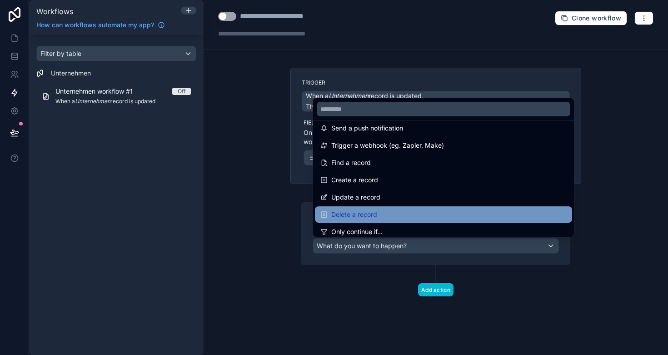
click at [384, 214] on div "Delete a record" at bounding box center [444, 214] width 246 height 11
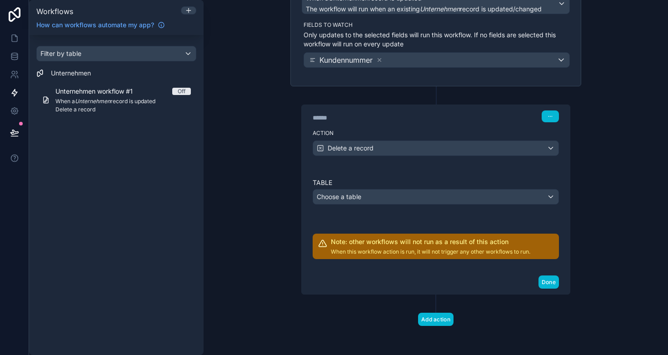
scroll to position [98, 0]
click at [376, 198] on div "Choose a table" at bounding box center [436, 197] width 246 height 15
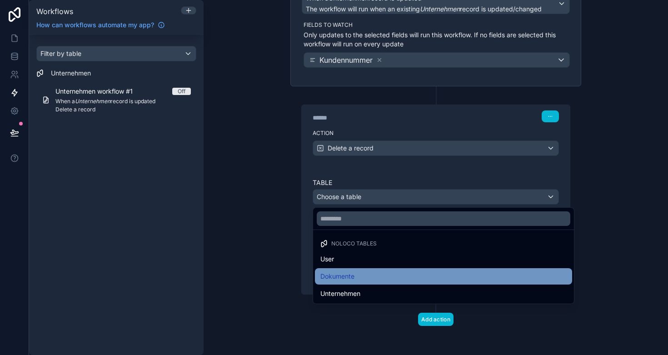
click at [351, 278] on span "Dokumente" at bounding box center [338, 276] width 34 height 11
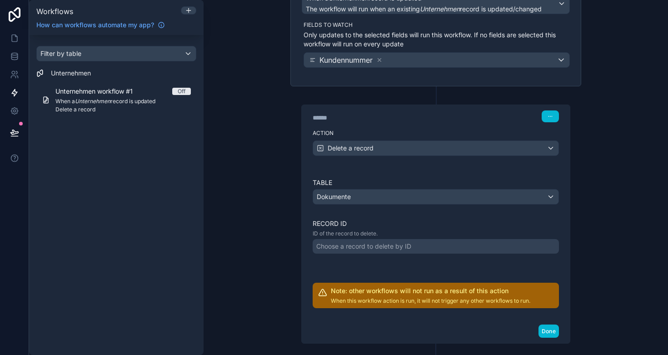
click at [360, 247] on div "Choose a record to delete by ID" at bounding box center [363, 246] width 95 height 9
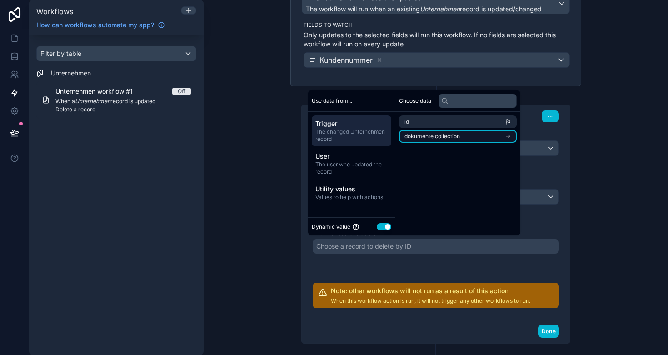
click at [449, 138] on span "dokumente collection" at bounding box center [432, 136] width 55 height 7
click at [410, 123] on icon at bounding box center [408, 122] width 4 height 4
click at [422, 124] on li "id" at bounding box center [458, 121] width 118 height 13
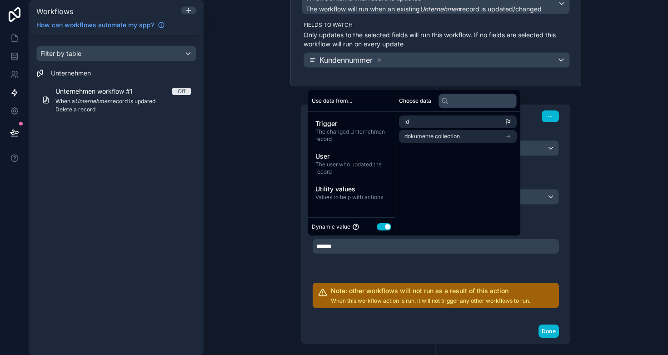
click at [368, 253] on div "*******" at bounding box center [436, 246] width 246 height 15
click at [362, 248] on div "*******" at bounding box center [436, 246] width 246 height 15
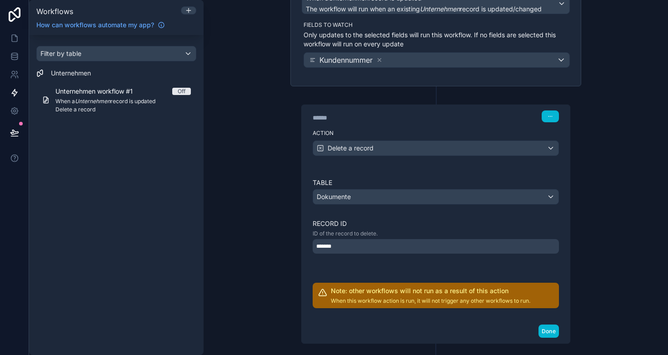
click at [355, 276] on div "Table Dokumente Record ID ID of the record to delete. ******* Note: other workf…" at bounding box center [436, 243] width 246 height 130
click at [350, 251] on div "*******" at bounding box center [436, 246] width 246 height 15
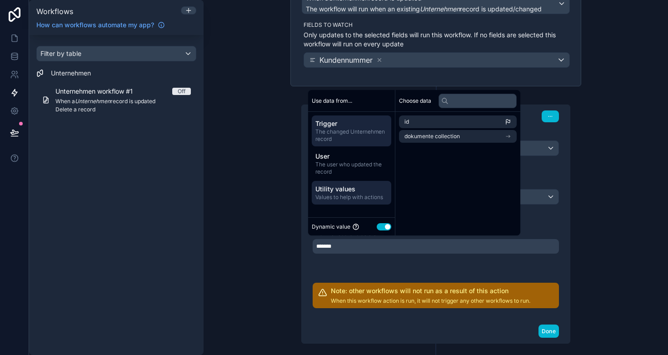
scroll to position [0, 0]
click at [348, 192] on span "Utility values" at bounding box center [352, 189] width 72 height 9
click at [346, 136] on span "The changed Unternehmen record" at bounding box center [352, 135] width 72 height 15
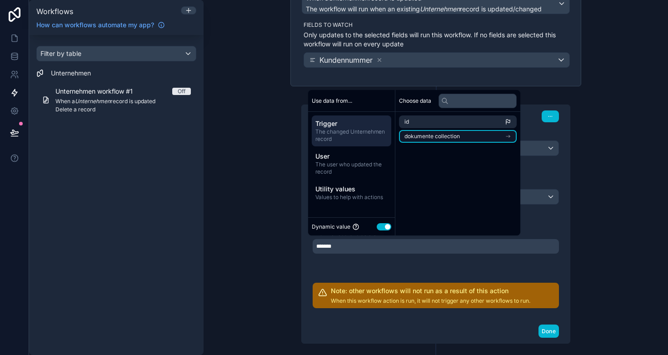
click at [456, 137] on span "dokumente collection" at bounding box center [432, 136] width 55 height 7
click at [446, 120] on span "dokumente collection" at bounding box center [442, 121] width 55 height 7
click at [439, 123] on li "id" at bounding box center [458, 121] width 118 height 13
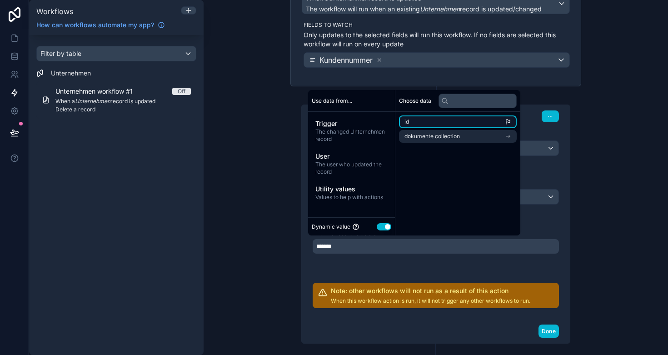
click at [445, 120] on li "id" at bounding box center [458, 121] width 118 height 13
click at [444, 137] on span "dokumente collection" at bounding box center [432, 136] width 55 height 7
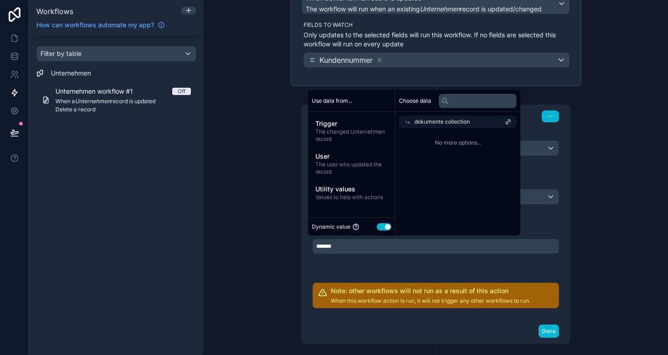
click at [440, 120] on span "dokumente collection" at bounding box center [442, 121] width 55 height 7
click at [430, 138] on span "dokumente collection" at bounding box center [432, 136] width 55 height 7
click at [435, 119] on span "dokumente collection" at bounding box center [442, 121] width 55 height 7
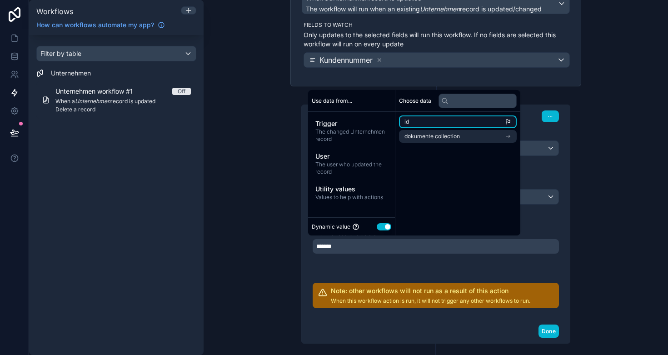
click at [426, 121] on li "id" at bounding box center [458, 121] width 118 height 13
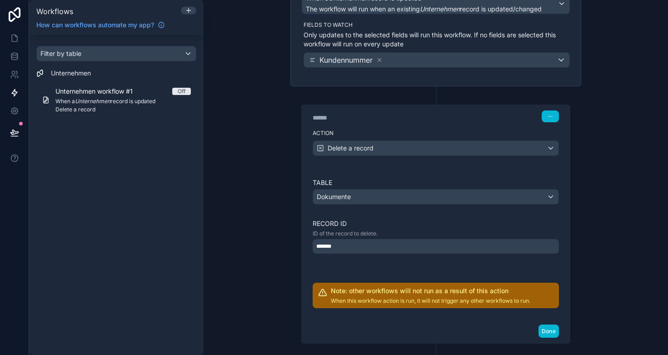
click at [379, 268] on div "Table Dokumente Record ID ID of the record to delete. ******* Note: other workf…" at bounding box center [436, 243] width 246 height 130
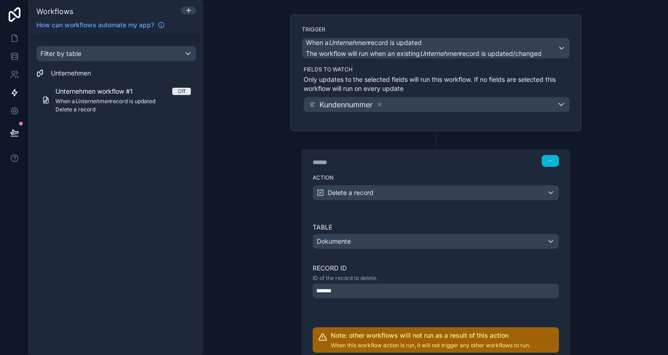
click at [356, 194] on span "Delete a record" at bounding box center [351, 192] width 46 height 9
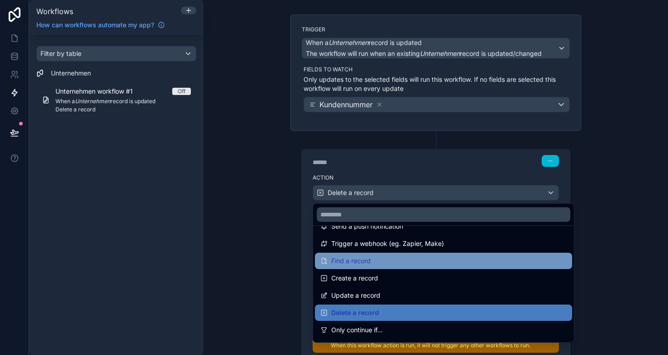
scroll to position [66, 0]
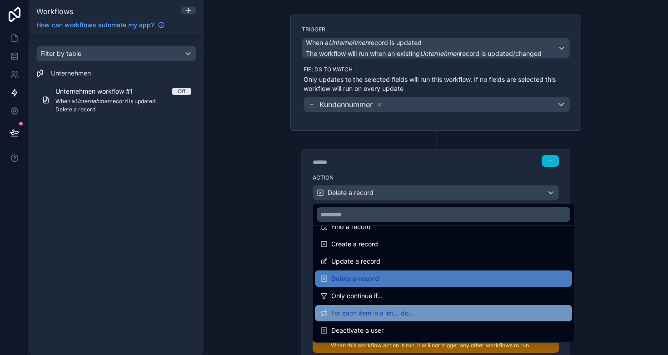
click at [382, 316] on span "For each item in a list... do..." at bounding box center [372, 313] width 83 height 11
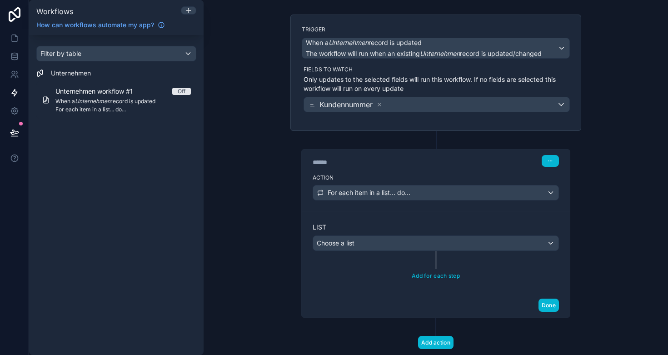
click at [377, 245] on div "Choose a list" at bounding box center [436, 243] width 246 height 15
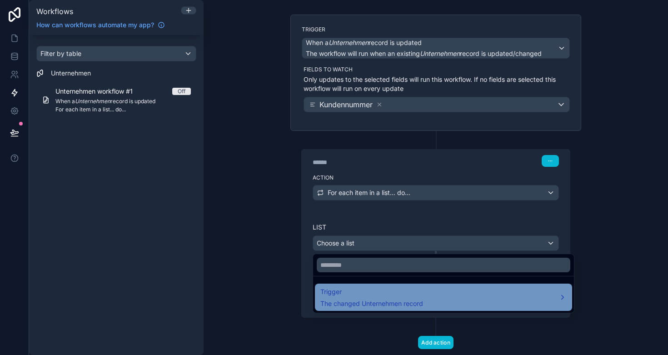
click at [367, 298] on div "Trigger The changed Unternehmen record" at bounding box center [372, 297] width 103 height 22
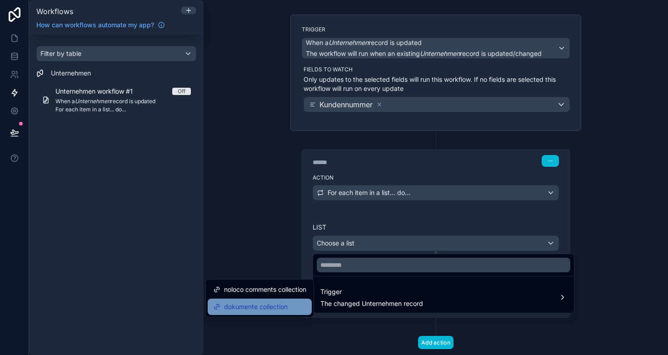
click at [273, 310] on span "dokumente collection" at bounding box center [256, 306] width 64 height 11
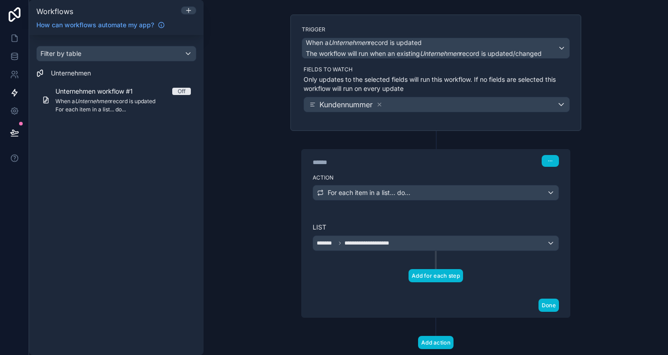
click at [442, 276] on button "Add for each step" at bounding box center [436, 275] width 55 height 13
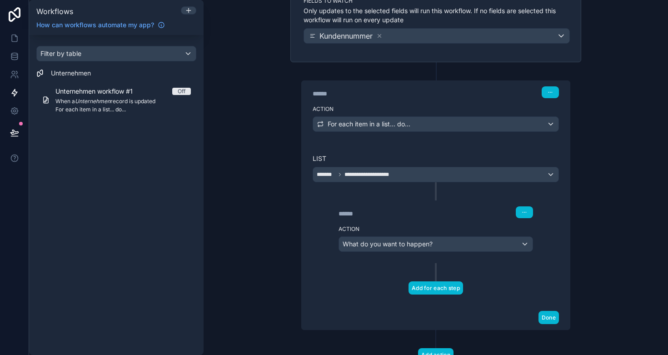
scroll to position [136, 0]
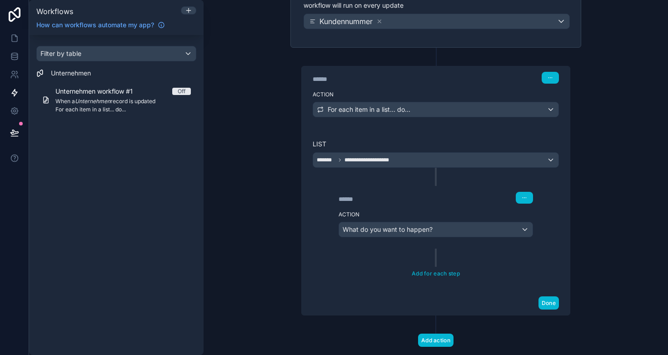
click at [411, 228] on span "What do you want to happen?" at bounding box center [388, 230] width 90 height 8
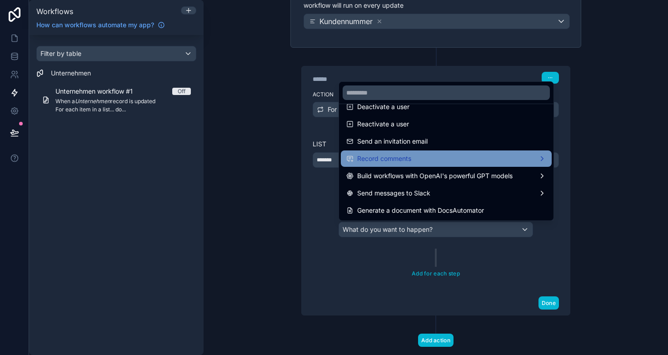
scroll to position [168, 0]
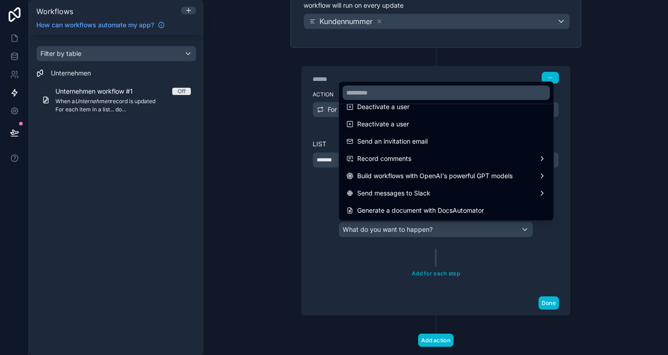
click at [343, 272] on div at bounding box center [334, 177] width 668 height 355
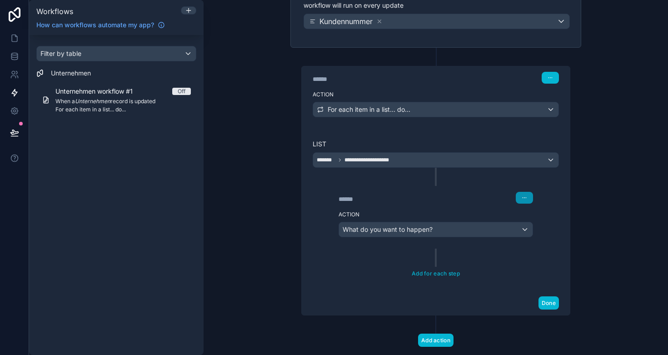
click at [527, 198] on icon "button" at bounding box center [524, 197] width 5 height 5
click at [538, 234] on span "Delete" at bounding box center [541, 232] width 17 height 7
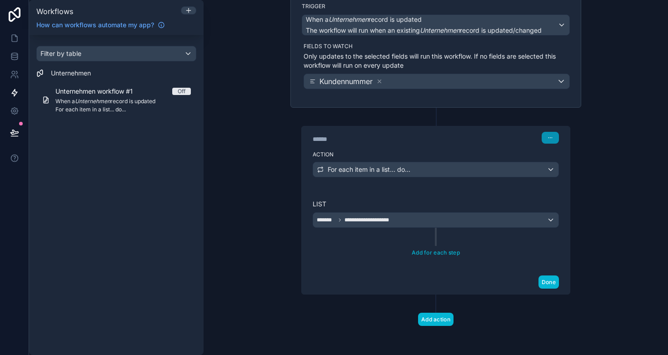
click at [552, 143] on button "button" at bounding box center [550, 138] width 17 height 12
click at [557, 175] on button "Delete" at bounding box center [572, 172] width 62 height 15
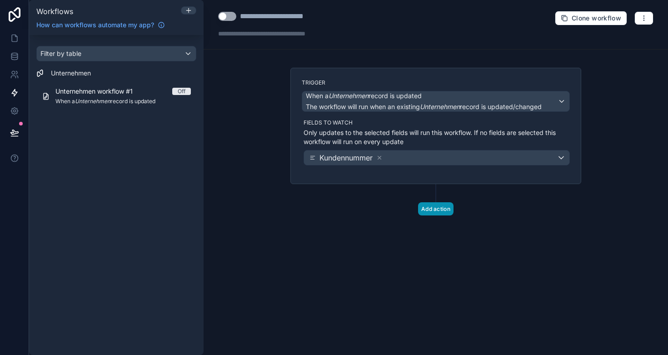
click at [441, 211] on button "Add action" at bounding box center [435, 208] width 35 height 13
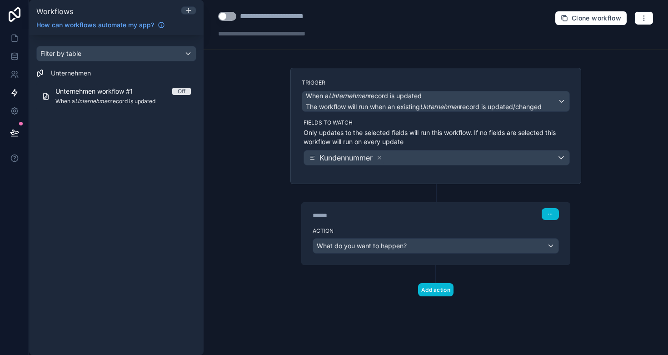
click at [376, 246] on span "What do you want to happen?" at bounding box center [362, 246] width 90 height 8
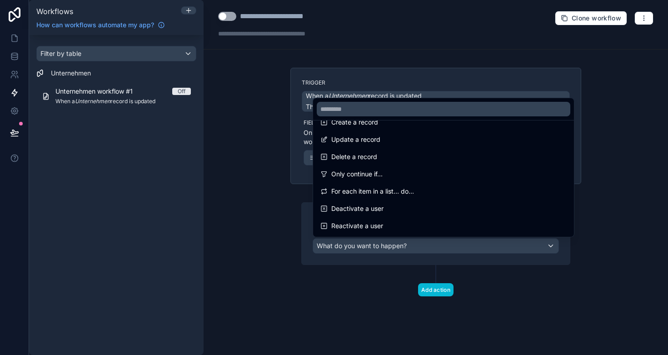
scroll to position [75, 0]
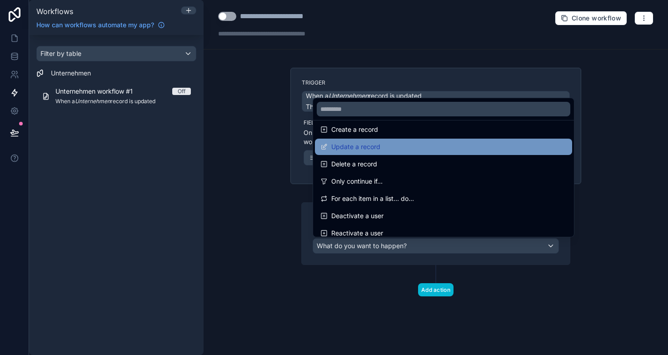
click at [366, 150] on span "Update a record" at bounding box center [355, 146] width 49 height 11
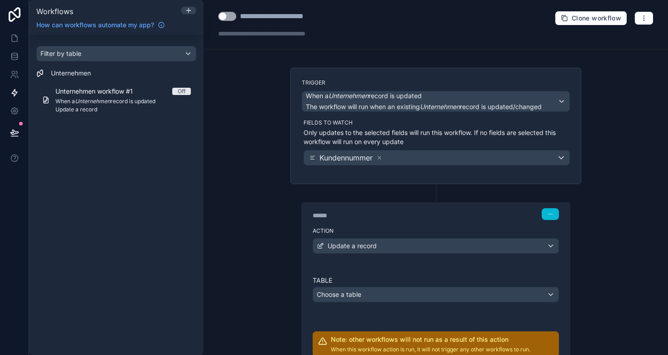
scroll to position [45, 0]
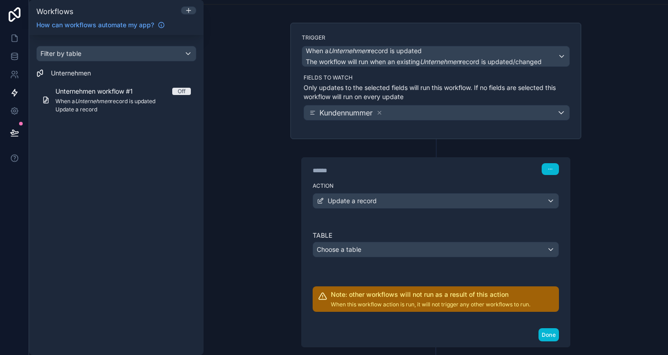
click at [375, 249] on div "Choose a table" at bounding box center [436, 249] width 246 height 15
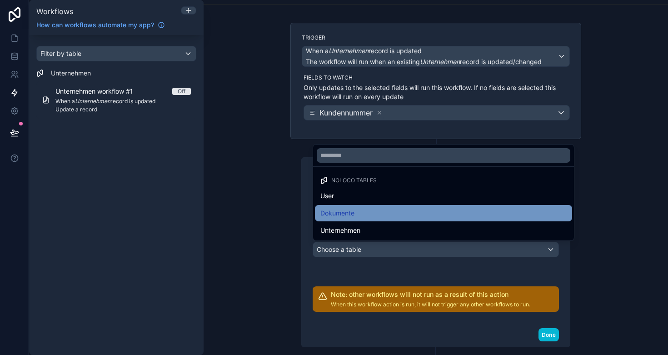
click at [359, 211] on div "Dokumente" at bounding box center [444, 213] width 246 height 11
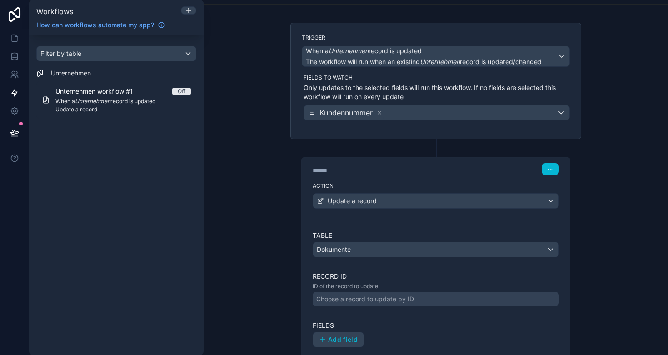
scroll to position [114, 0]
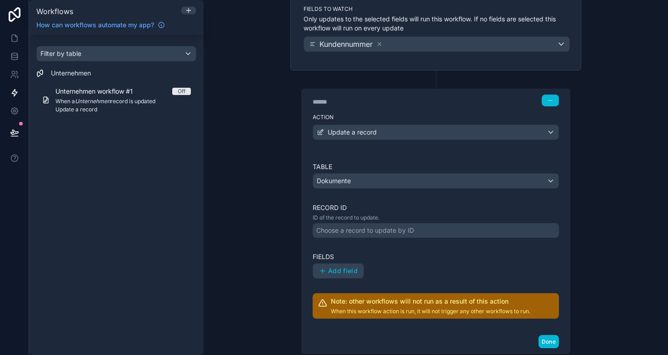
click at [359, 229] on div "Choose a record to update by ID" at bounding box center [365, 230] width 98 height 9
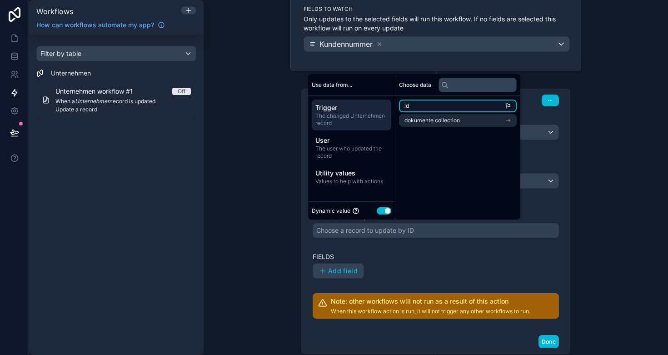
click at [422, 103] on li "id" at bounding box center [458, 106] width 118 height 13
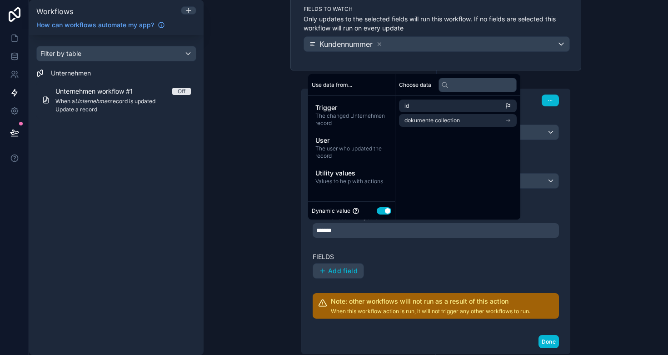
click at [399, 265] on div "Add field" at bounding box center [436, 270] width 246 height 15
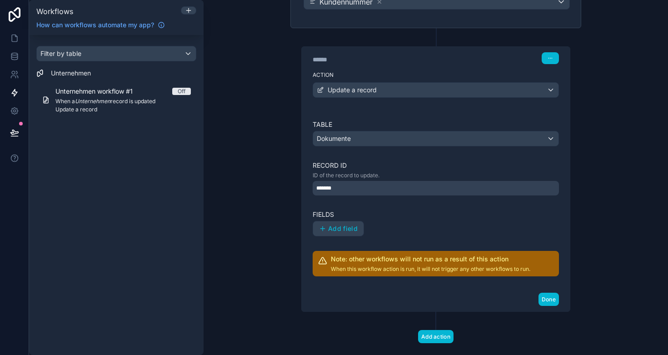
scroll to position [160, 0]
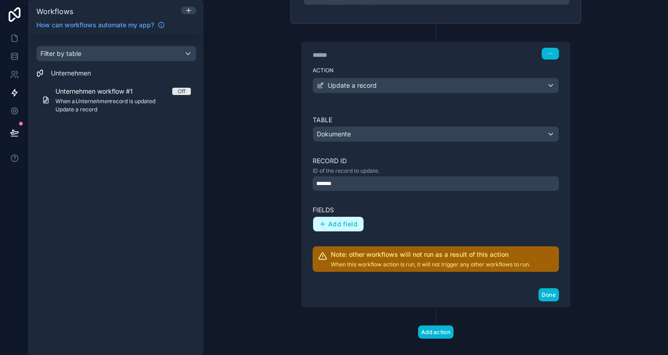
click at [337, 222] on span "Add field" at bounding box center [343, 224] width 30 height 8
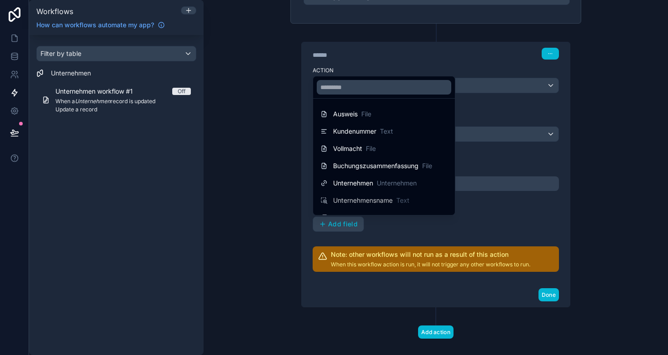
click at [260, 152] on div at bounding box center [334, 177] width 668 height 355
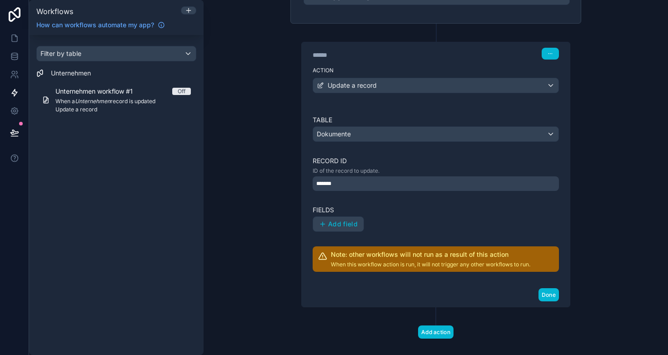
click at [382, 84] on div "Update a record" at bounding box center [436, 85] width 246 height 15
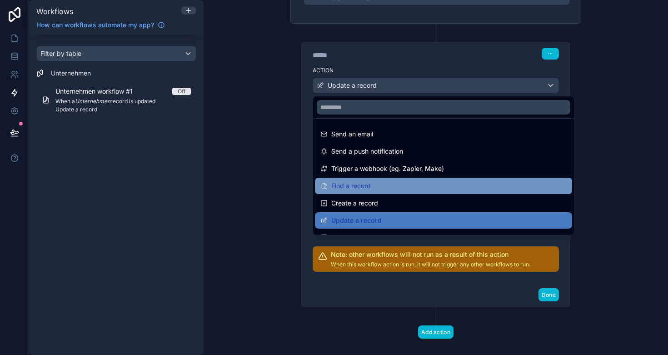
scroll to position [32, 0]
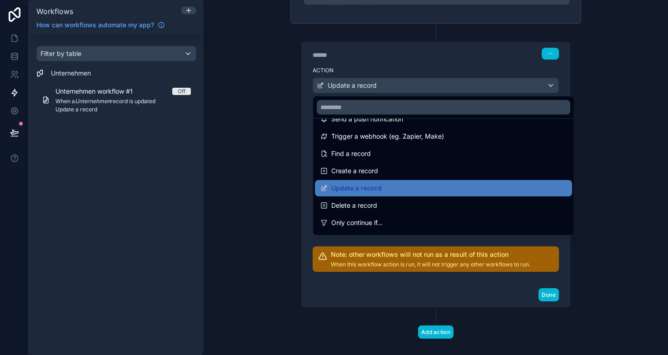
click at [264, 182] on div at bounding box center [334, 177] width 668 height 355
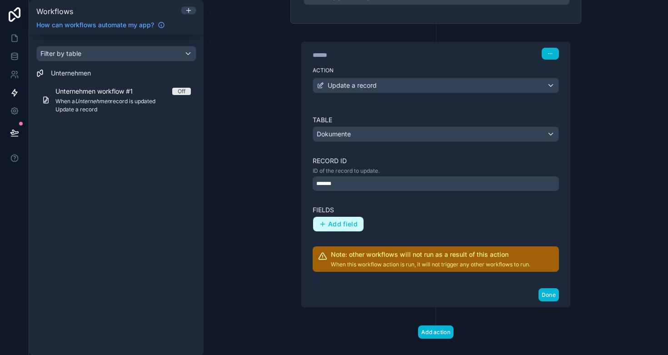
click at [342, 225] on span "Add field" at bounding box center [343, 224] width 30 height 8
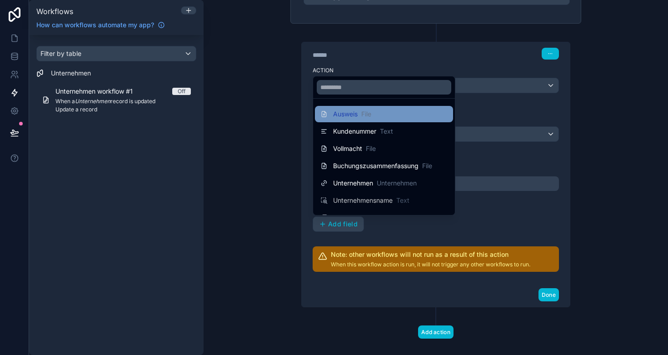
click at [367, 118] on span "File" at bounding box center [366, 114] width 10 height 9
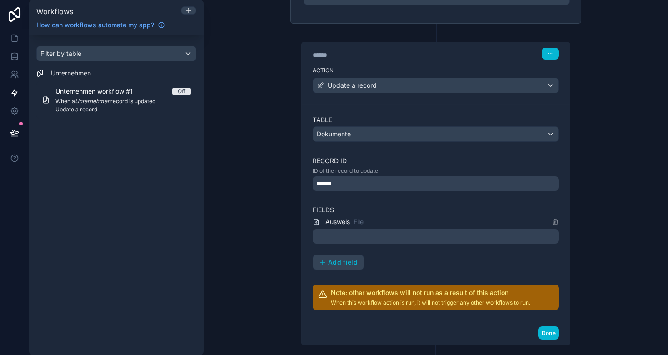
click at [377, 236] on div at bounding box center [436, 236] width 246 height 15
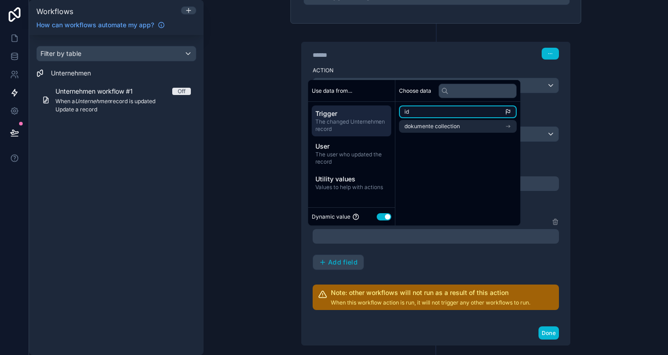
click at [418, 111] on li "id" at bounding box center [458, 111] width 118 height 13
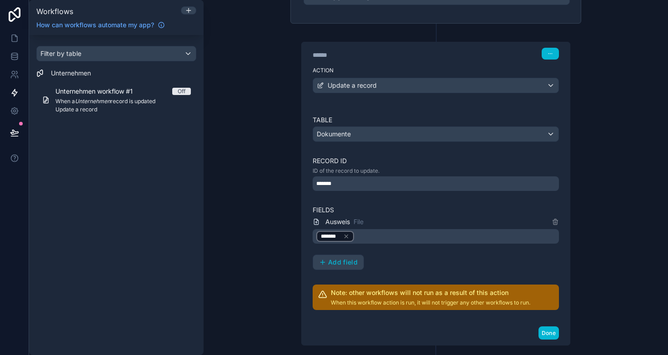
click at [416, 256] on div "Ausweis File ******* Add field" at bounding box center [436, 243] width 246 height 54
click at [348, 237] on icon at bounding box center [346, 236] width 6 height 6
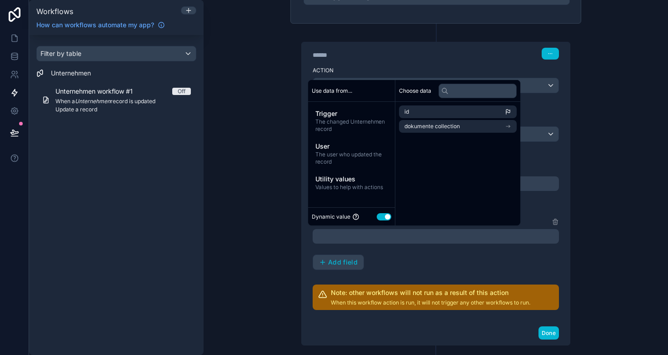
click at [453, 270] on div "Table Dokumente Record ID ID of the record to update. ******* Fields Ausweis Fi…" at bounding box center [436, 212] width 246 height 195
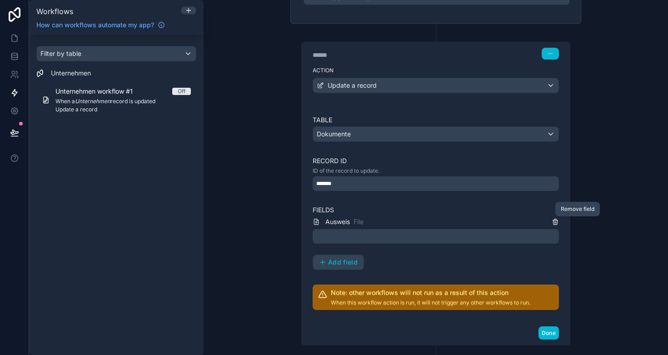
click at [556, 223] on icon at bounding box center [556, 222] width 0 height 2
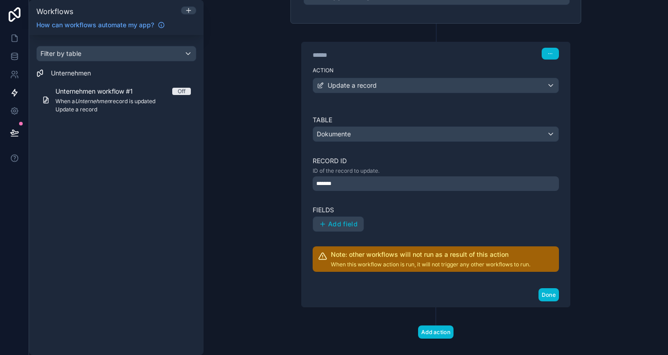
click at [356, 177] on div "*******" at bounding box center [436, 183] width 246 height 15
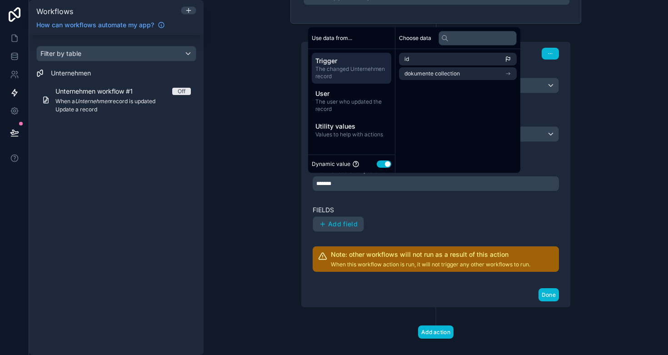
click at [436, 194] on div "Table Dokumente Record ID ID of the record to update. ******* Fields Add field …" at bounding box center [436, 193] width 246 height 156
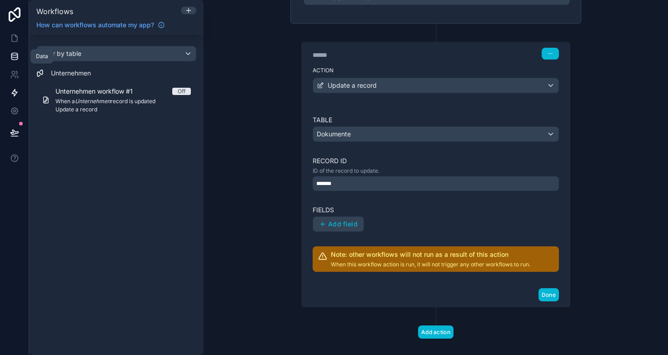
click at [12, 58] on icon at bounding box center [14, 56] width 9 height 9
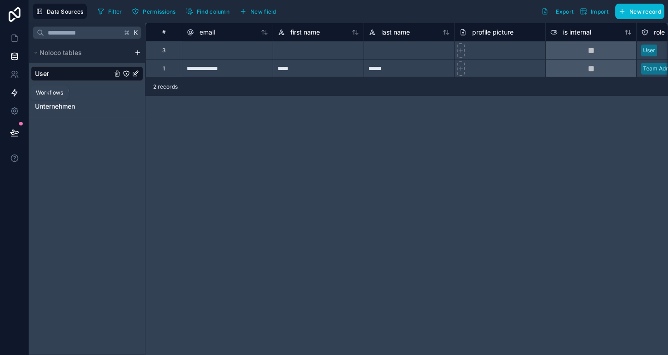
click at [8, 93] on link at bounding box center [14, 93] width 29 height 18
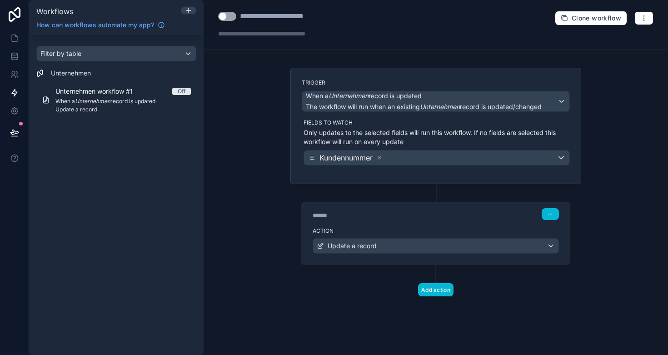
click at [369, 249] on span "Update a record" at bounding box center [352, 245] width 49 height 9
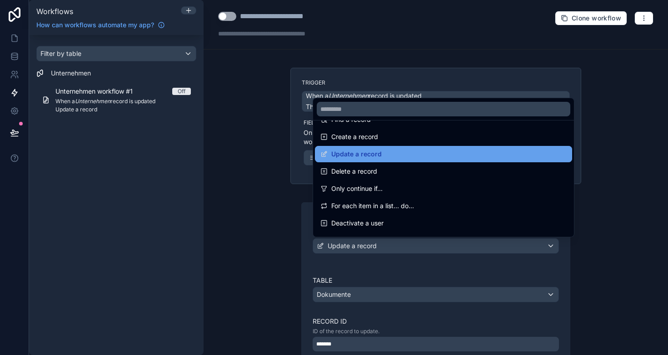
scroll to position [67, 0]
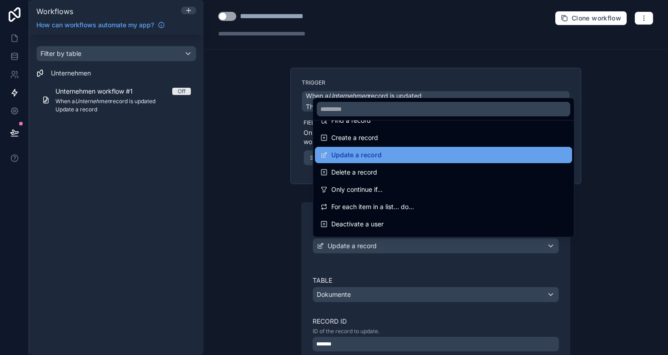
click at [374, 153] on span "Update a record" at bounding box center [356, 155] width 50 height 11
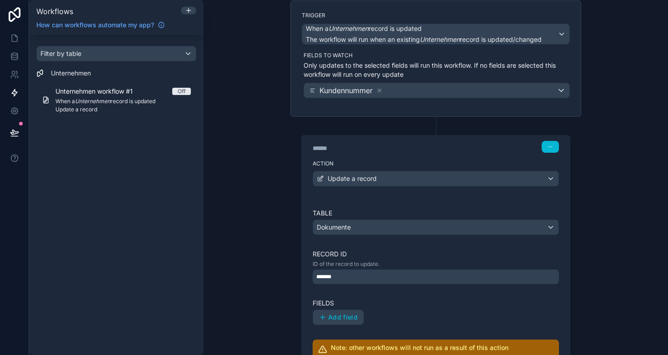
scroll to position [66, 0]
click at [392, 227] on div "Dokumente" at bounding box center [436, 228] width 246 height 15
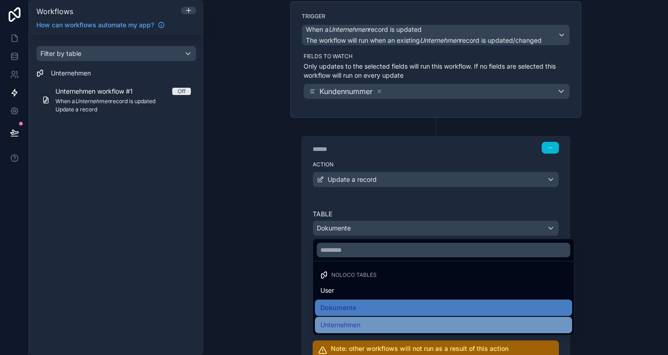
click at [361, 321] on span "Unternehmen" at bounding box center [341, 325] width 40 height 11
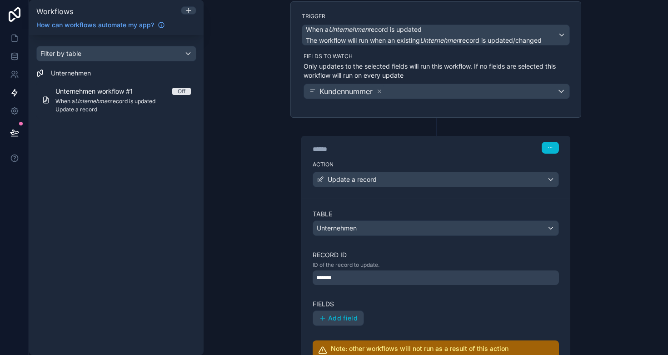
scroll to position [120, 0]
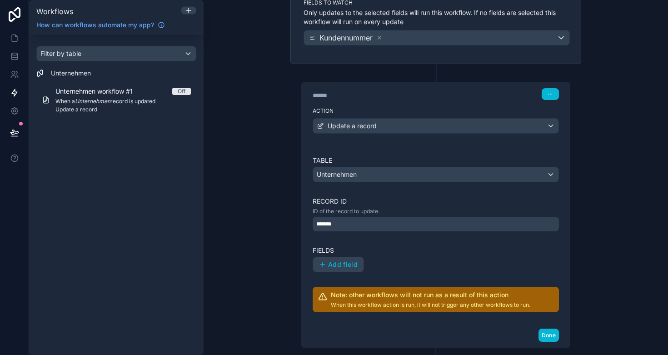
click at [355, 225] on div "*******" at bounding box center [436, 224] width 246 height 15
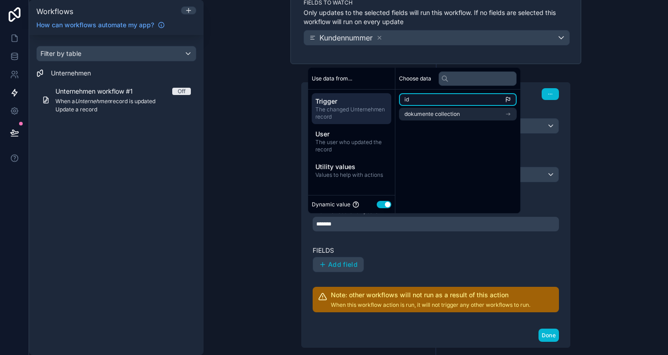
click at [416, 96] on li "id" at bounding box center [458, 99] width 118 height 13
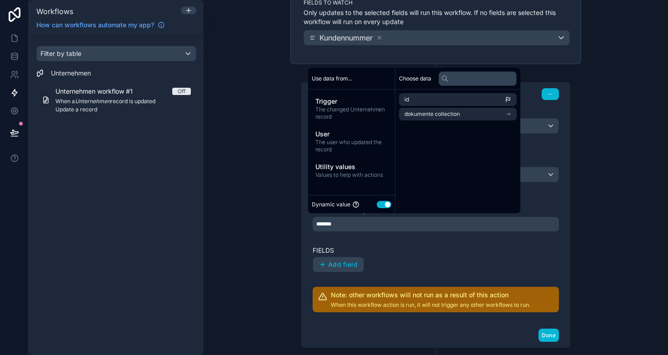
click at [366, 250] on label "Fields" at bounding box center [436, 250] width 246 height 9
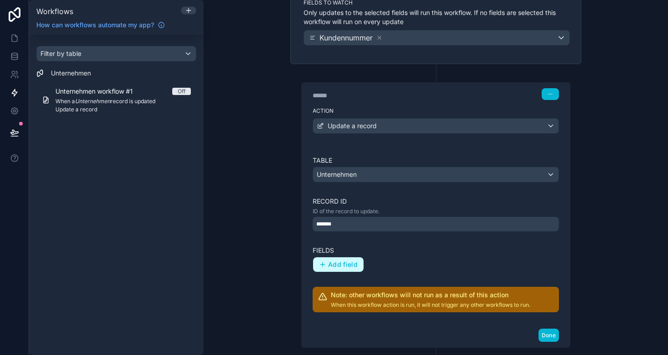
click at [350, 266] on span "Add field" at bounding box center [343, 265] width 30 height 8
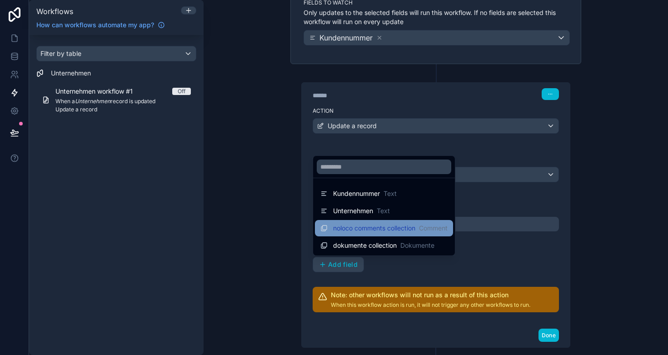
scroll to position [0, 0]
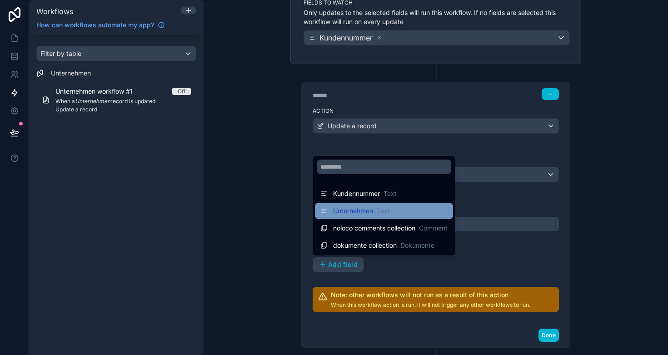
click at [365, 216] on div "Unternehmen Text" at bounding box center [356, 211] width 70 height 11
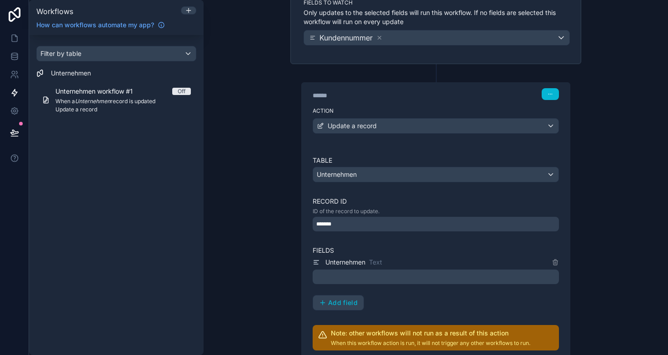
click at [375, 276] on p "﻿" at bounding box center [436, 276] width 241 height 11
click at [382, 306] on div "Unternehmen Text ﻿ Add field" at bounding box center [436, 284] width 246 height 54
click at [421, 130] on div "Update a record" at bounding box center [436, 126] width 246 height 15
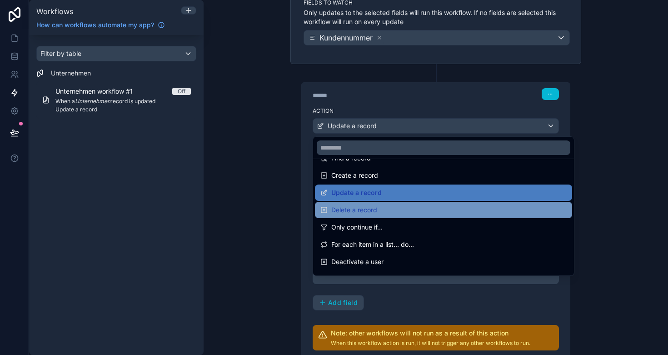
scroll to position [97, 0]
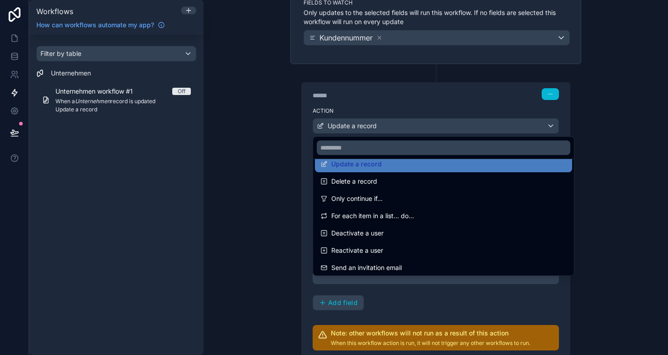
click at [299, 233] on div at bounding box center [334, 177] width 668 height 355
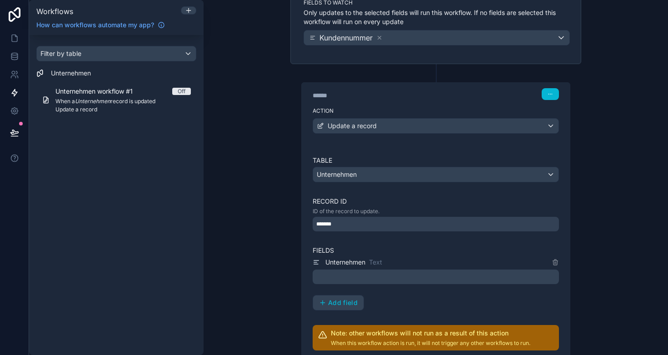
click at [382, 132] on div "Update a record" at bounding box center [436, 126] width 246 height 15
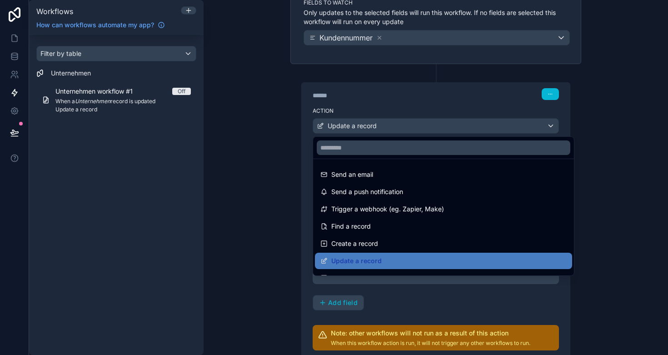
scroll to position [0, 0]
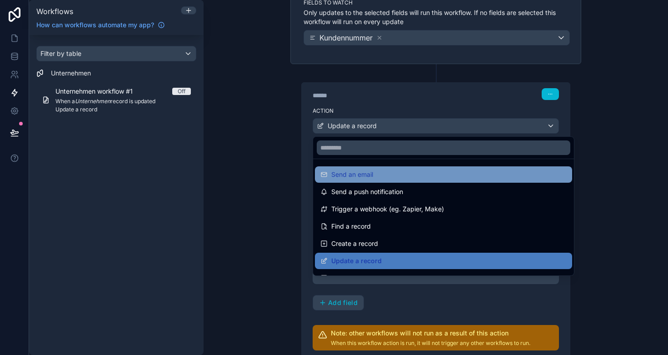
click at [378, 177] on div "Send an email" at bounding box center [444, 174] width 246 height 11
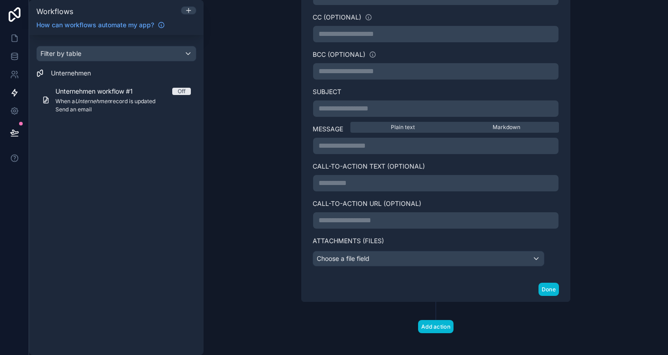
scroll to position [301, 0]
click at [386, 263] on div "Choose a file field" at bounding box center [428, 258] width 231 height 15
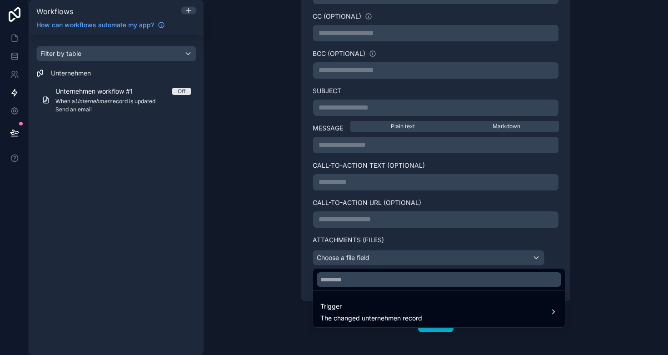
click at [205, 245] on div at bounding box center [334, 177] width 668 height 355
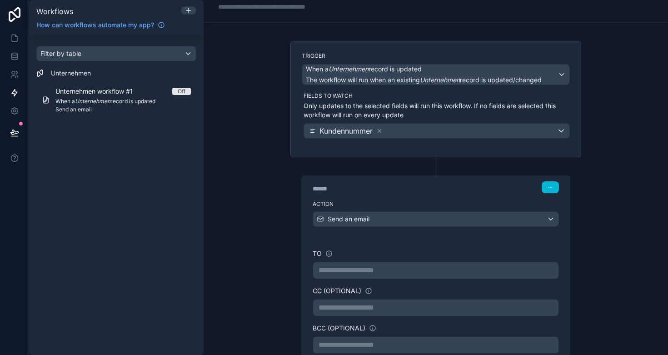
scroll to position [90, 0]
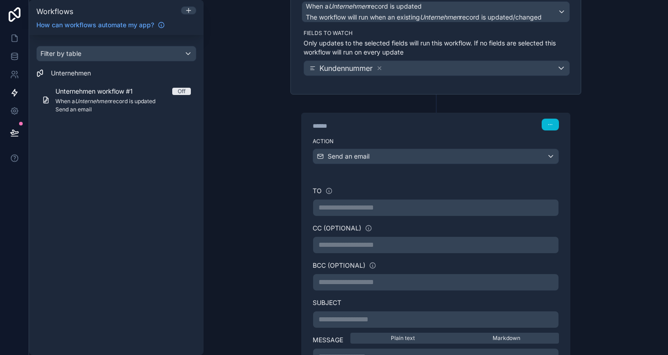
click at [360, 156] on span "Send an email" at bounding box center [349, 156] width 42 height 9
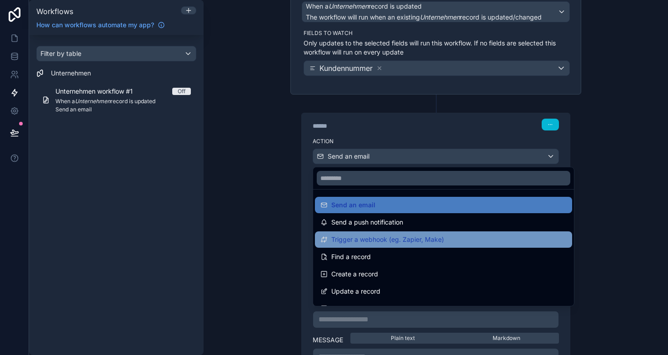
click at [380, 241] on span "Trigger a webhook (eg. Zapier, Make)" at bounding box center [387, 239] width 113 height 11
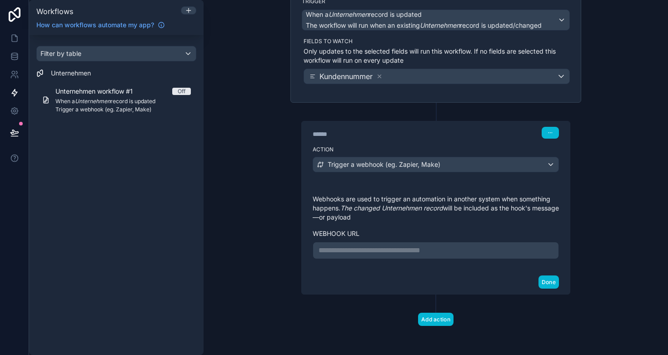
click at [417, 256] on div "**********" at bounding box center [436, 250] width 246 height 17
click at [417, 250] on p "**********" at bounding box center [436, 250] width 235 height 11
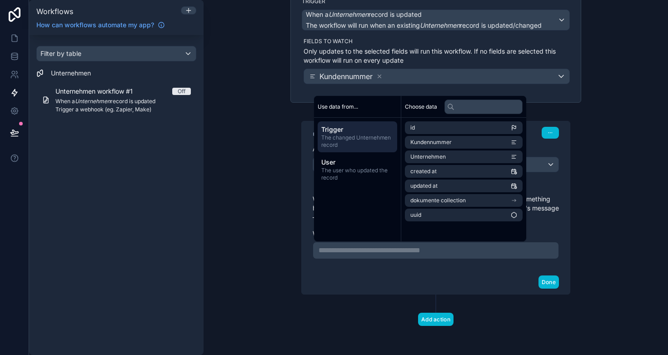
click at [262, 255] on div "**********" at bounding box center [436, 177] width 465 height 355
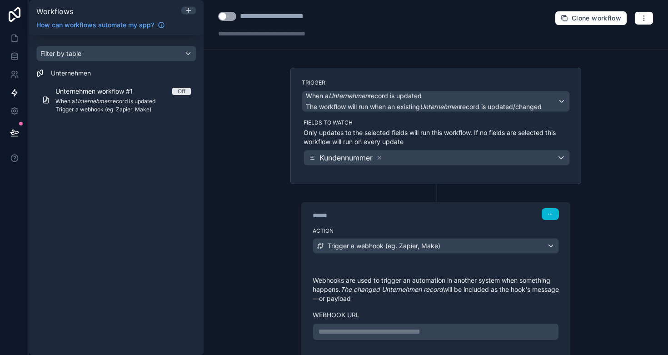
scroll to position [0, 0]
click at [382, 159] on icon at bounding box center [379, 158] width 6 height 6
click at [411, 162] on div "Choose fields to watch" at bounding box center [437, 157] width 266 height 15
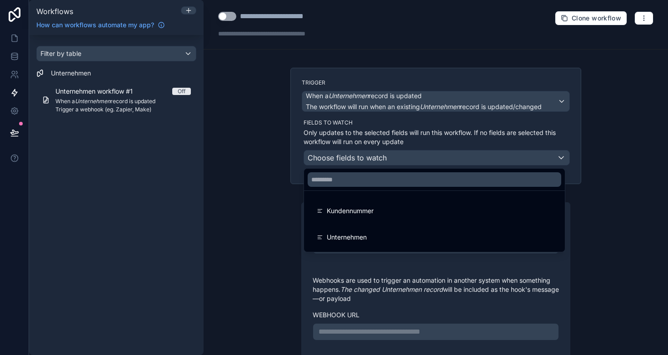
click at [411, 139] on div at bounding box center [334, 177] width 668 height 355
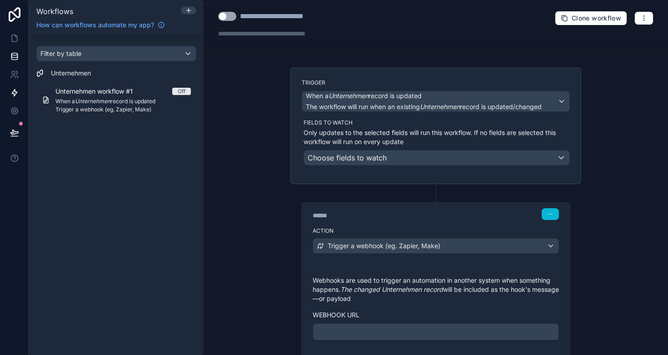
click at [14, 57] on icon at bounding box center [14, 56] width 6 height 4
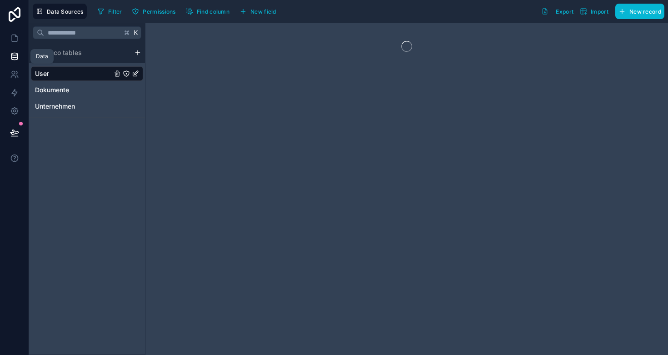
click at [14, 57] on icon at bounding box center [14, 56] width 6 height 4
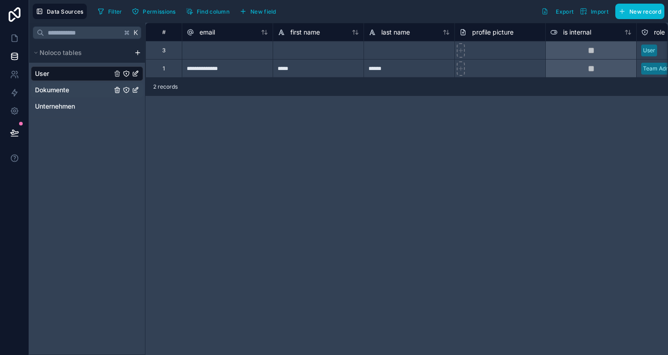
click at [41, 90] on span "Dokumente" at bounding box center [52, 89] width 34 height 9
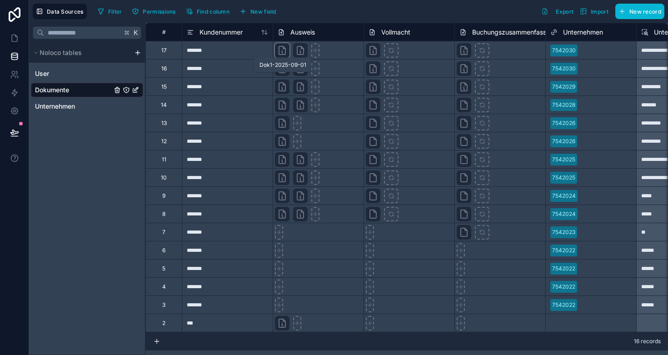
click at [277, 50] on icon at bounding box center [282, 50] width 11 height 11
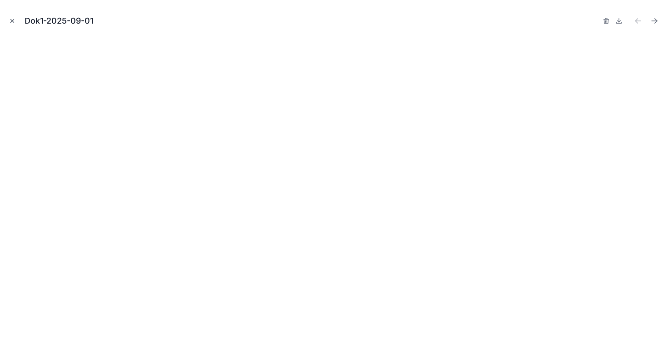
click at [9, 19] on button "Close modal" at bounding box center [12, 21] width 10 height 10
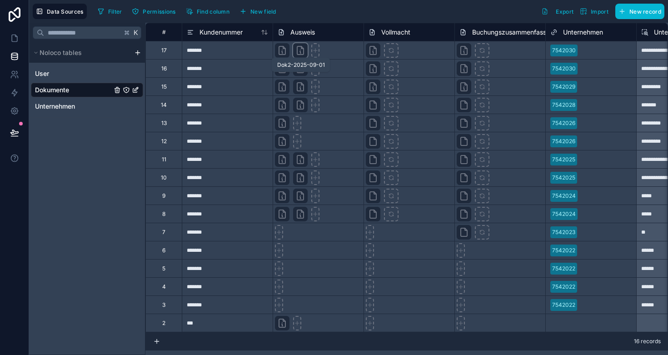
click at [305, 54] on icon at bounding box center [300, 50] width 11 height 11
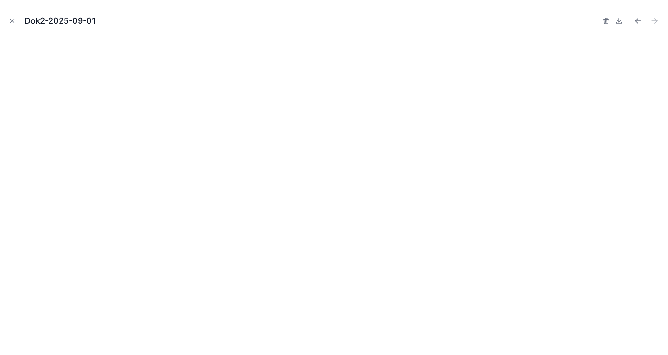
drag, startPoint x: 13, startPoint y: 22, endPoint x: 270, endPoint y: 76, distance: 263.0
click at [13, 22] on icon "Close modal" at bounding box center [12, 21] width 6 height 6
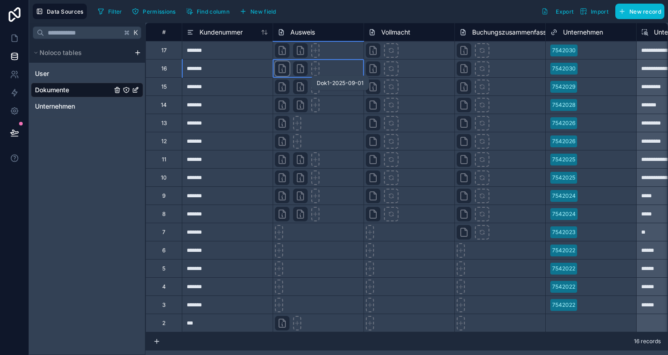
click at [281, 72] on icon at bounding box center [282, 69] width 6 height 8
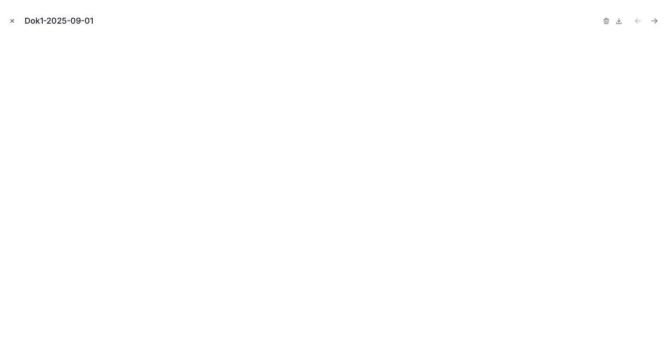
click at [12, 21] on icon "Close modal" at bounding box center [12, 21] width 3 height 3
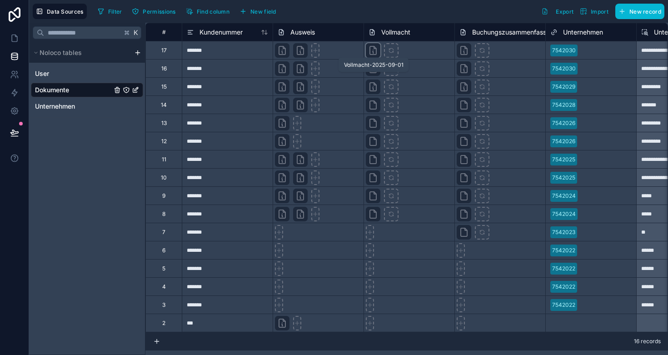
click at [371, 52] on icon at bounding box center [373, 50] width 11 height 11
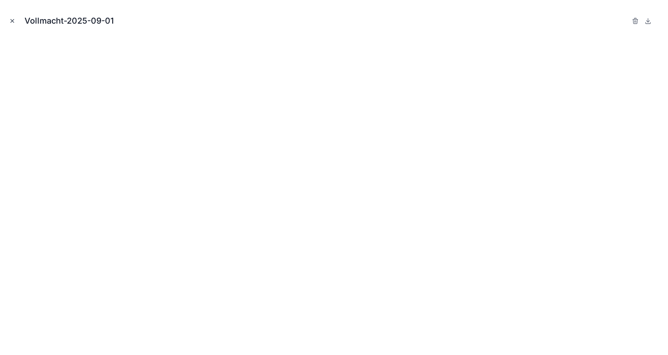
click at [10, 19] on icon "Close modal" at bounding box center [12, 21] width 6 height 6
